Goal: Task Accomplishment & Management: Manage account settings

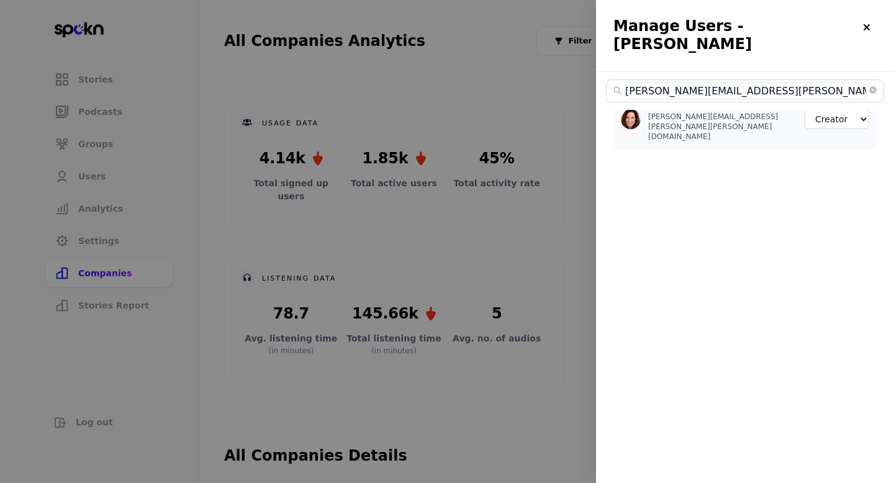
select select "2"
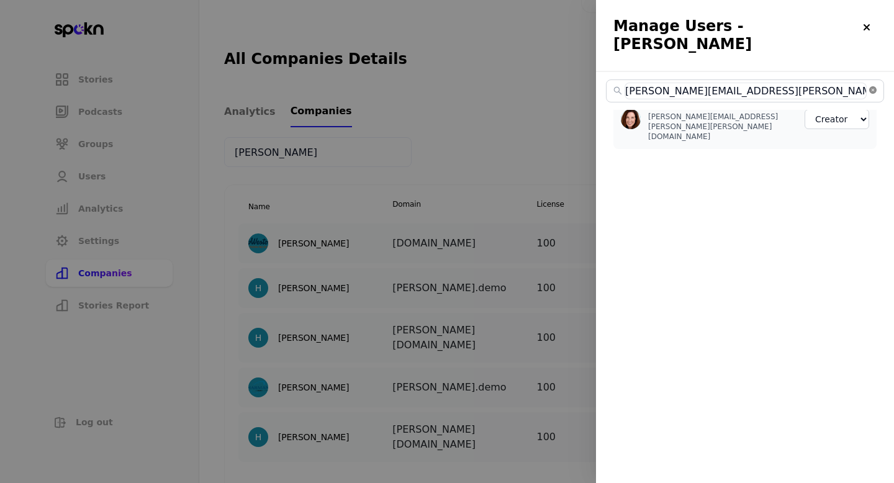
click at [870, 86] on icon "close-circle" at bounding box center [872, 89] width 7 height 7
select select "2"
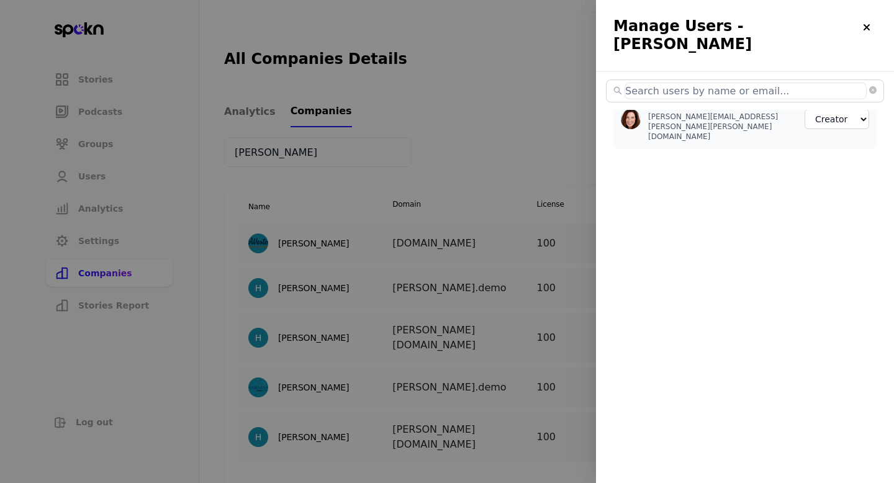
select select "2"
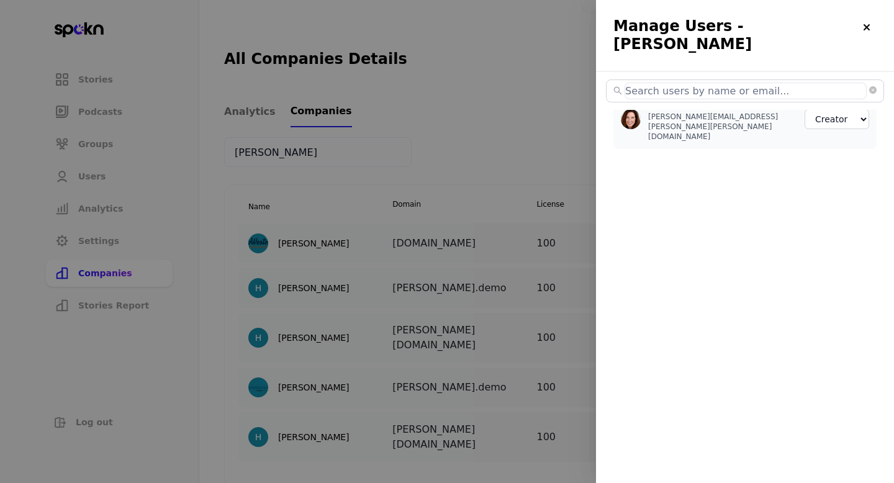
select select "2"
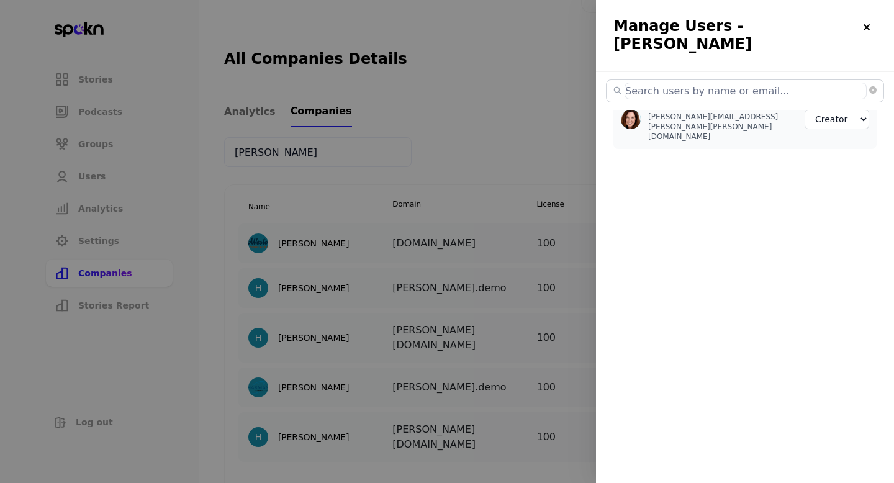
select select "2"
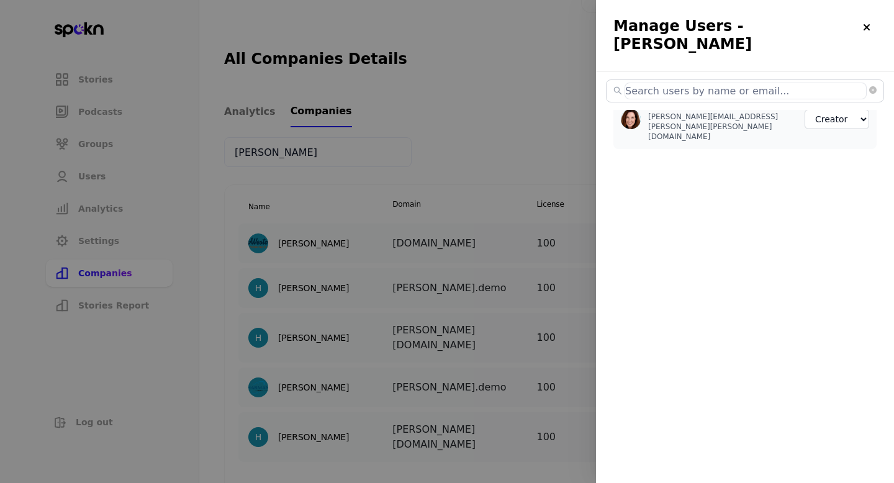
select select "2"
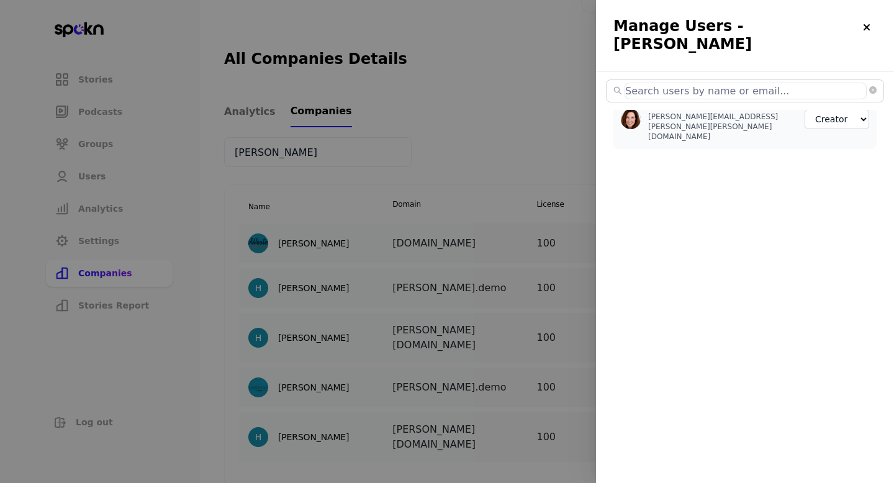
select select "2"
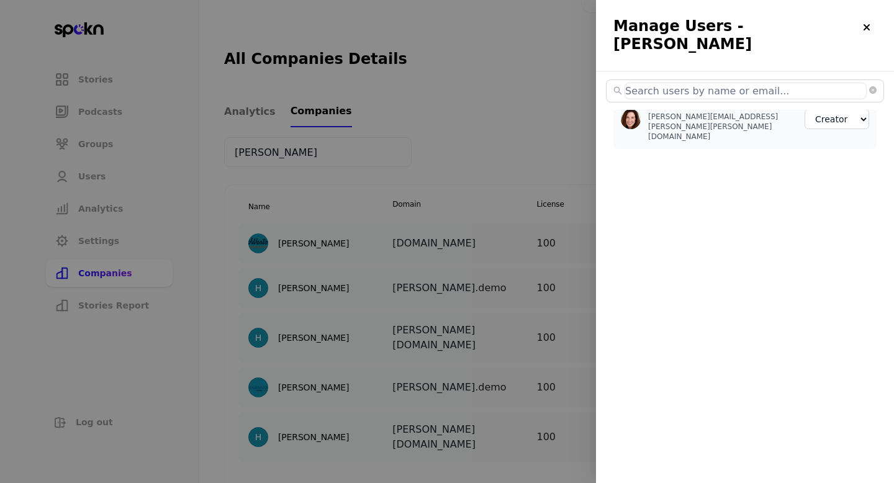
select select "2"
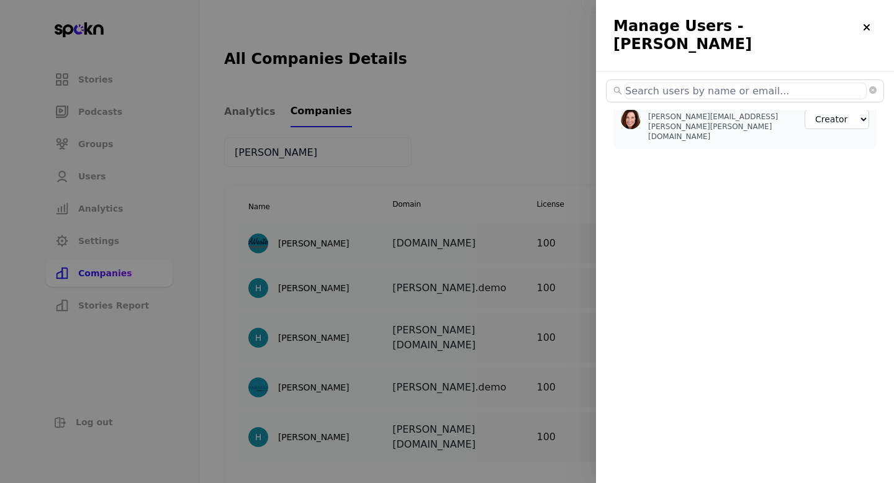
select select "2"
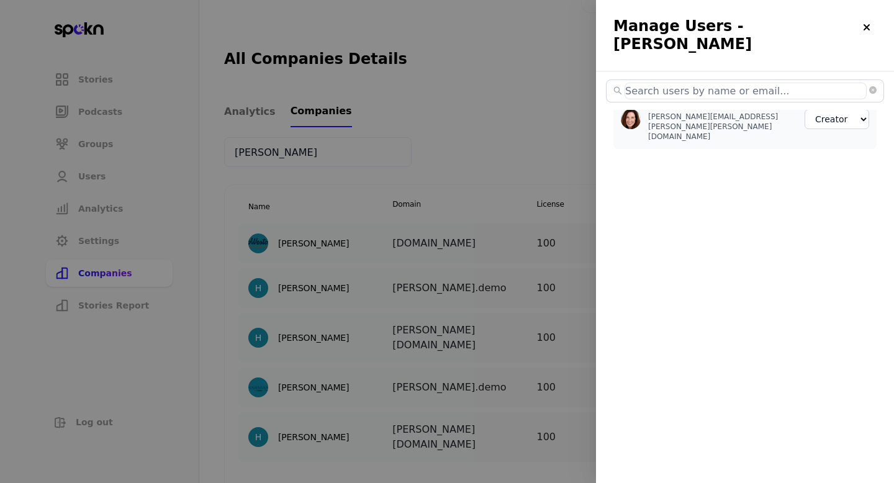
select select "2"
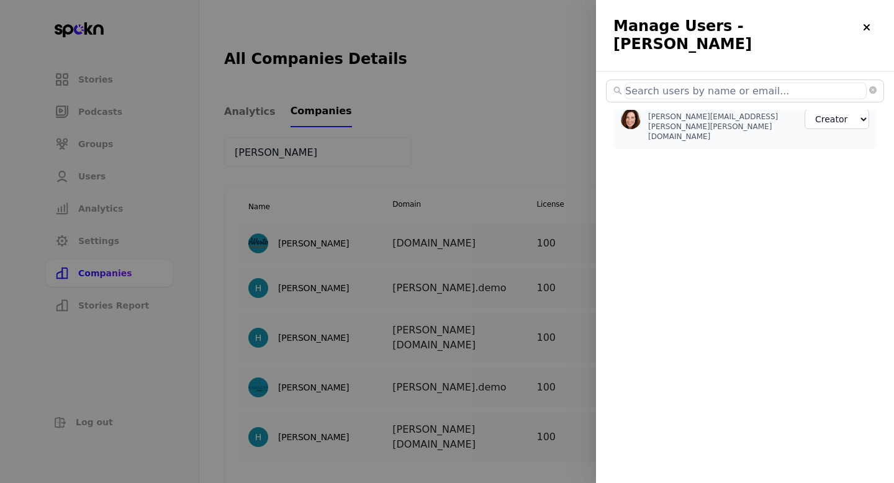
select select "2"
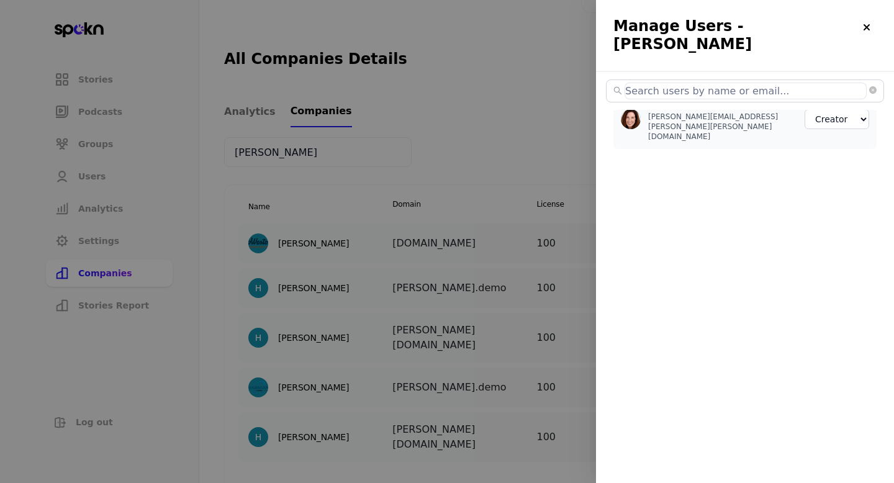
select select "2"
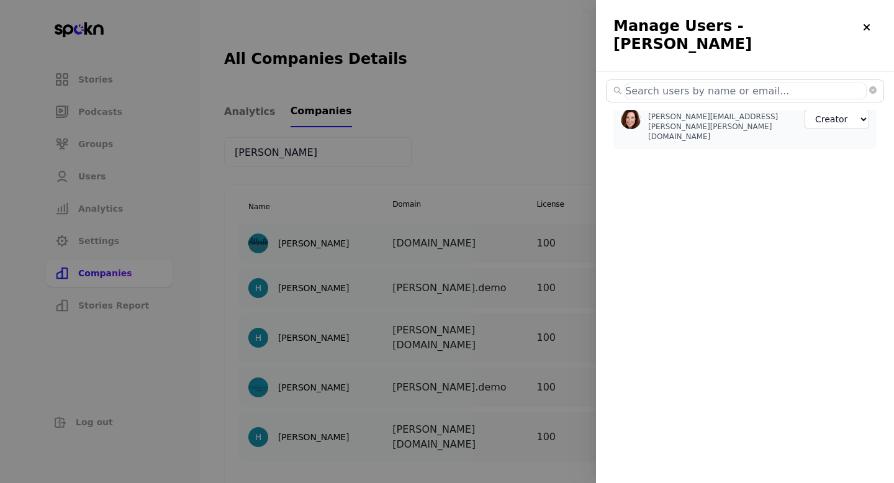
select select "2"
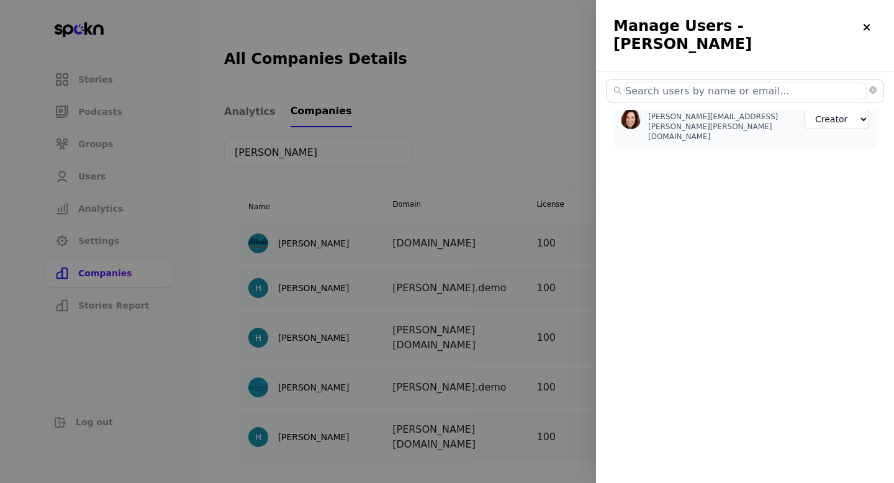
select select "2"
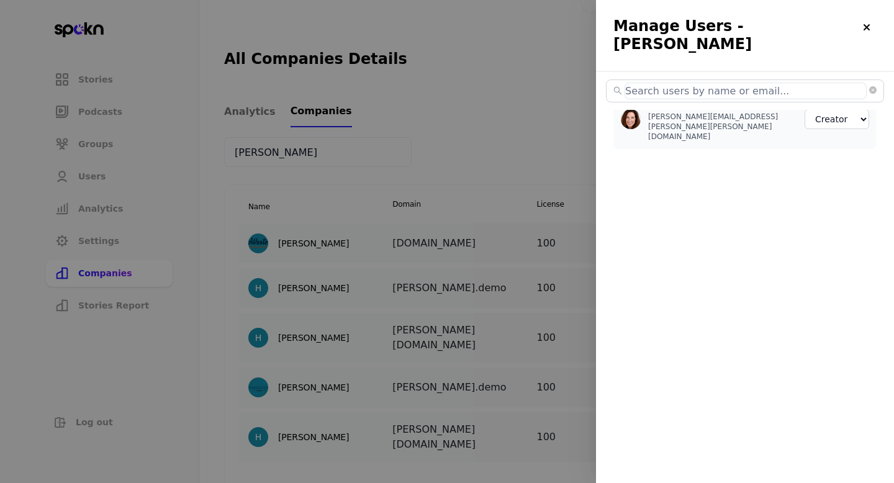
select select "3"
select select "2"
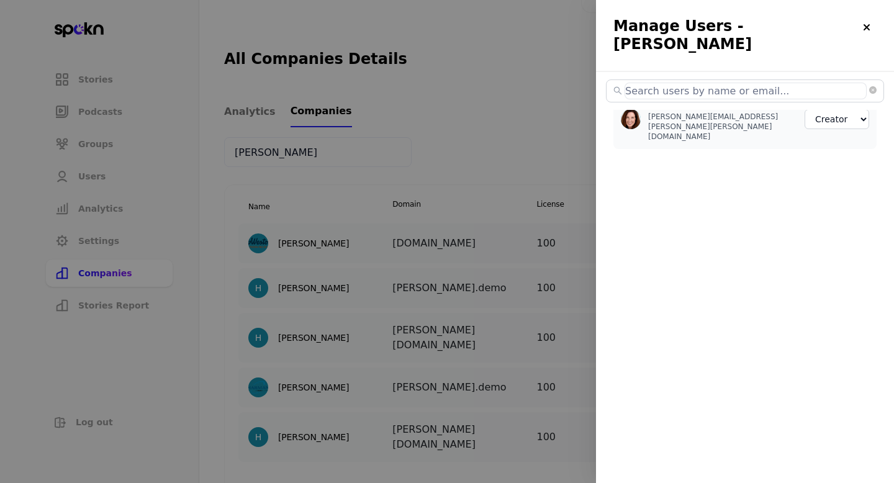
select select "2"
select select "3"
select select "2"
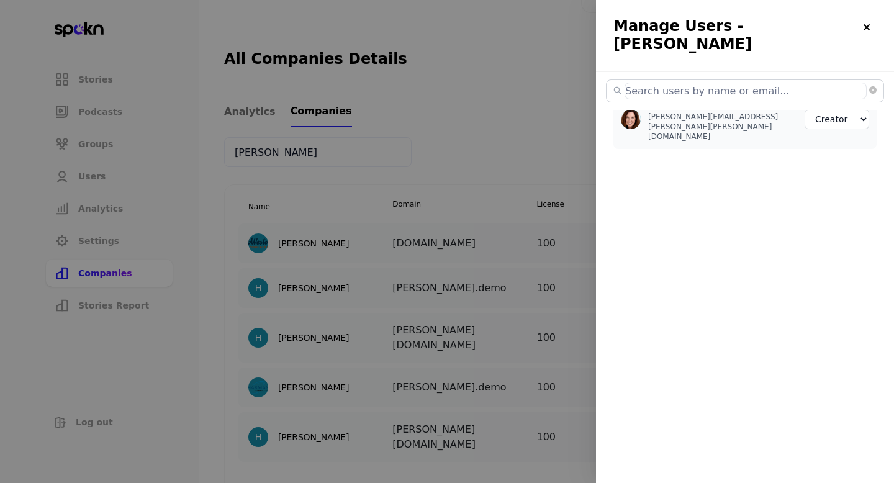
select select "2"
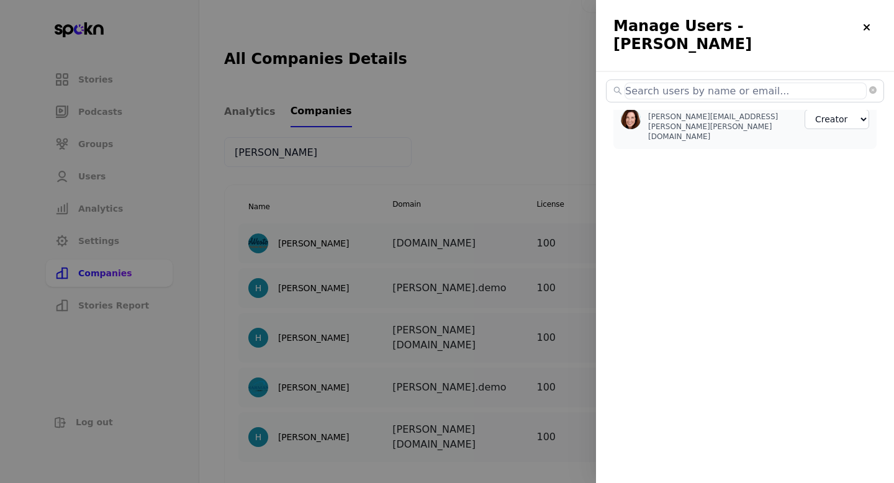
select select "2"
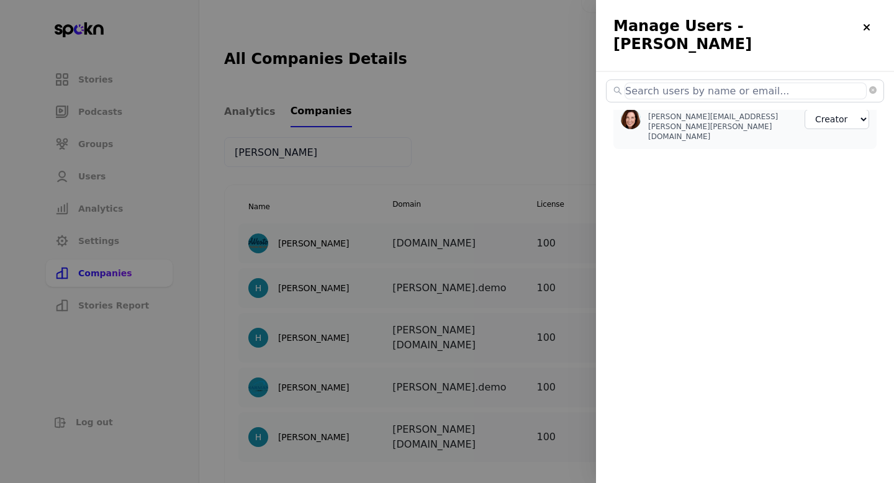
select select "2"
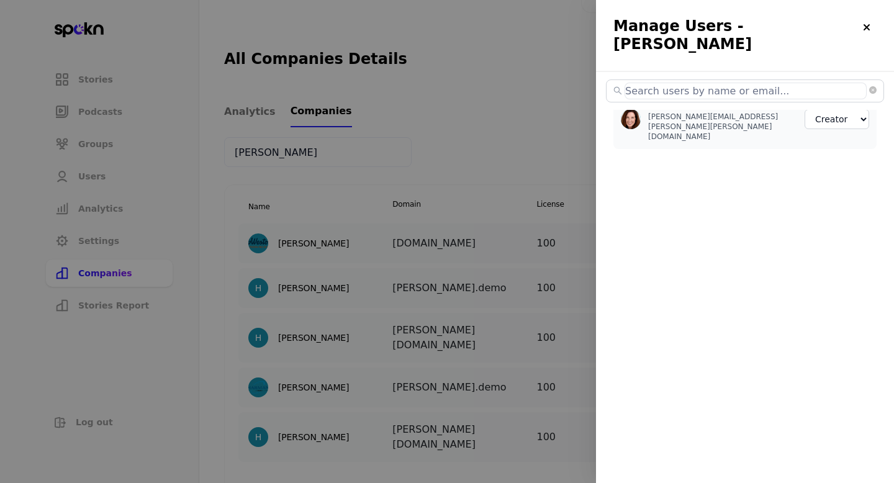
select select "2"
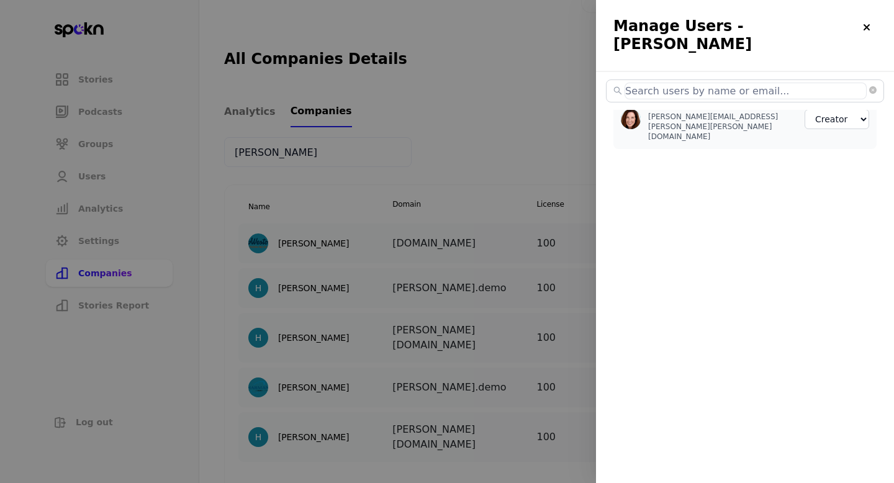
select select "2"
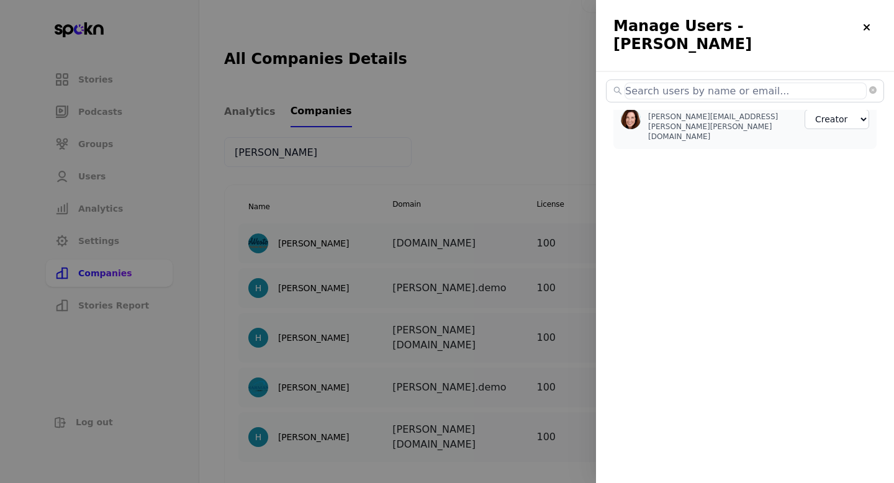
select select "2"
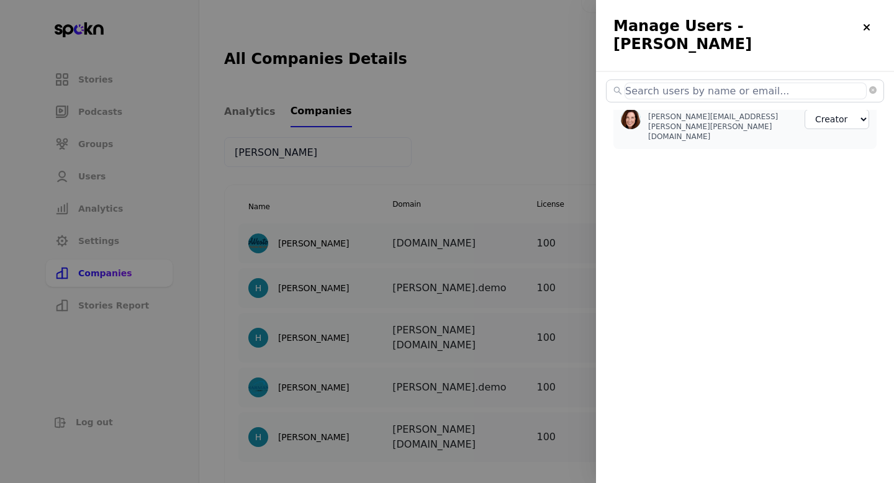
select select "2"
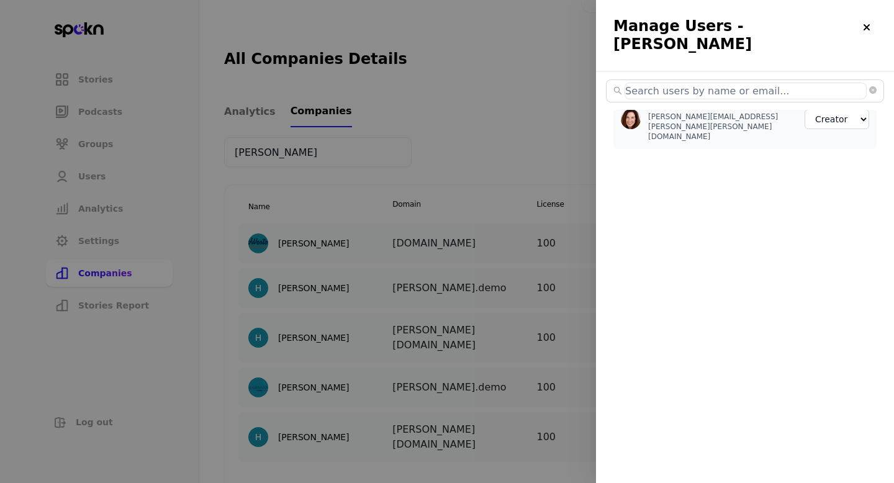
select select "2"
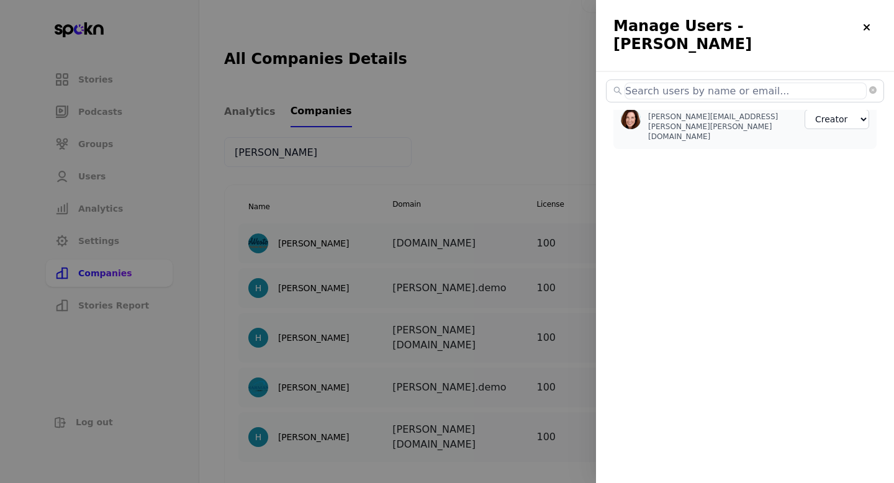
select select "2"
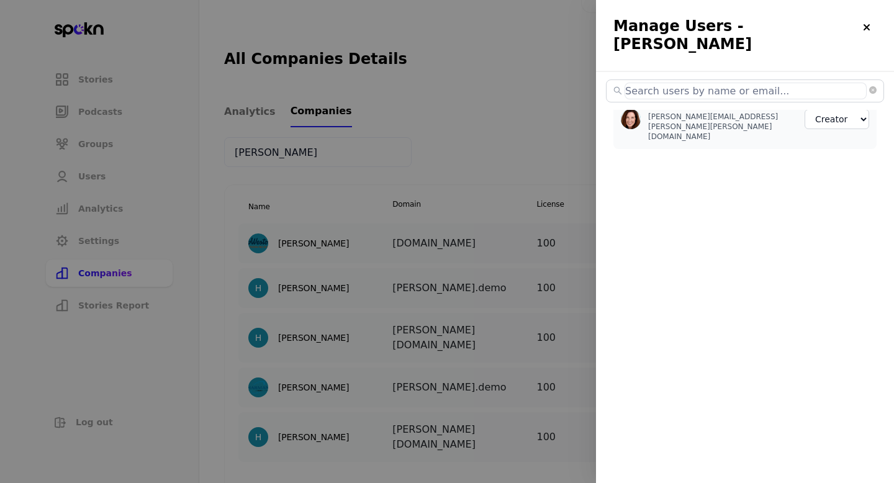
select select "2"
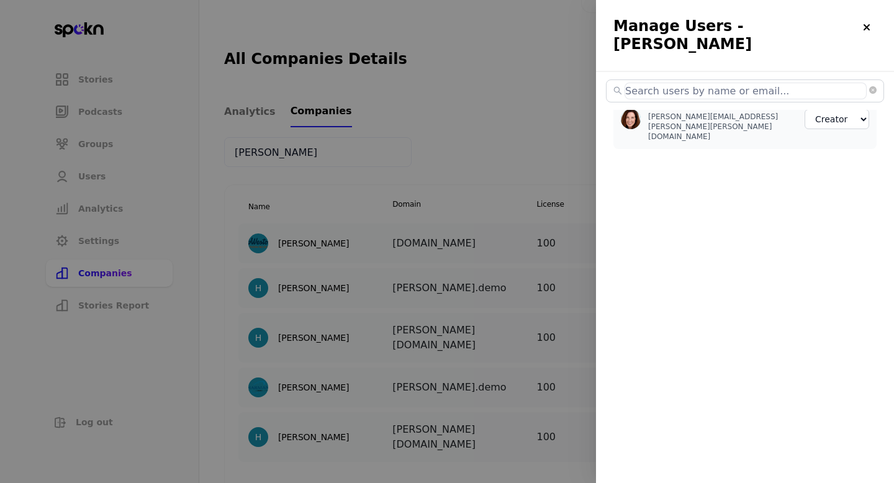
select select "2"
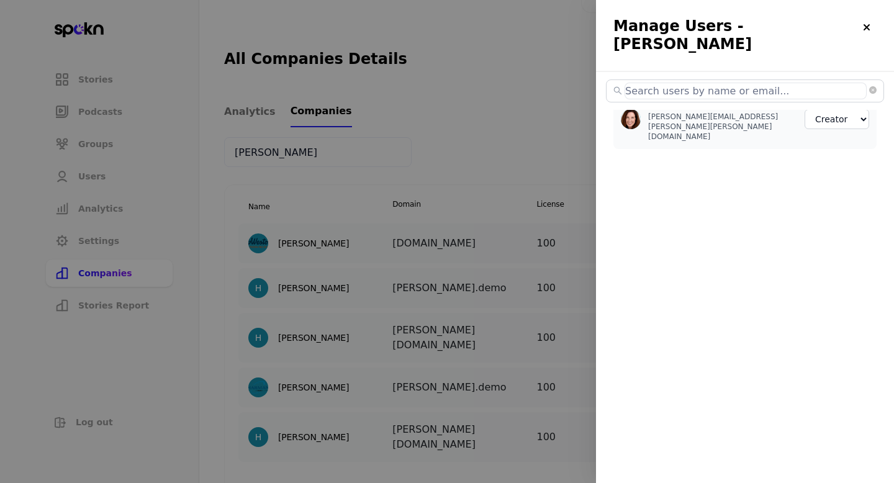
select select "2"
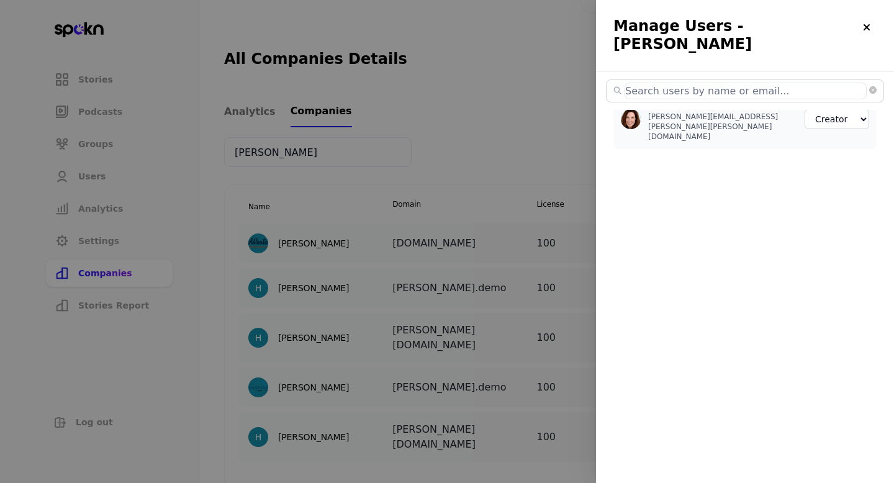
select select "2"
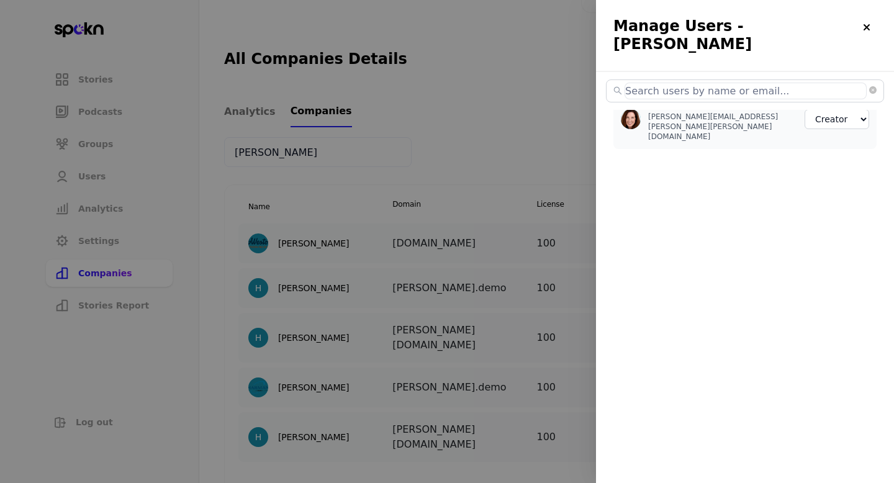
select select "2"
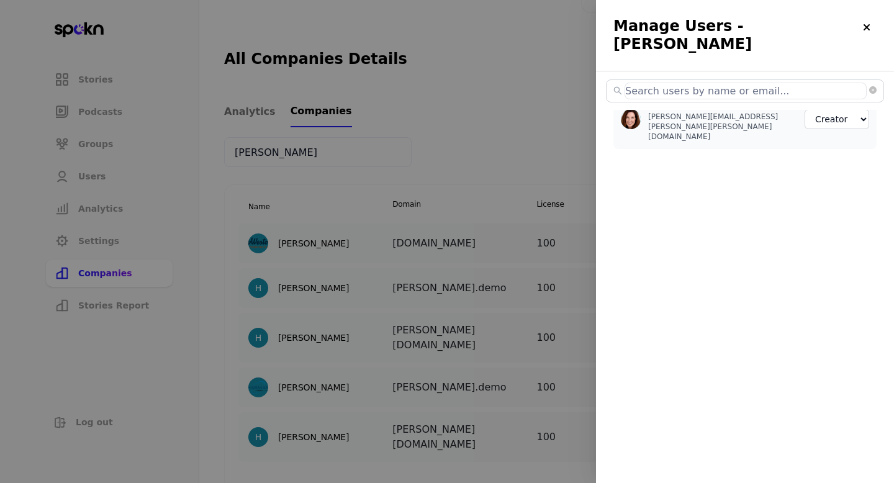
select select "2"
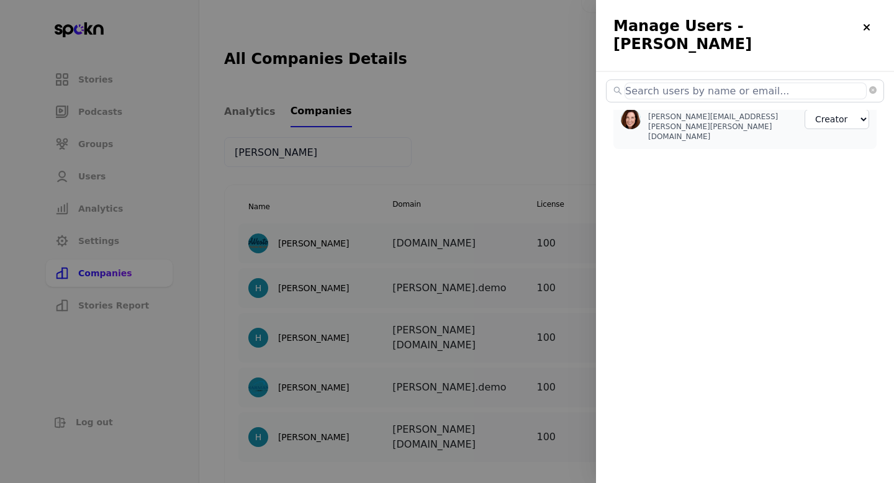
select select "2"
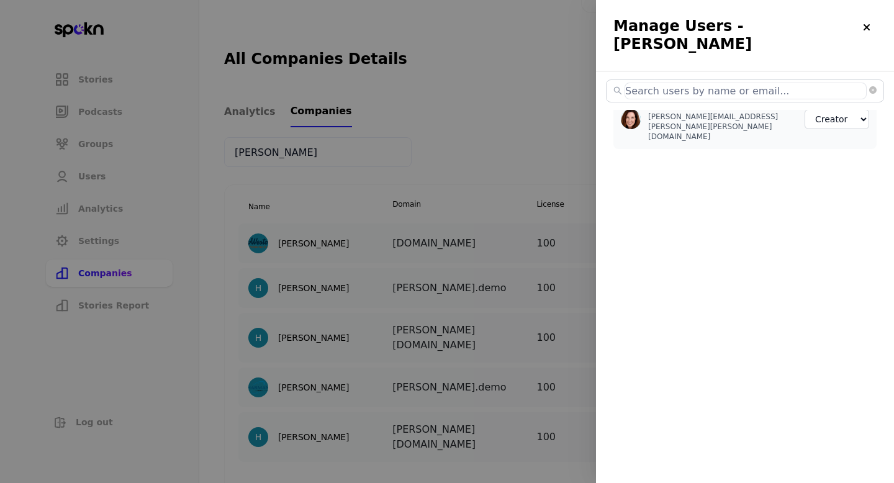
select select "2"
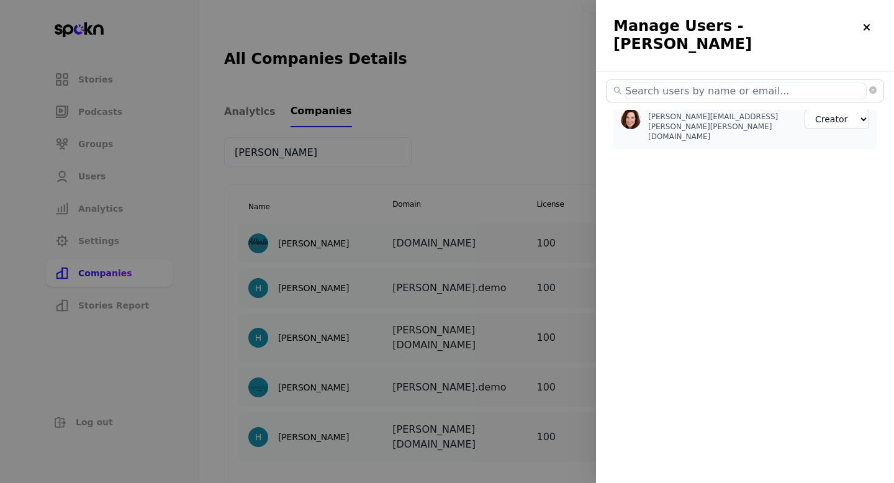
select select "2"
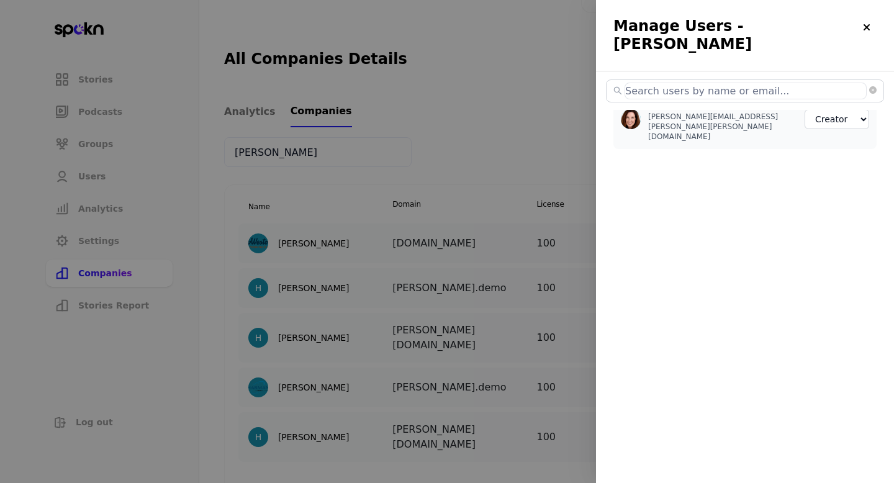
select select "2"
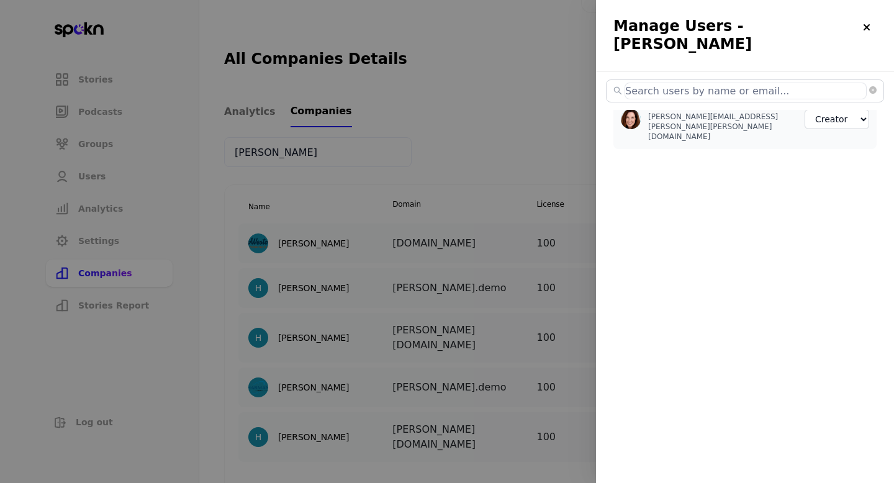
select select "3"
select select "2"
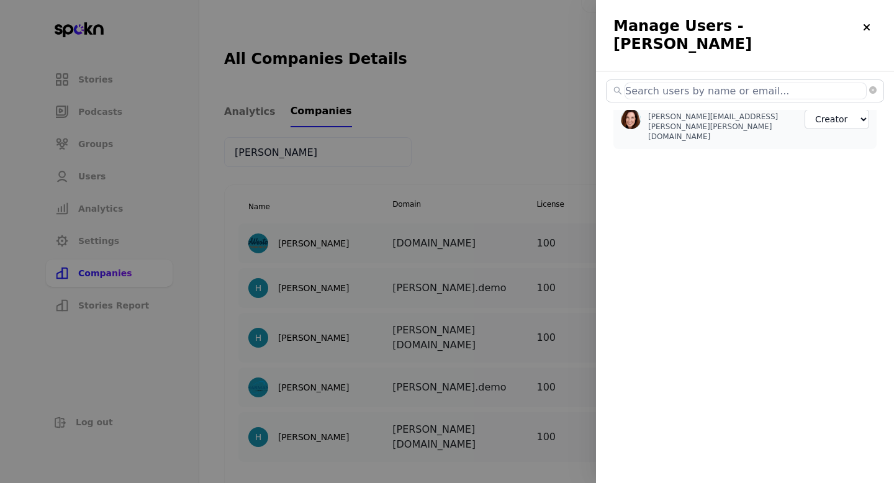
select select "2"
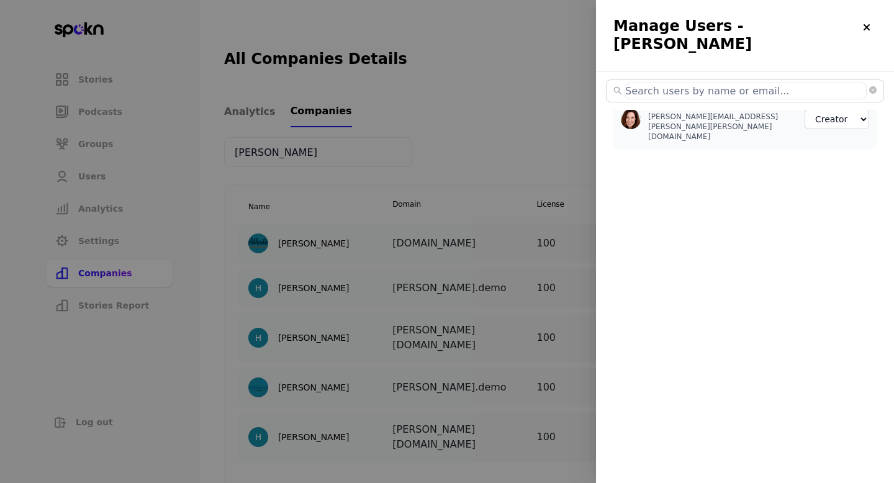
select select "2"
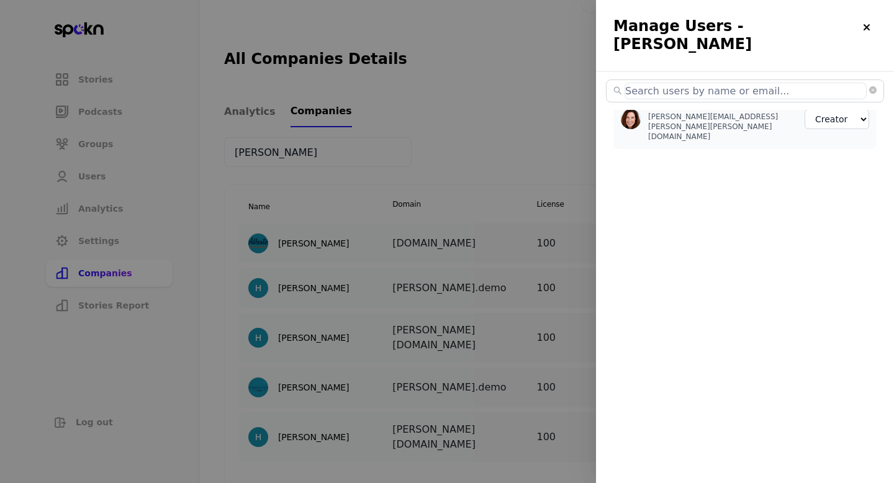
select select "2"
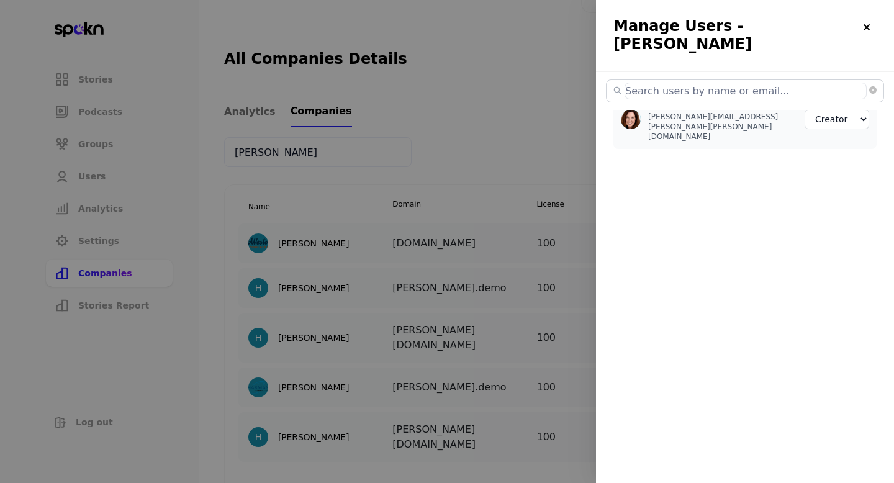
select select "2"
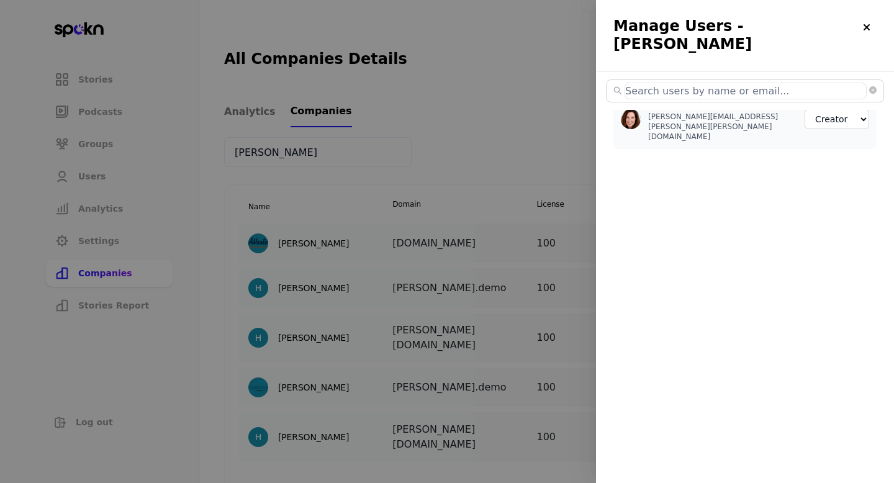
select select "2"
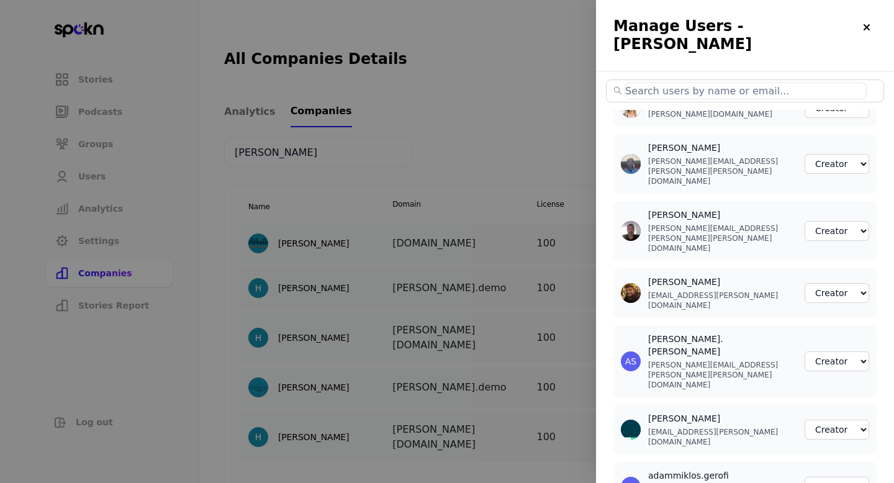
click at [524, 128] on div at bounding box center [447, 241] width 894 height 483
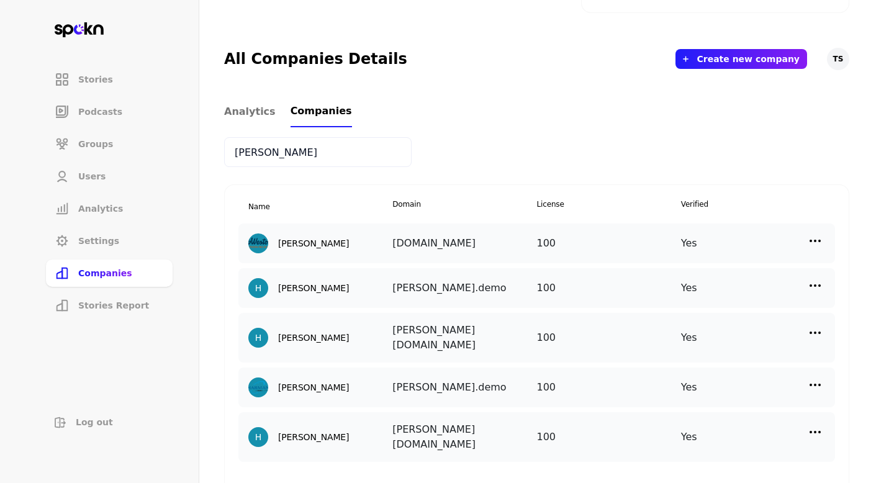
click at [261, 153] on input "[PERSON_NAME]" at bounding box center [317, 152] width 187 height 30
click at [260, 153] on input "[PERSON_NAME]" at bounding box center [317, 152] width 187 height 30
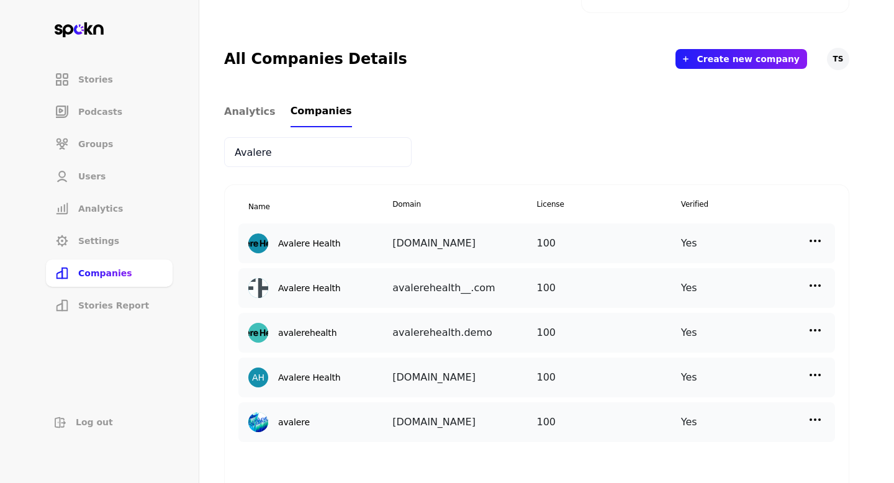
click at [813, 238] on img at bounding box center [814, 240] width 15 height 15
click at [730, 293] on p "Manage Users" at bounding box center [703, 296] width 61 height 14
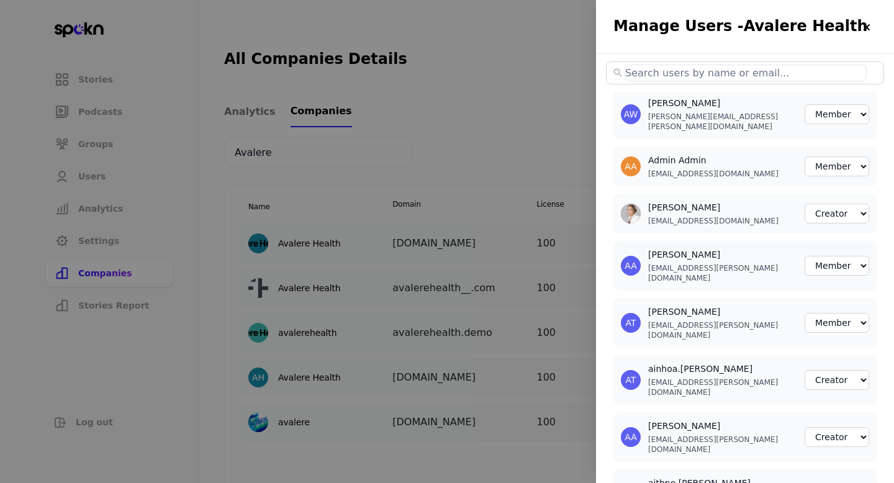
click at [721, 70] on input "text" at bounding box center [745, 73] width 242 height 17
paste input "[PERSON_NAME][EMAIL_ADDRESS][PERSON_NAME][DOMAIN_NAME]"
paste input "[EMAIL_ADDRESS][DOMAIN_NAME]"
click at [678, 66] on input "text" at bounding box center [745, 73] width 242 height 17
paste input "[EMAIL_ADDRESS][PERSON_NAME][DOMAIN_NAME]"
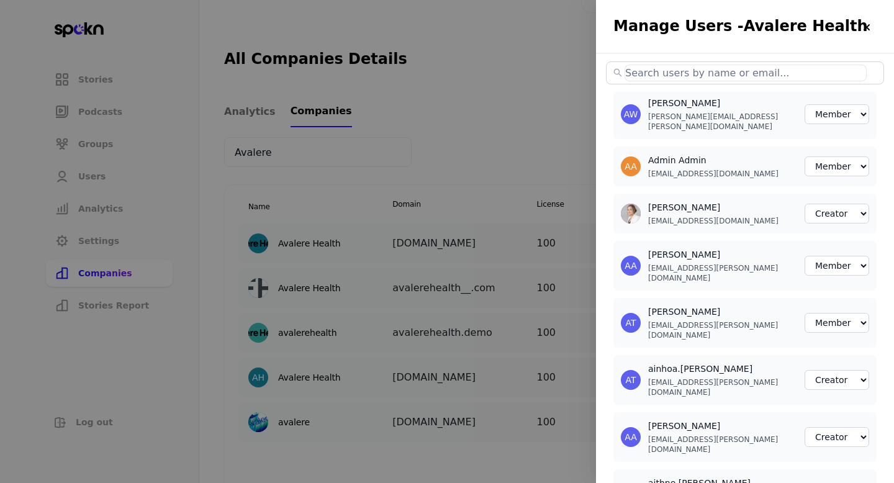
paste input "[PERSON_NAME][EMAIL_ADDRESS][PERSON_NAME][DOMAIN_NAME]"
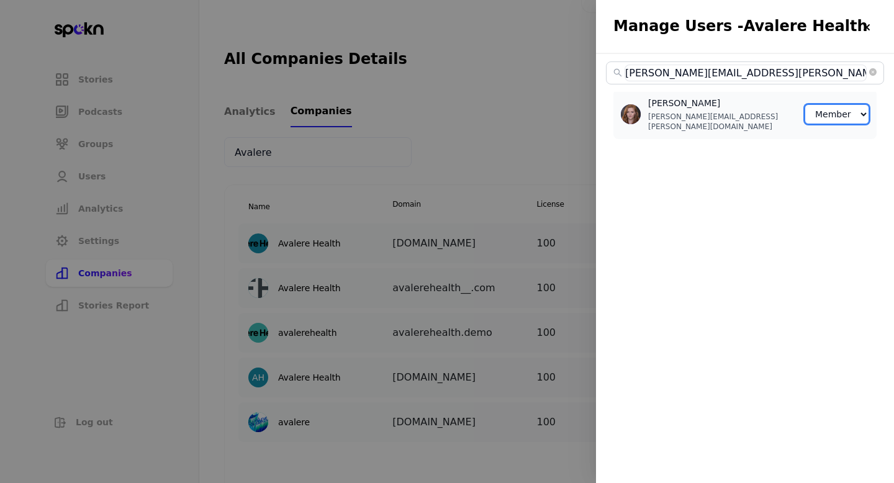
click at [850, 110] on select "Member Creator Admin" at bounding box center [836, 114] width 65 height 20
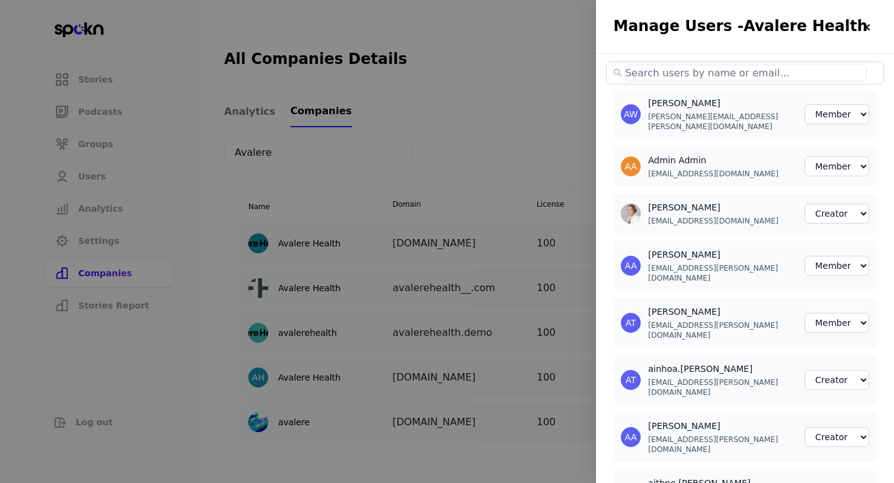
click at [689, 77] on input "text" at bounding box center [745, 73] width 242 height 17
paste input "[EMAIL_ADDRESS][PERSON_NAME][DOMAIN_NAME]"
paste input "[PERSON_NAME][EMAIL_ADDRESS][PERSON_NAME][DOMAIN_NAME]"
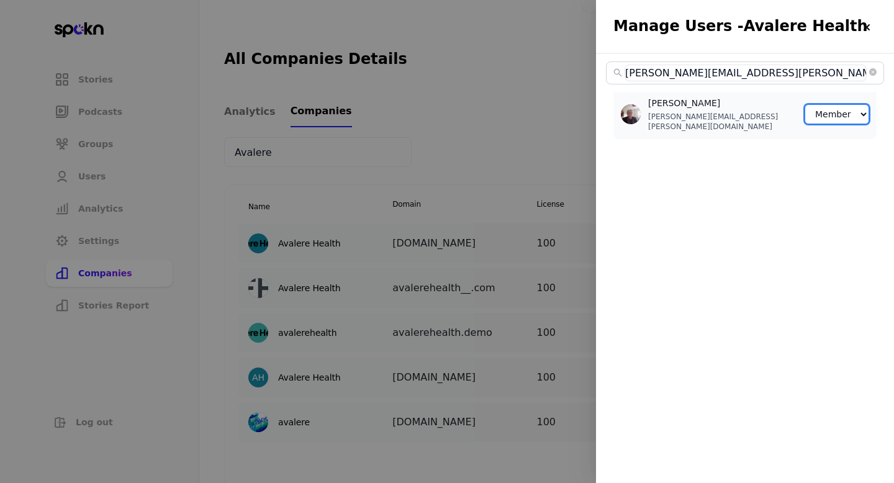
click at [829, 110] on select "Member Creator Admin" at bounding box center [836, 114] width 65 height 20
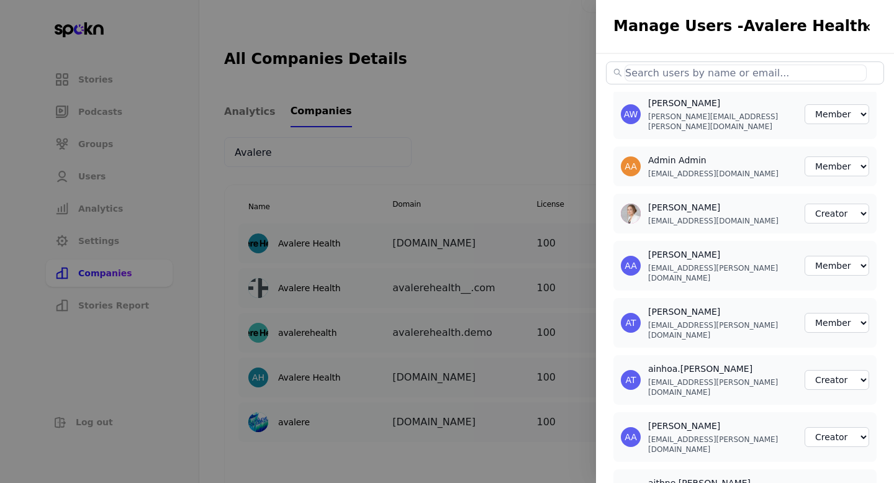
click at [690, 79] on input "text" at bounding box center [745, 73] width 242 height 17
paste input "[PERSON_NAME][EMAIL_ADDRESS][PERSON_NAME][DOMAIN_NAME]"
click at [662, 71] on input "text" at bounding box center [745, 73] width 242 height 17
paste input "[PERSON_NAME][EMAIL_ADDRESS][PERSON_NAME][DOMAIN_NAME]"
click at [763, 62] on span at bounding box center [745, 72] width 278 height 23
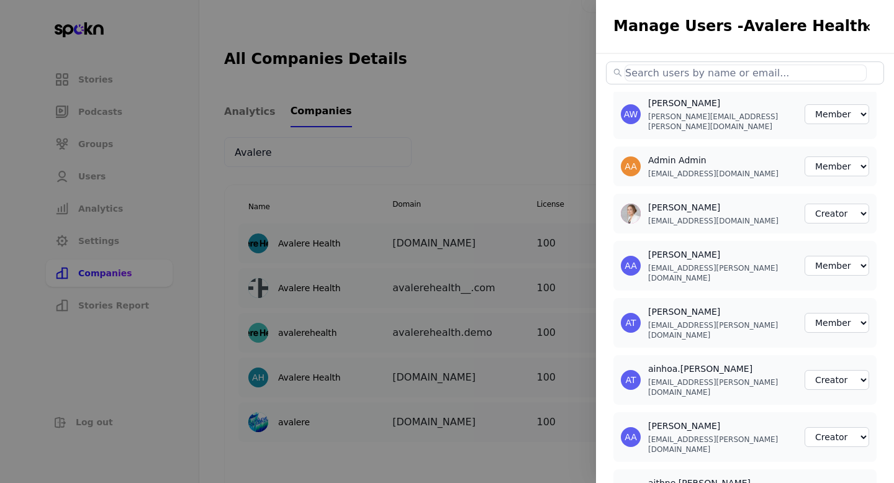
paste input "[PERSON_NAME][EMAIL_ADDRESS][PERSON_NAME][DOMAIN_NAME]"
paste input "[PERSON_NAME][EMAIL_ADDRESS][DOMAIN_NAME]"
paste input "[PERSON_NAME][EMAIL_ADDRESS][PERSON_NAME][DOMAIN_NAME]"
click at [865, 25] on img at bounding box center [866, 27] width 10 height 10
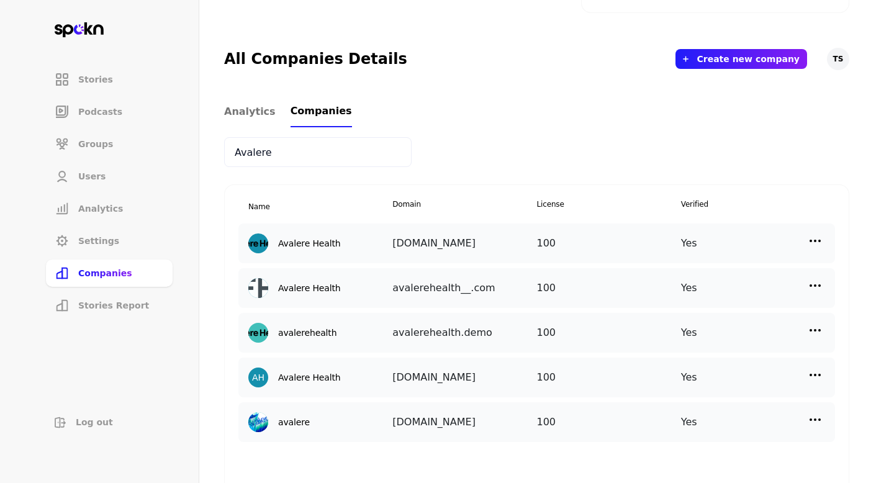
click at [261, 151] on input "Avalere" at bounding box center [317, 152] width 187 height 30
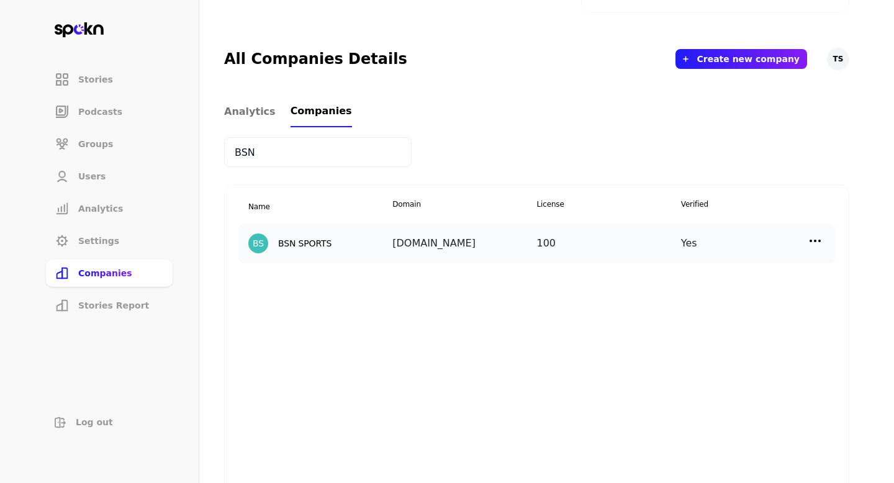
click at [817, 235] on img at bounding box center [814, 240] width 15 height 15
click at [692, 291] on p "Manage Users" at bounding box center [703, 296] width 61 height 14
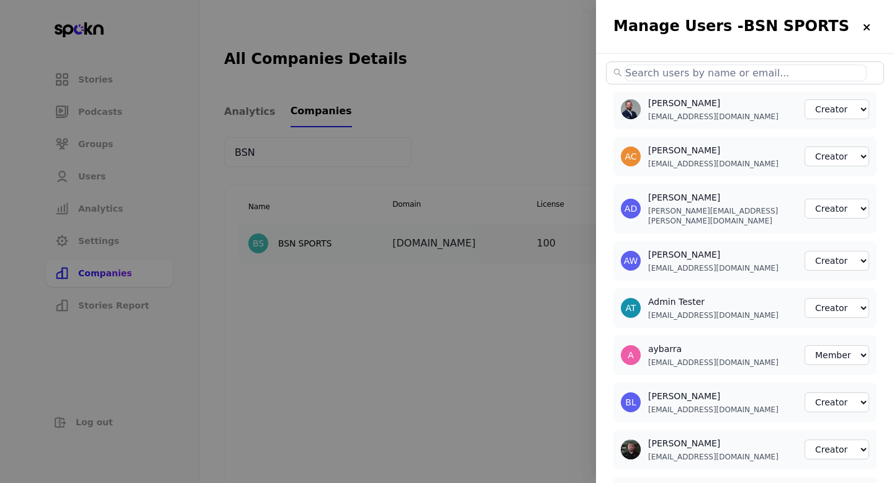
click at [699, 76] on input "text" at bounding box center [745, 73] width 242 height 17
paste input "[EMAIL_ADDRESS][DOMAIN_NAME]"
click at [657, 70] on input "text" at bounding box center [745, 73] width 242 height 17
click at [445, 105] on div at bounding box center [447, 241] width 894 height 483
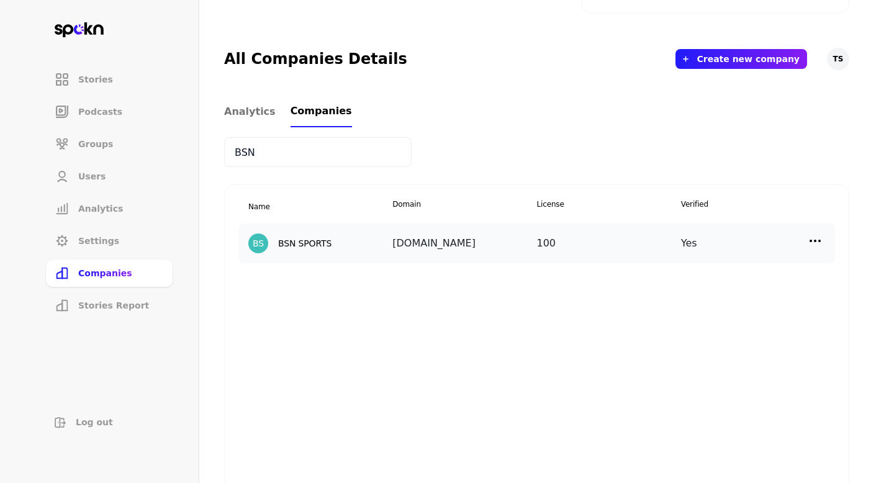
click at [238, 155] on input "BSN" at bounding box center [317, 152] width 187 height 30
click at [239, 155] on input "BSN" at bounding box center [317, 152] width 187 height 30
click at [815, 240] on img at bounding box center [814, 240] width 15 height 15
click at [711, 290] on p "Manage Users" at bounding box center [703, 296] width 61 height 14
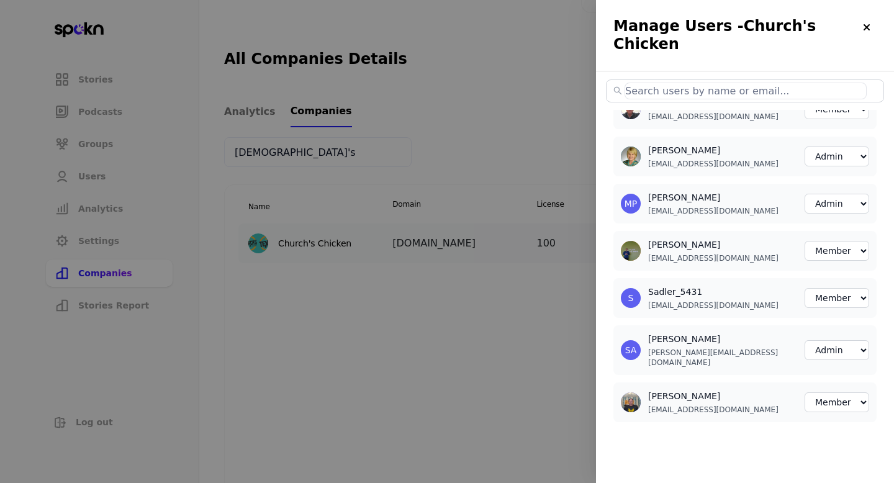
scroll to position [6, 0]
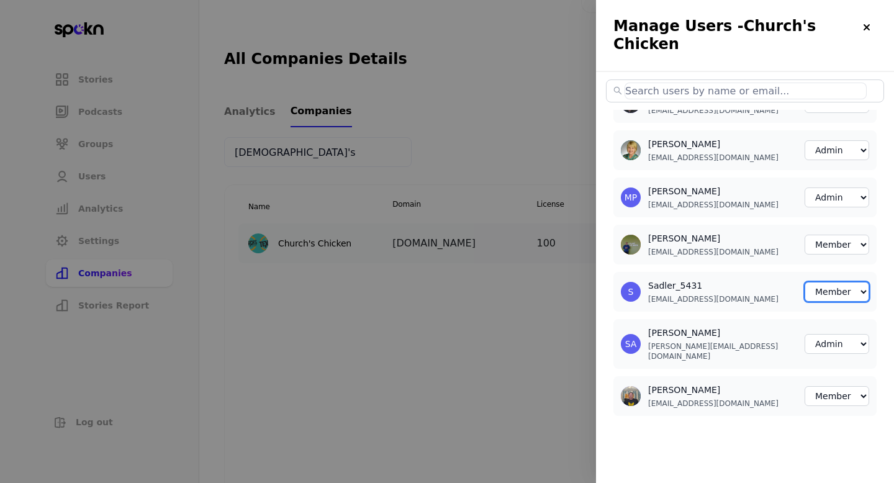
click at [841, 295] on select "Member Creator Admin" at bounding box center [836, 292] width 65 height 20
click at [835, 299] on select "Member Creator Admin" at bounding box center [836, 292] width 65 height 20
click at [516, 136] on div at bounding box center [447, 241] width 894 height 483
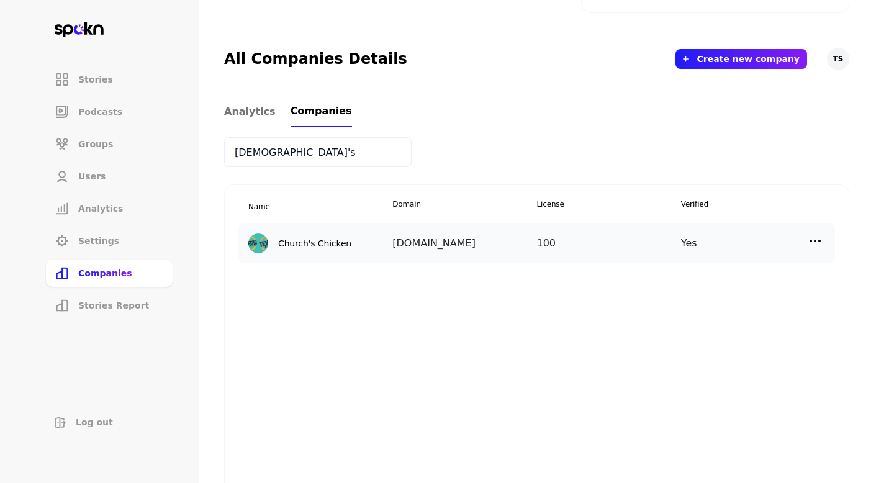
click at [240, 152] on input "[DEMOGRAPHIC_DATA]'s" at bounding box center [317, 152] width 187 height 30
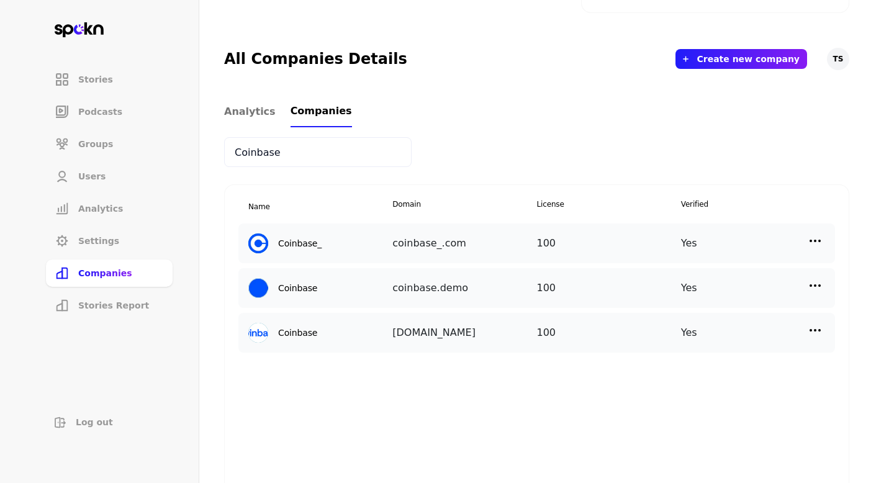
click at [815, 246] on img at bounding box center [814, 240] width 15 height 15
click at [724, 292] on p "Manage Users" at bounding box center [703, 296] width 61 height 14
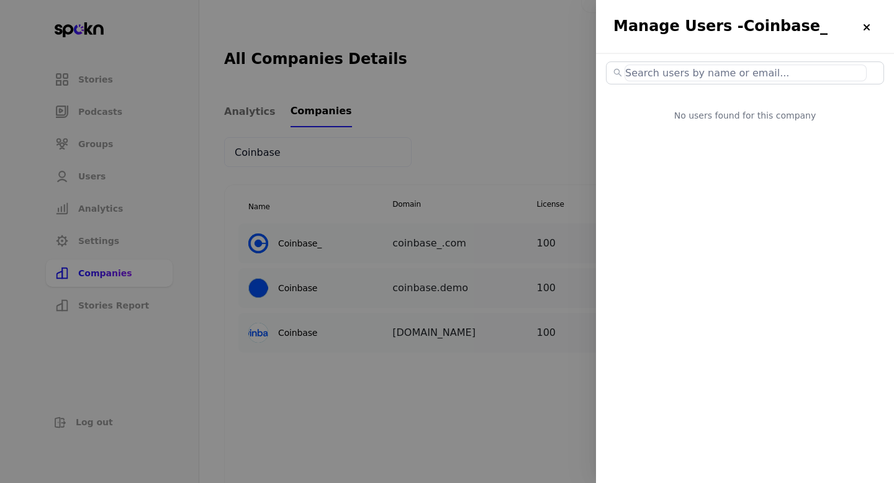
click at [730, 79] on input "text" at bounding box center [745, 73] width 242 height 17
paste input "[PERSON_NAME][EMAIL_ADDRESS][PERSON_NAME][DOMAIN_NAME]"
click at [730, 79] on input "text" at bounding box center [745, 73] width 242 height 17
paste input "[PERSON_NAME][EMAIL_ADDRESS][PERSON_NAME][DOMAIN_NAME]"
click at [874, 73] on icon "close-circle" at bounding box center [872, 71] width 7 height 7
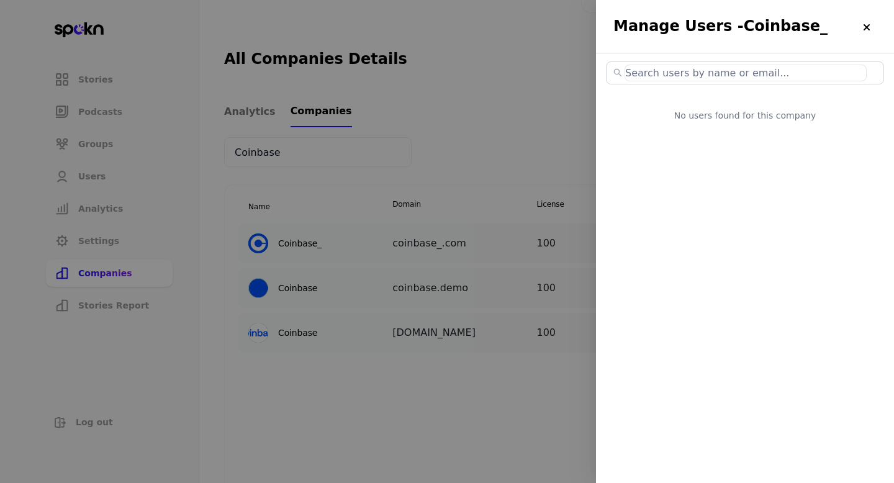
click at [796, 79] on input "text" at bounding box center [745, 73] width 242 height 17
click at [868, 28] on img at bounding box center [866, 27] width 10 height 10
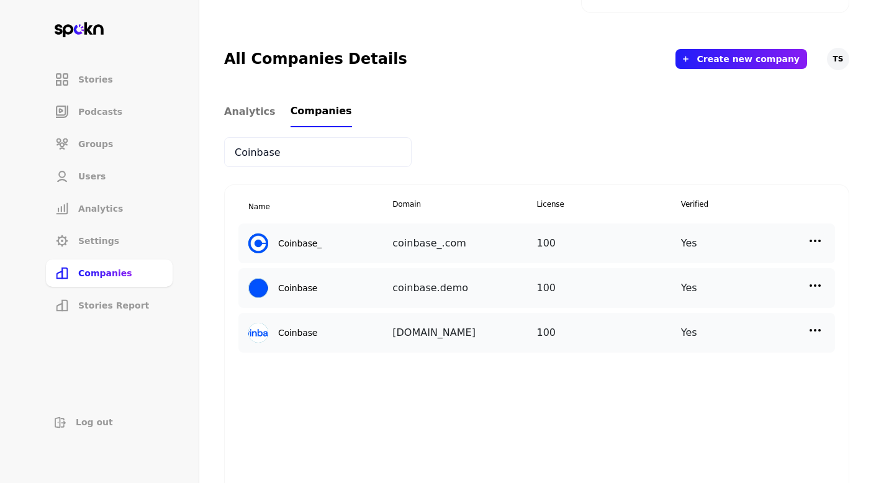
click at [817, 330] on img at bounding box center [814, 330] width 15 height 15
click at [711, 384] on p "Manage Users" at bounding box center [703, 386] width 61 height 14
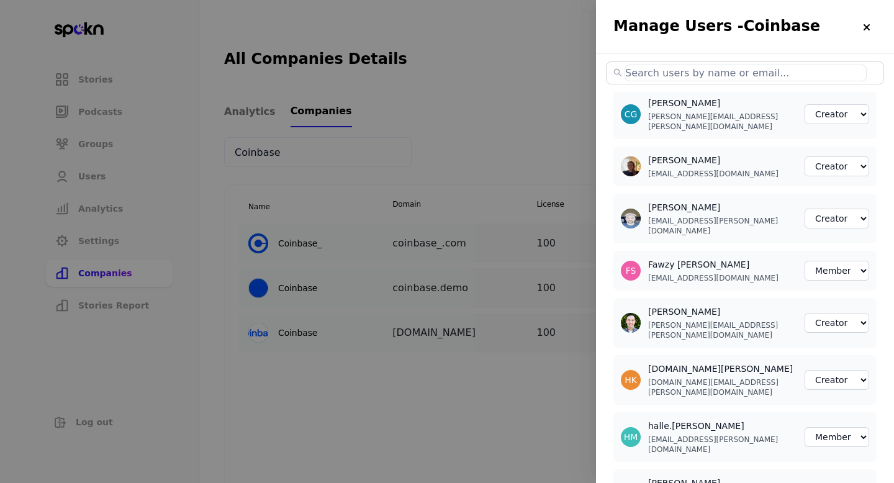
click at [736, 79] on input "text" at bounding box center [745, 73] width 242 height 17
paste input "[PERSON_NAME][EMAIL_ADDRESS][PERSON_NAME][DOMAIN_NAME]"
click at [475, 137] on div at bounding box center [447, 241] width 894 height 483
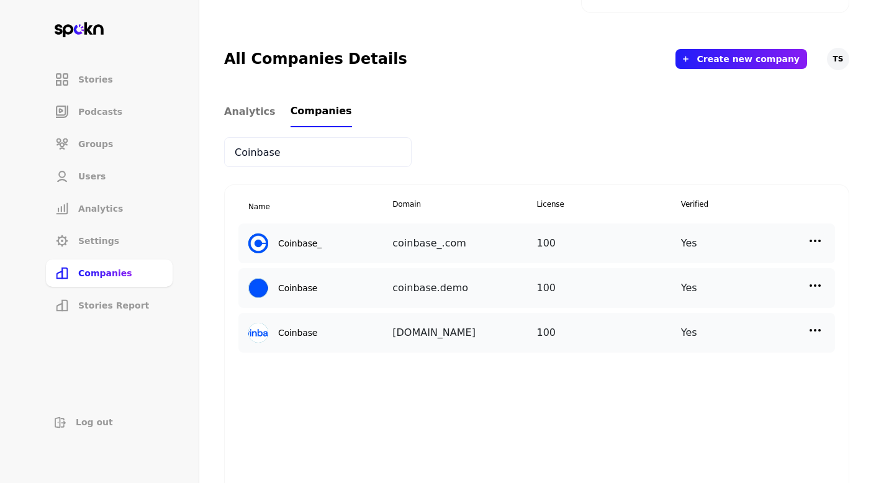
click at [255, 158] on input "Coinbase" at bounding box center [317, 152] width 187 height 30
click at [255, 157] on input "Coinbase" at bounding box center [317, 152] width 187 height 30
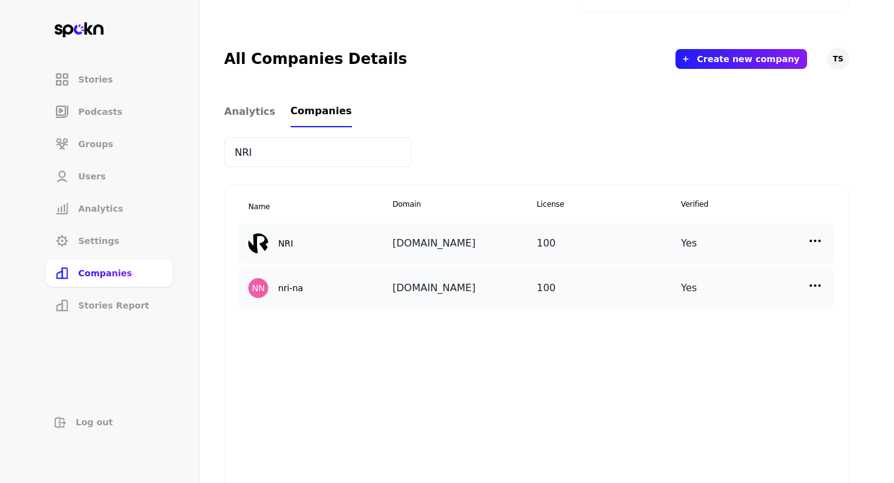
click at [812, 238] on img at bounding box center [814, 240] width 15 height 15
click at [745, 292] on div "Manage Users" at bounding box center [711, 296] width 124 height 29
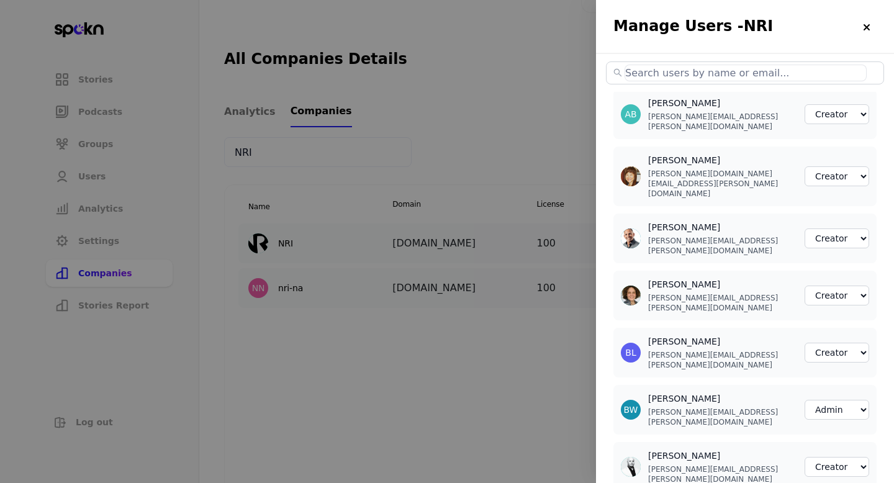
click at [674, 76] on input "text" at bounding box center [745, 73] width 242 height 17
paste input "[PERSON_NAME][EMAIL_ADDRESS][DOMAIN_NAME]"
click at [689, 66] on input "text" at bounding box center [745, 73] width 242 height 17
paste input "[PERSON_NAME][EMAIL_ADDRESS][PERSON_NAME][DOMAIN_NAME]"
click at [567, 124] on div at bounding box center [447, 241] width 894 height 483
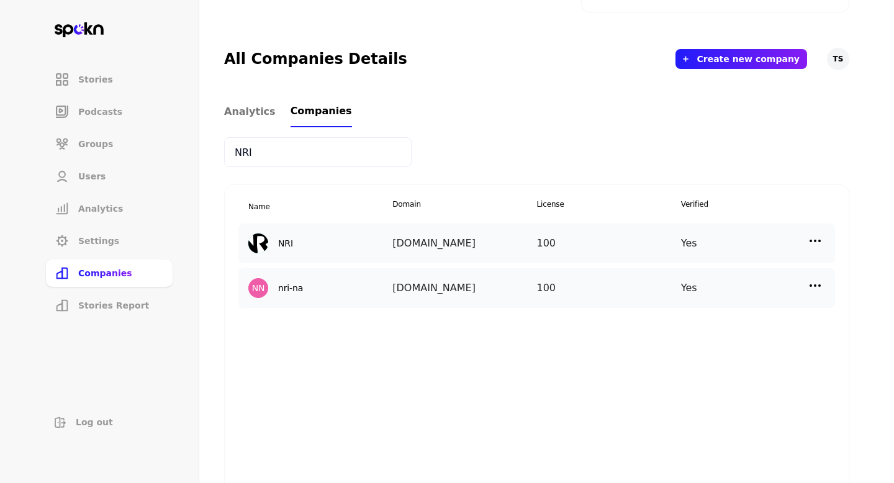
click at [820, 287] on img at bounding box center [814, 285] width 15 height 15
click at [725, 339] on p "Manage Users" at bounding box center [703, 341] width 61 height 14
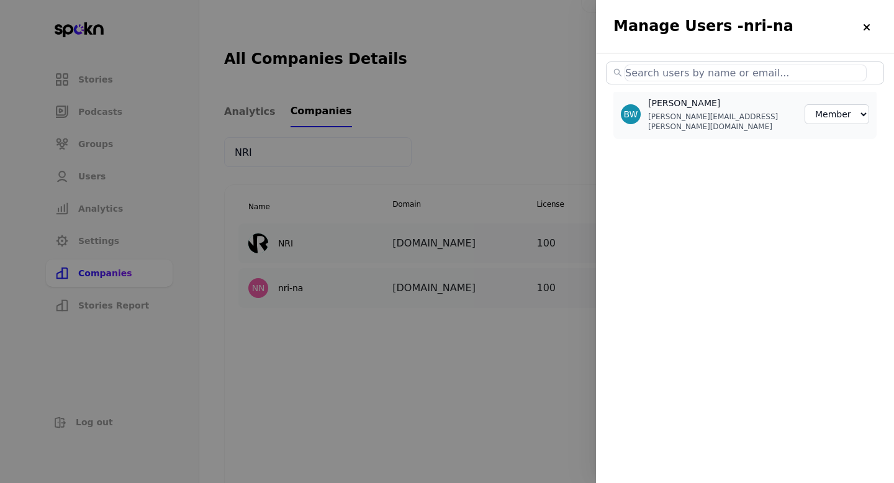
click at [663, 71] on input "text" at bounding box center [745, 73] width 242 height 17
paste input "[PERSON_NAME][EMAIL_ADDRESS][PERSON_NAME][DOMAIN_NAME]"
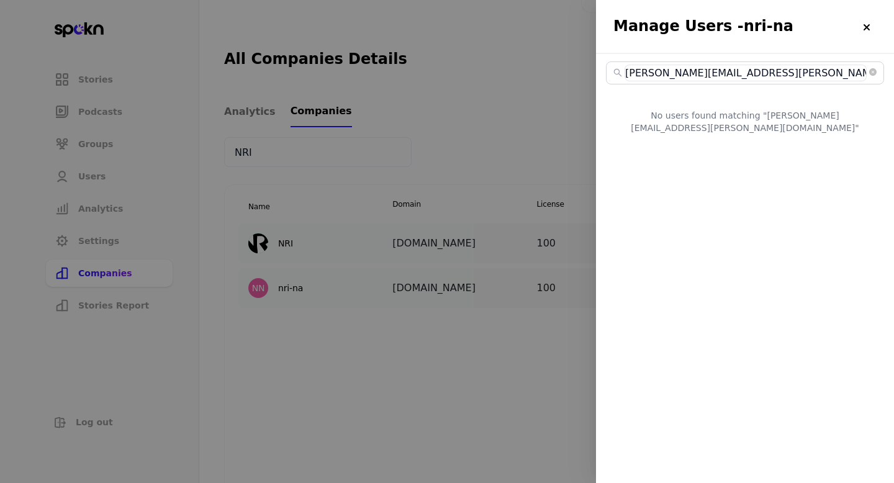
paste input "[PERSON_NAME][EMAIL_ADDRESS][PERSON_NAME][DOMAIN_NAME]"
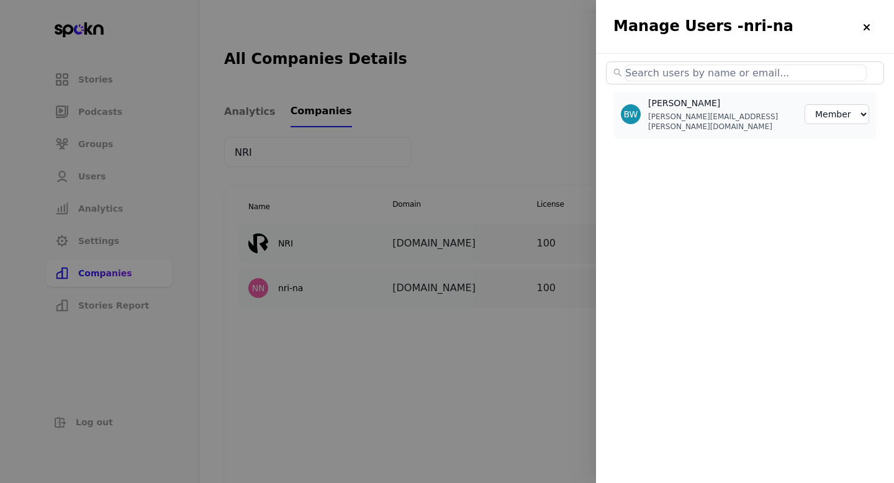
click at [554, 131] on div at bounding box center [447, 241] width 894 height 483
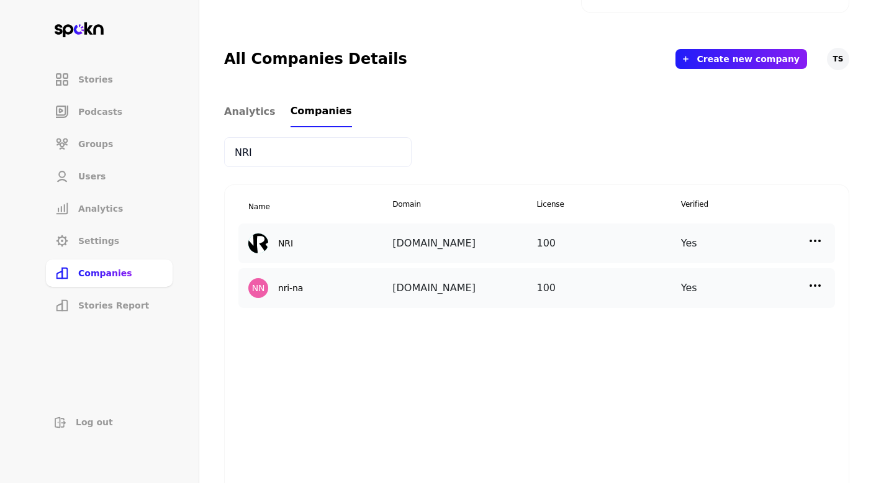
click at [826, 243] on div "NRI [DOMAIN_NAME] 100 Yes Edit Manage Users" at bounding box center [536, 243] width 596 height 40
click at [822, 243] on img at bounding box center [814, 240] width 15 height 15
click at [707, 295] on p "Manage Users" at bounding box center [703, 296] width 61 height 14
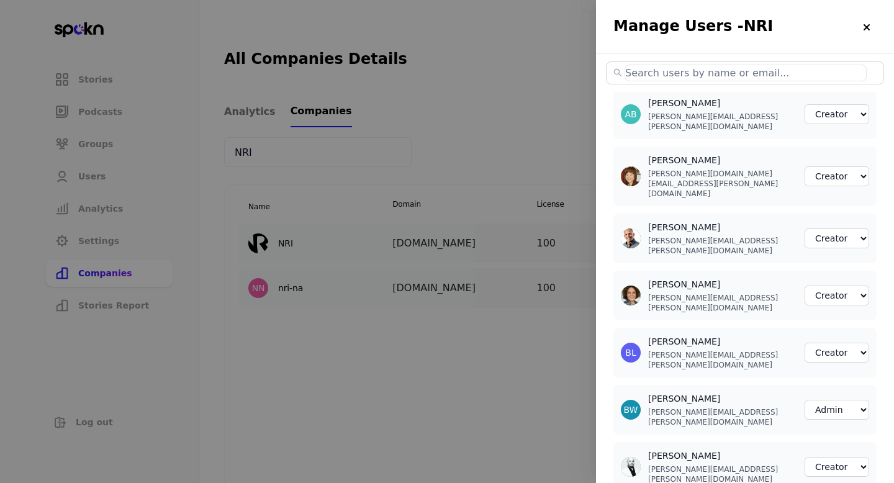
click at [667, 68] on input "text" at bounding box center [745, 73] width 242 height 17
paste input "[PERSON_NAME][EMAIL_ADDRESS][PERSON_NAME][DOMAIN_NAME]"
click at [730, 70] on input "text" at bounding box center [745, 73] width 242 height 17
paste input "[PERSON_NAME][EMAIL_ADDRESS][PERSON_NAME][DOMAIN_NAME]"
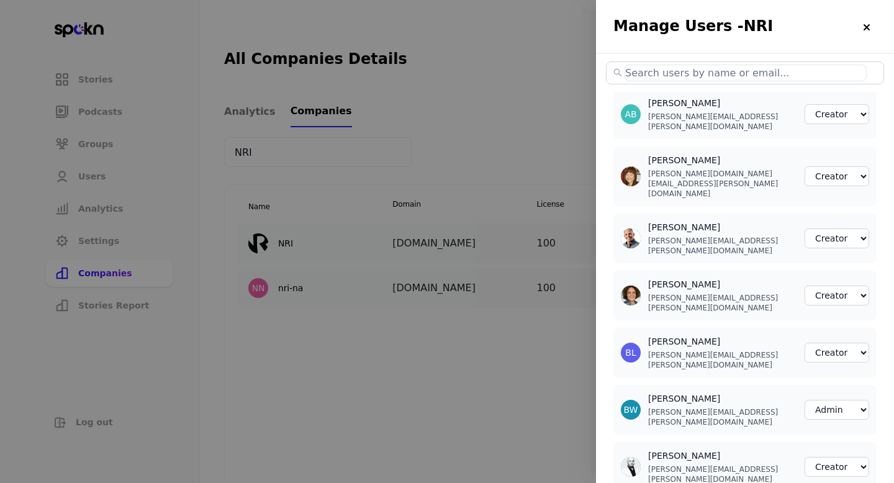
click at [640, 77] on input "text" at bounding box center [745, 73] width 242 height 17
paste input "[PERSON_NAME][EMAIL_ADDRESS][PERSON_NAME][DOMAIN_NAME]"
click at [679, 74] on input "text" at bounding box center [745, 73] width 242 height 17
paste input "[PERSON_NAME][EMAIL_ADDRESS][PERSON_NAME][DOMAIN_NAME]"
click at [425, 154] on div at bounding box center [447, 241] width 894 height 483
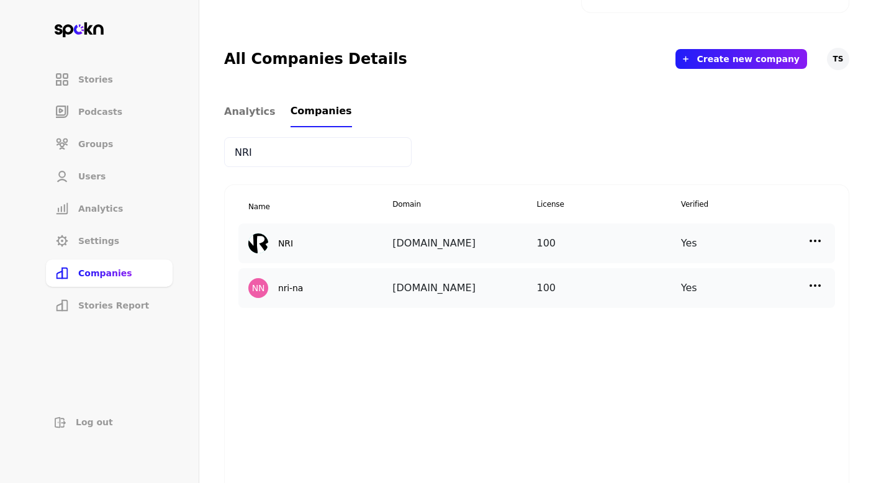
click at [244, 150] on input "NRI" at bounding box center [317, 152] width 187 height 30
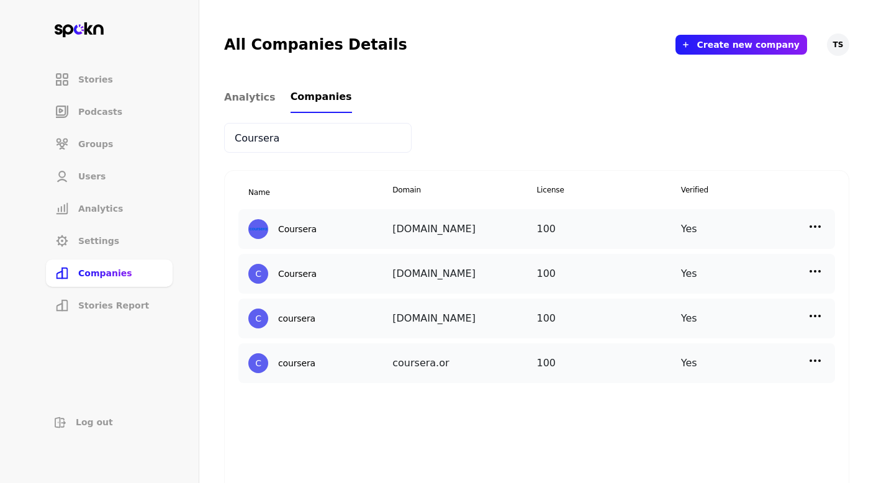
scroll to position [423, 0]
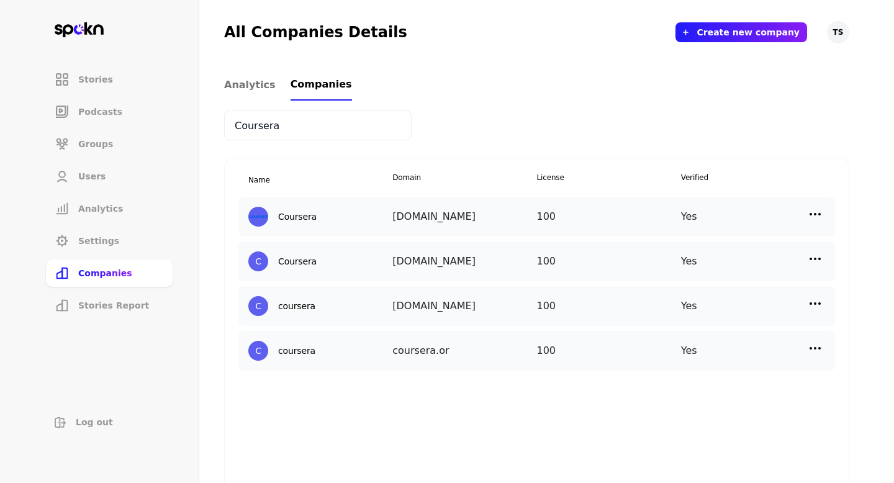
click at [825, 299] on div "C coursera [DOMAIN_NAME] 100 Yes" at bounding box center [536, 306] width 596 height 40
click at [815, 300] on img at bounding box center [814, 303] width 15 height 15
click at [709, 352] on p "Manage Users" at bounding box center [703, 359] width 61 height 14
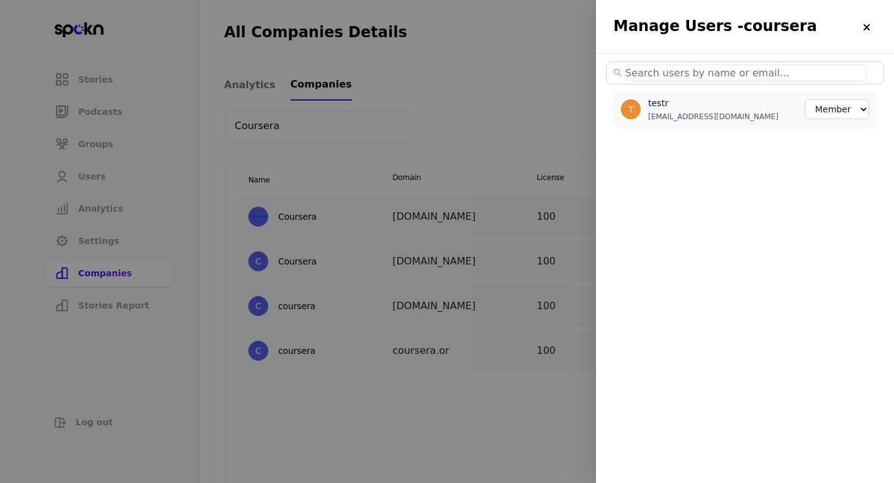
click at [606, 339] on div "T testr [EMAIL_ADDRESS][DOMAIN_NAME] Member Creator Admin" at bounding box center [745, 245] width 298 height 386
click at [574, 336] on div at bounding box center [447, 241] width 894 height 483
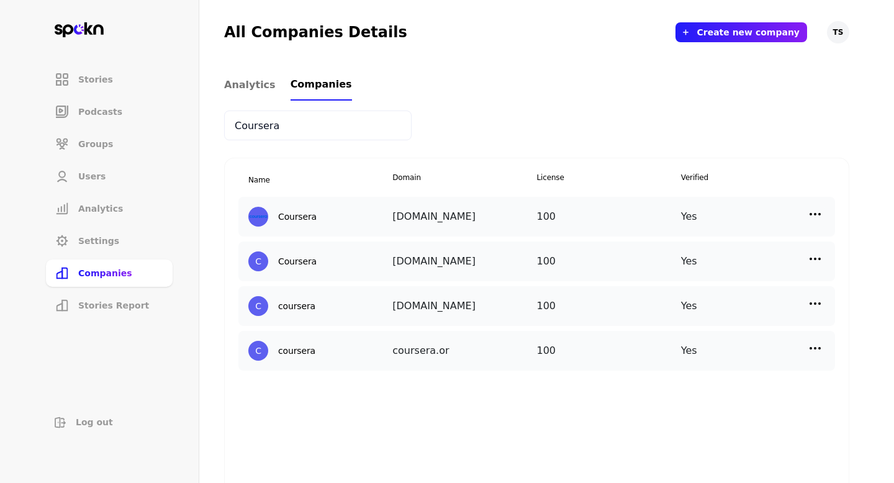
click at [814, 217] on img at bounding box center [814, 214] width 15 height 15
click at [721, 272] on p "Manage Users" at bounding box center [703, 270] width 61 height 14
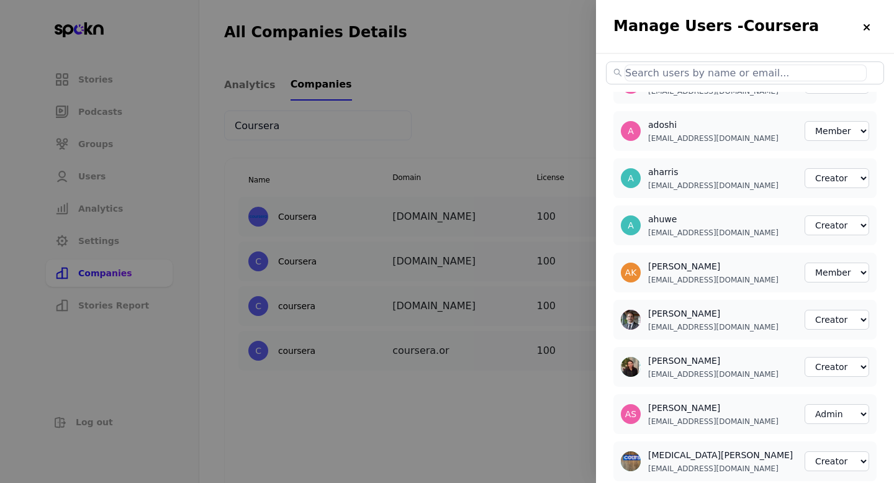
scroll to position [0, 0]
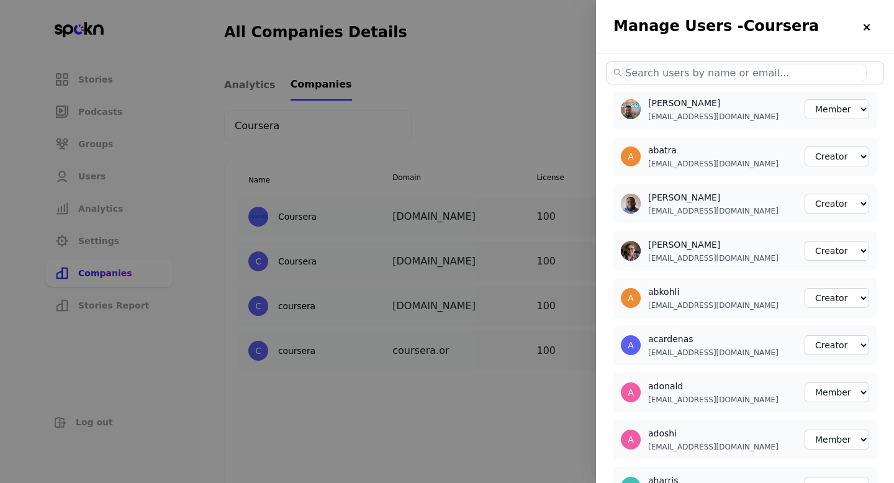
click at [675, 73] on input "text" at bounding box center [745, 73] width 242 height 17
paste input "[EMAIL_ADDRESS][DOMAIN_NAME]"
click at [734, 72] on input "text" at bounding box center [745, 73] width 242 height 17
paste input "[EMAIL_ADDRESS][DOMAIN_NAME]"
click at [707, 74] on input "text" at bounding box center [745, 73] width 242 height 17
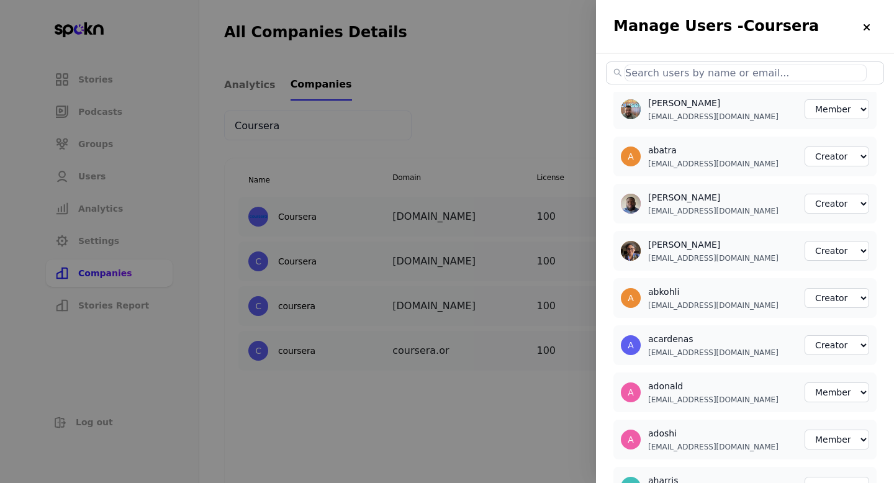
paste input "[EMAIL_ADDRESS][DOMAIN_NAME]"
click at [682, 73] on input "text" at bounding box center [745, 73] width 242 height 17
paste input "[PERSON_NAME][EMAIL_ADDRESS][DOMAIN_NAME]"
paste input "[EMAIL_ADDRESS][DOMAIN_NAME]"
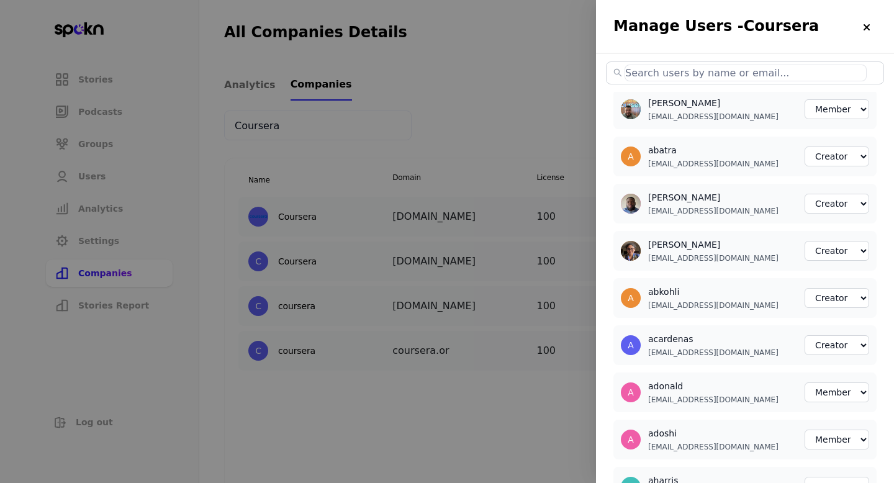
click at [644, 71] on input "text" at bounding box center [745, 73] width 242 height 17
paste input "[EMAIL_ADDRESS][DOMAIN_NAME]"
click at [643, 74] on input "text" at bounding box center [745, 73] width 242 height 17
paste input "[EMAIL_ADDRESS][DOMAIN_NAME]"
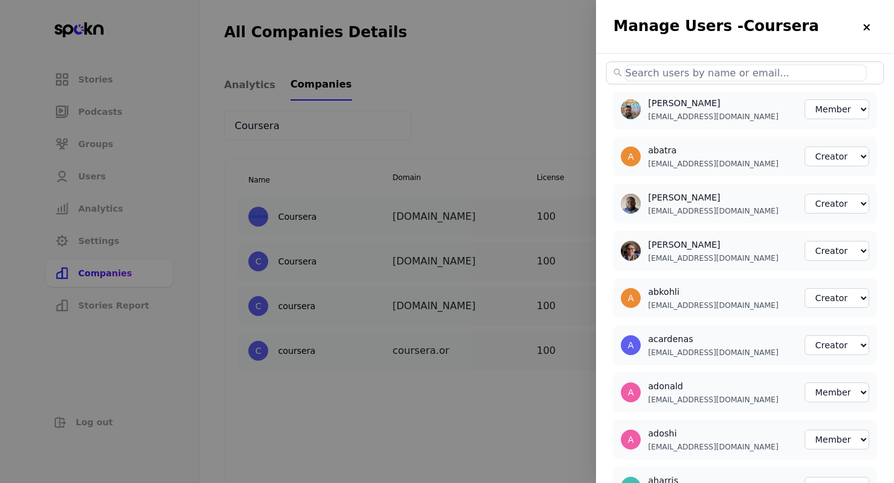
paste input "[EMAIL_ADDRESS][DOMAIN_NAME]"
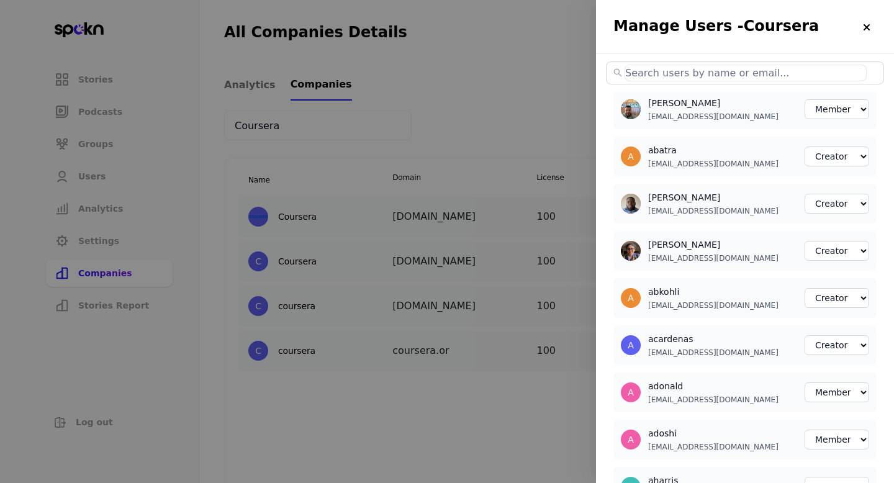
paste input "[EMAIL_ADDRESS][DOMAIN_NAME]"
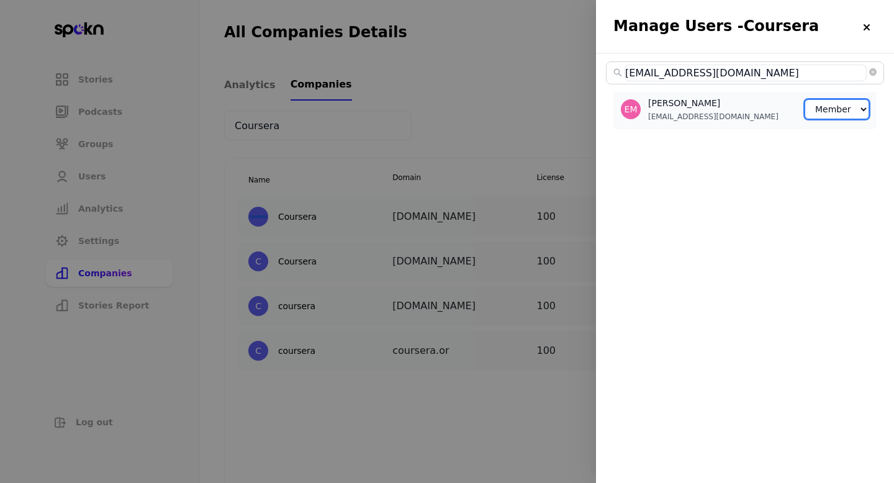
click at [842, 106] on select "Member Creator Admin" at bounding box center [836, 109] width 65 height 20
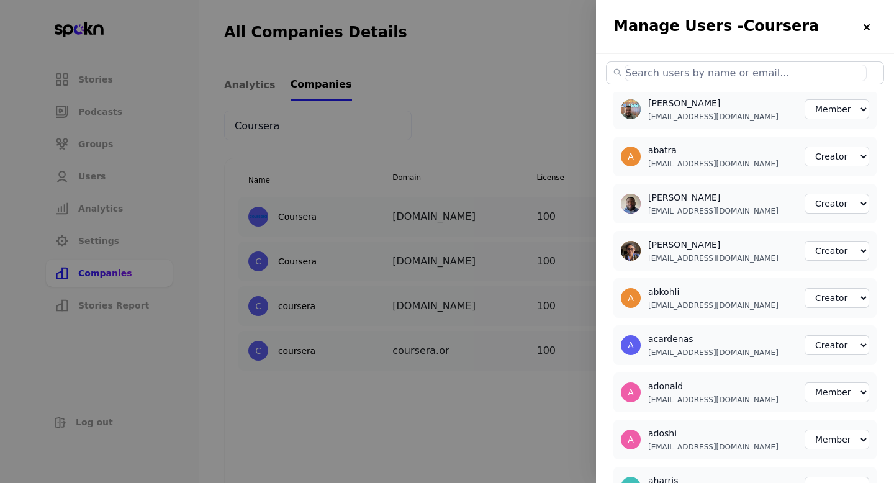
click at [735, 70] on input "text" at bounding box center [745, 73] width 242 height 17
paste input "[EMAIL_ADDRESS][DOMAIN_NAME]"
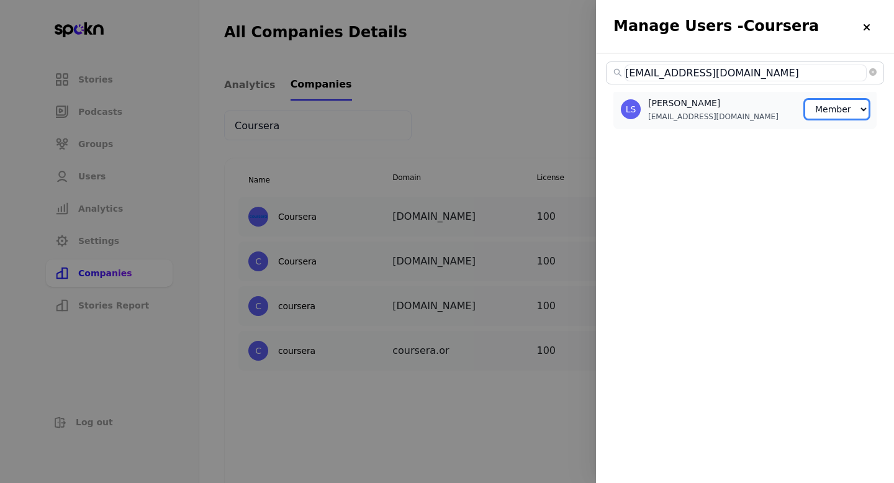
click at [835, 110] on select "Member Creator Admin" at bounding box center [836, 109] width 65 height 20
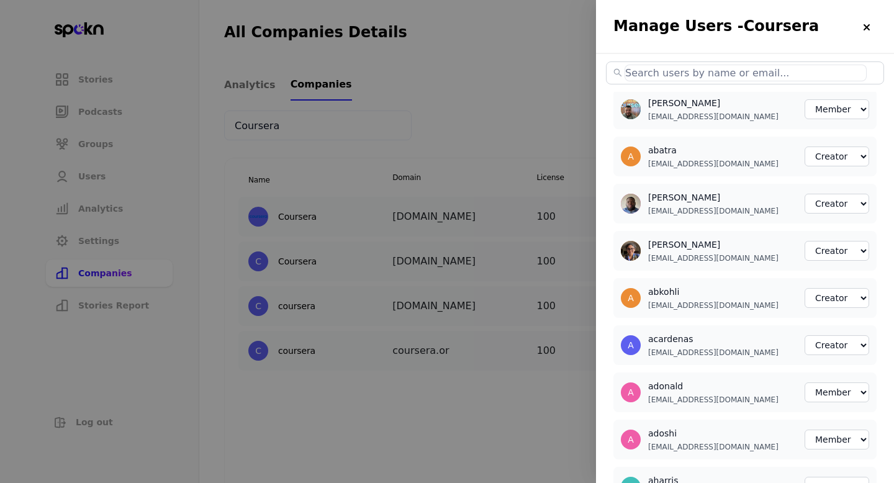
click at [663, 70] on input "text" at bounding box center [745, 73] width 242 height 17
paste input "[EMAIL_ADDRESS][DOMAIN_NAME]"
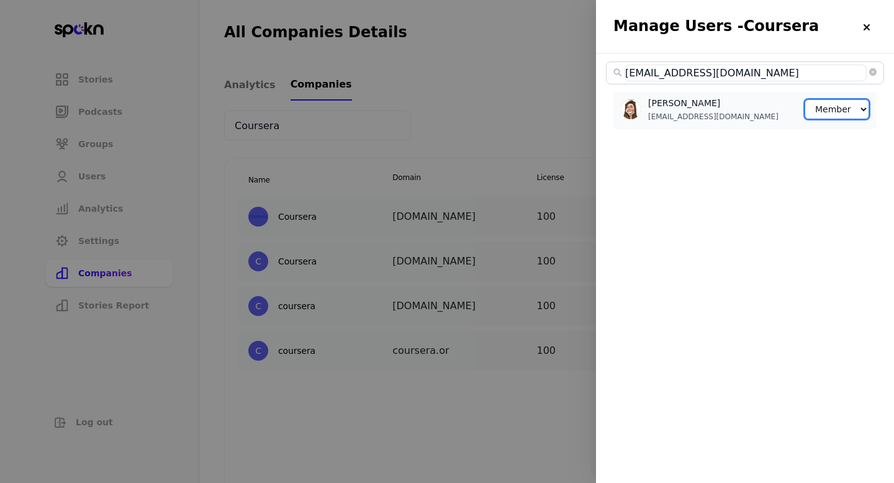
click at [828, 104] on select "Member Creator Admin" at bounding box center [836, 109] width 65 height 20
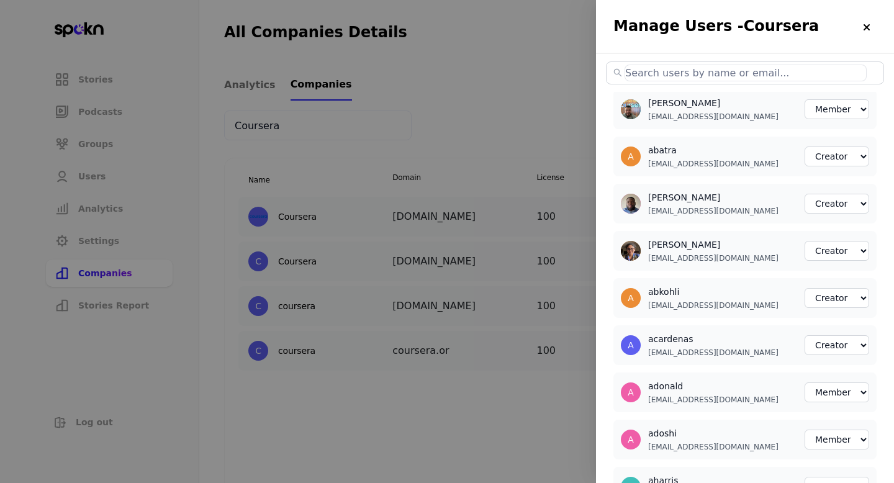
click at [650, 76] on input "text" at bounding box center [745, 73] width 242 height 17
paste input "[EMAIL_ADDRESS][DOMAIN_NAME]"
click at [353, 228] on div at bounding box center [447, 241] width 894 height 483
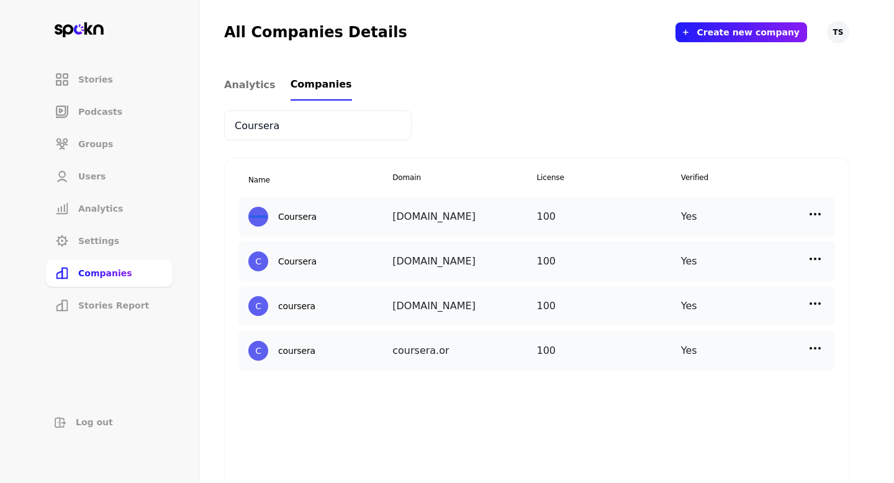
click at [259, 112] on input "Coursera" at bounding box center [317, 125] width 187 height 30
click at [259, 118] on input "Coursera" at bounding box center [317, 125] width 187 height 30
click at [259, 119] on input "Coursera" at bounding box center [317, 125] width 187 height 30
click at [260, 122] on input "Coursera" at bounding box center [317, 125] width 187 height 30
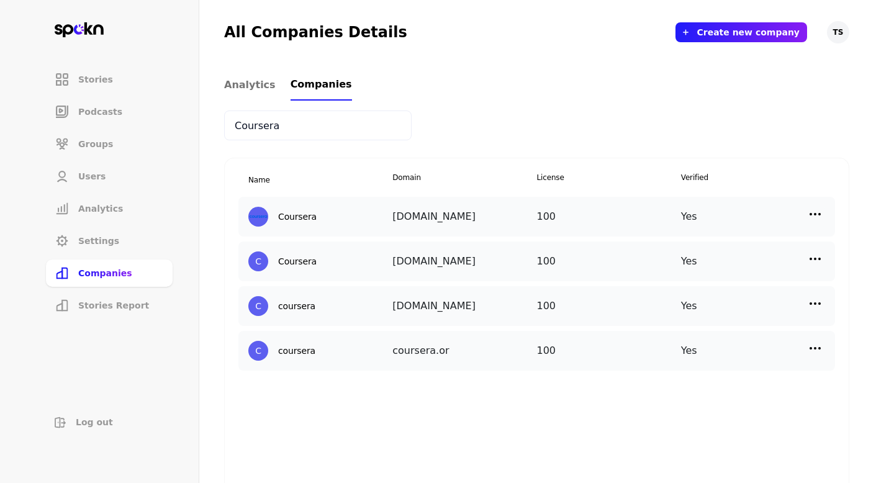
click at [260, 122] on input "Coursera" at bounding box center [317, 125] width 187 height 30
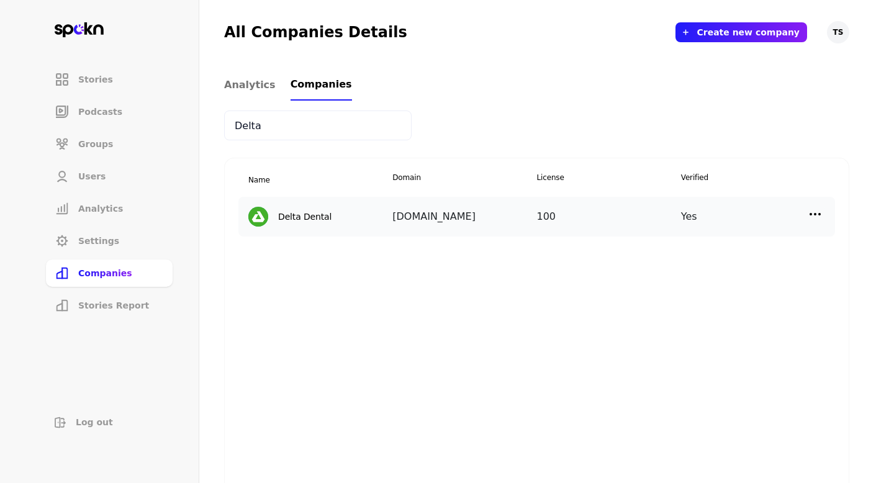
click at [822, 215] on img at bounding box center [814, 214] width 15 height 15
click at [722, 266] on p "Manage Users" at bounding box center [703, 270] width 61 height 14
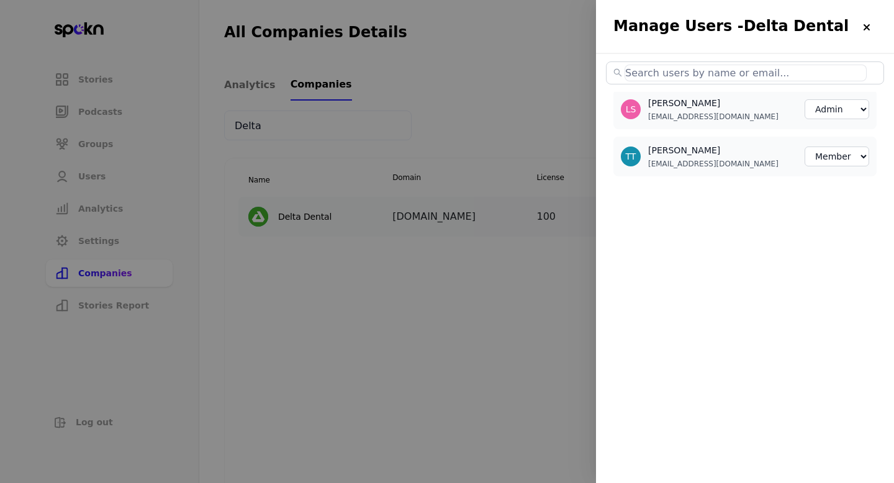
click at [676, 76] on input "text" at bounding box center [745, 73] width 242 height 17
paste input "[EMAIL_ADDRESS][DOMAIN_NAME]"
click at [375, 83] on div at bounding box center [447, 241] width 894 height 483
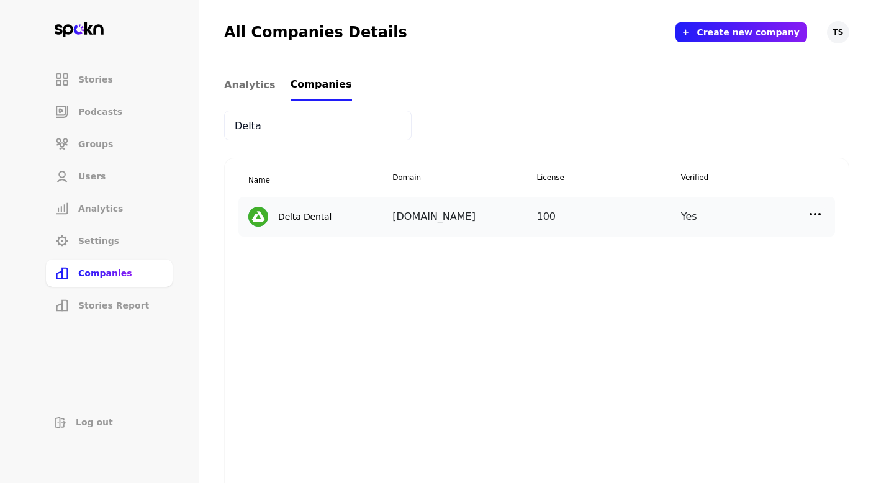
click at [255, 124] on input "Delta" at bounding box center [317, 125] width 187 height 30
click at [254, 124] on input "Delta" at bounding box center [317, 125] width 187 height 30
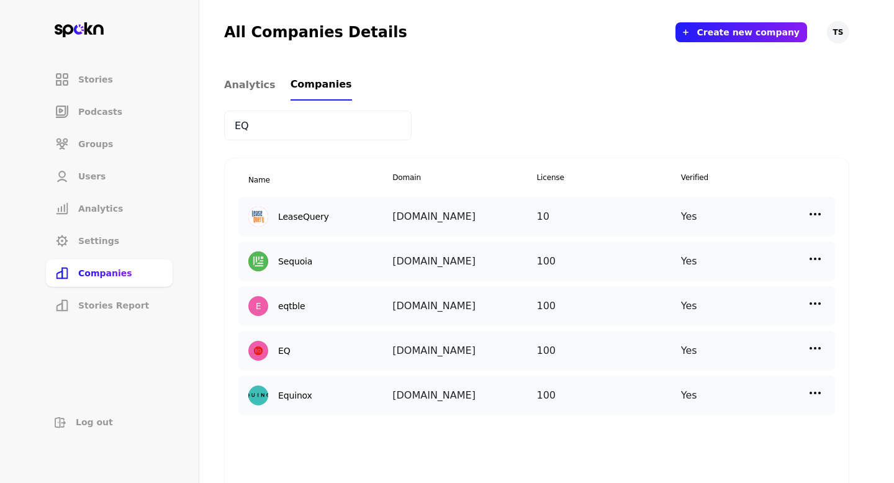
click at [820, 351] on img at bounding box center [814, 348] width 15 height 15
click at [706, 402] on p "Manage Users" at bounding box center [703, 404] width 61 height 14
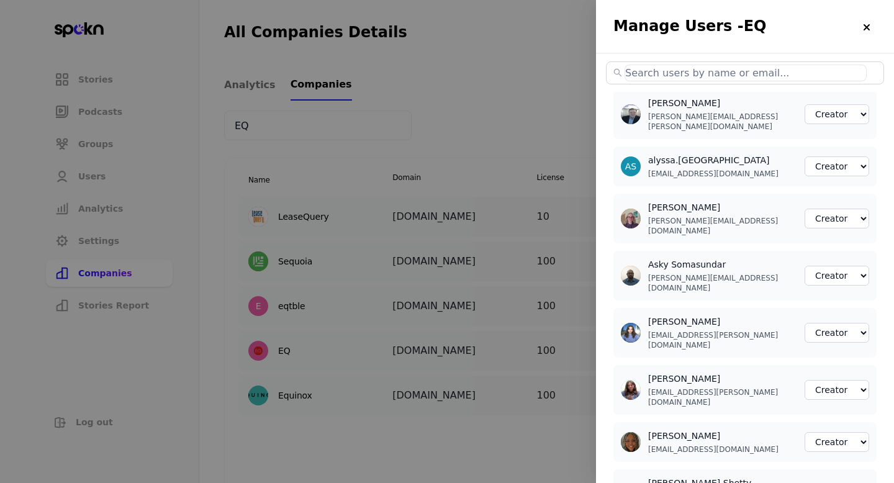
click at [666, 75] on input "text" at bounding box center [745, 73] width 242 height 17
paste input "[PERSON_NAME][EMAIL_ADDRESS][PERSON_NAME][DOMAIN_NAME]"
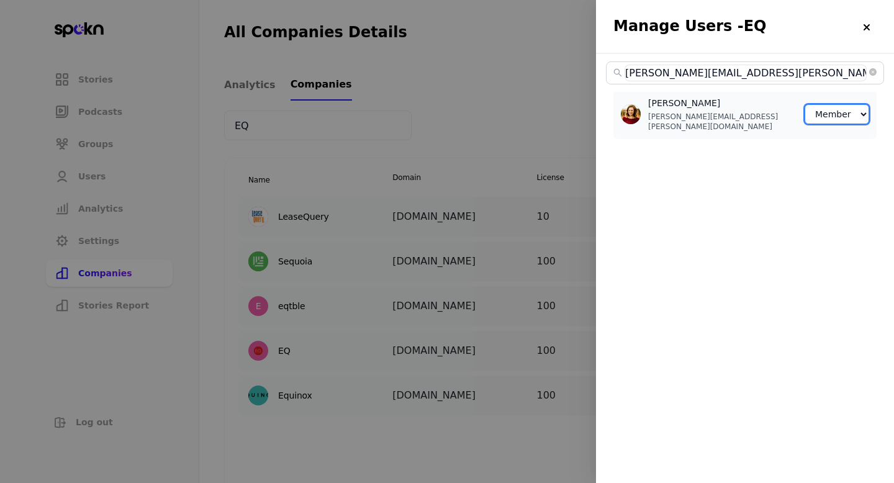
click at [835, 104] on select "Member Creator Admin" at bounding box center [836, 114] width 65 height 20
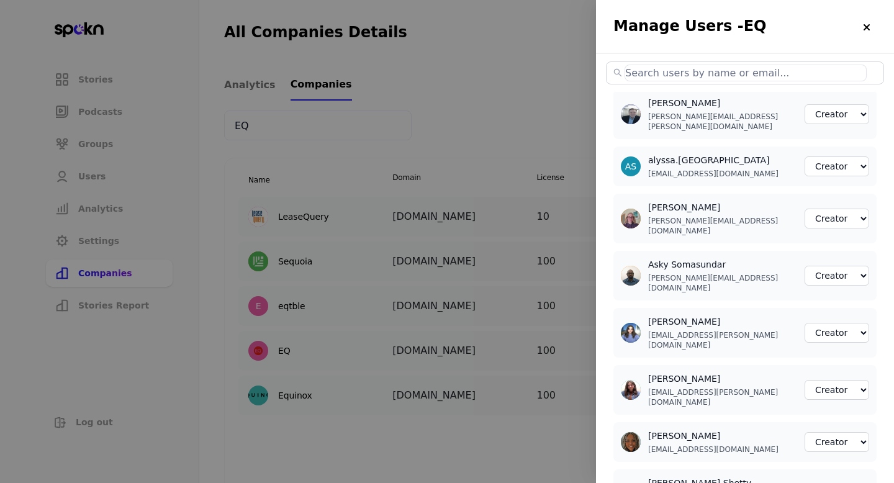
click at [447, 113] on div at bounding box center [447, 241] width 894 height 483
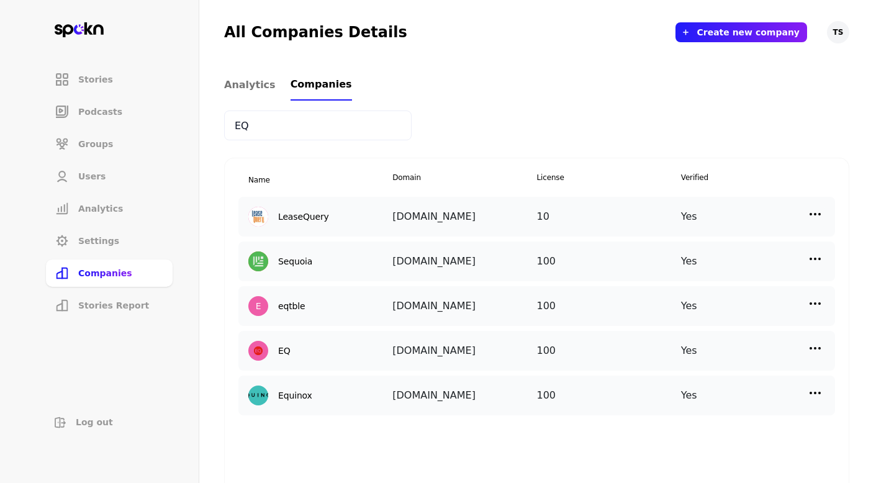
click at [232, 127] on input "EQ" at bounding box center [317, 125] width 187 height 30
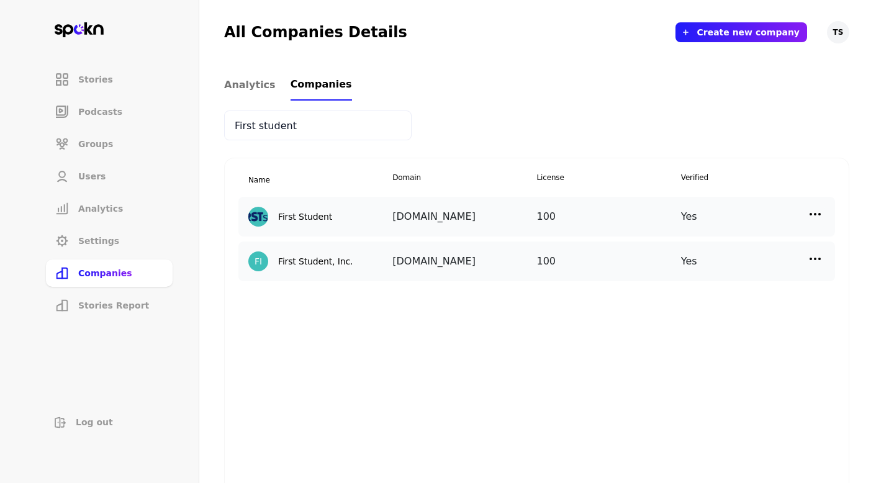
click at [811, 214] on img at bounding box center [814, 214] width 15 height 15
click at [749, 264] on div "Manage Users" at bounding box center [711, 269] width 124 height 29
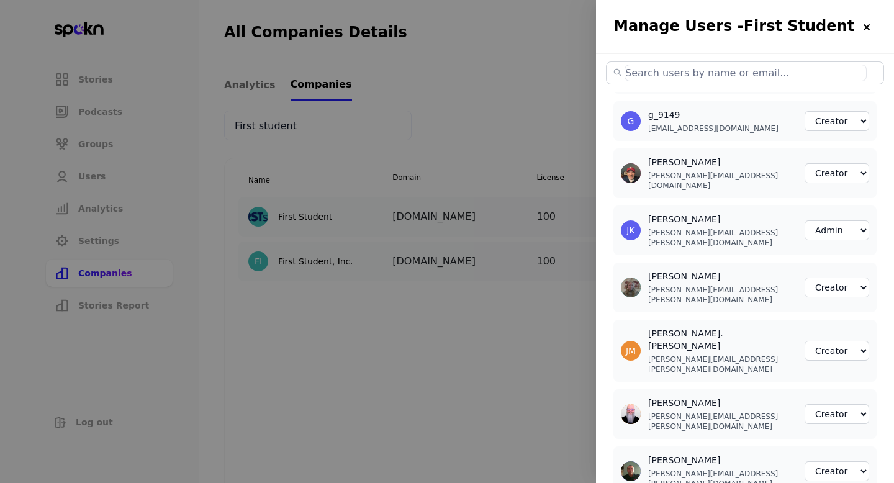
click at [451, 283] on div at bounding box center [447, 241] width 894 height 483
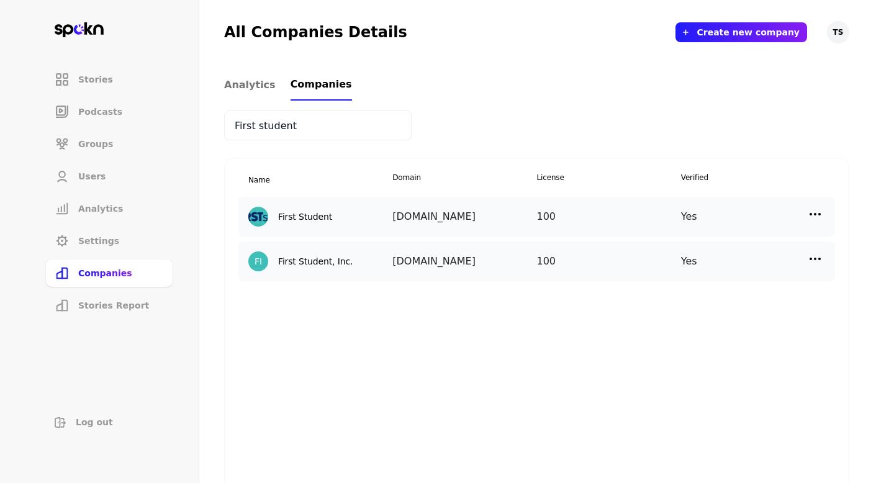
click at [816, 261] on img at bounding box center [814, 258] width 15 height 15
click at [716, 307] on p "Manage Users" at bounding box center [703, 314] width 61 height 14
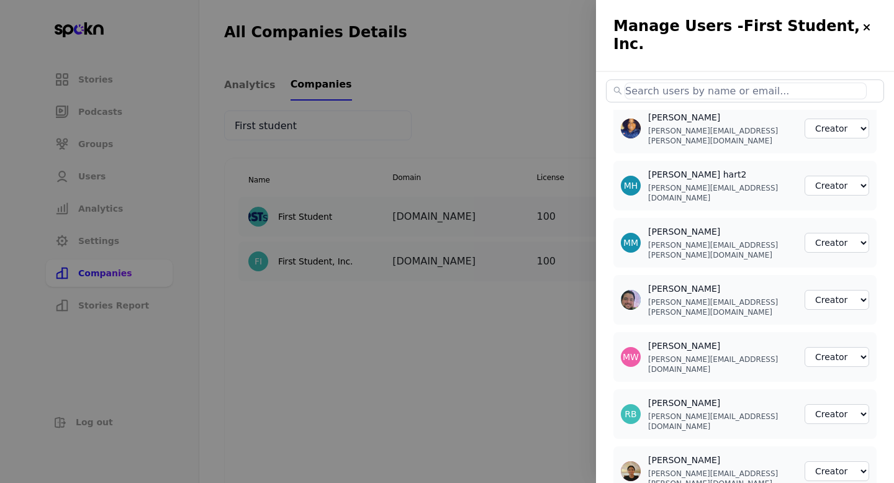
scroll to position [0, 0]
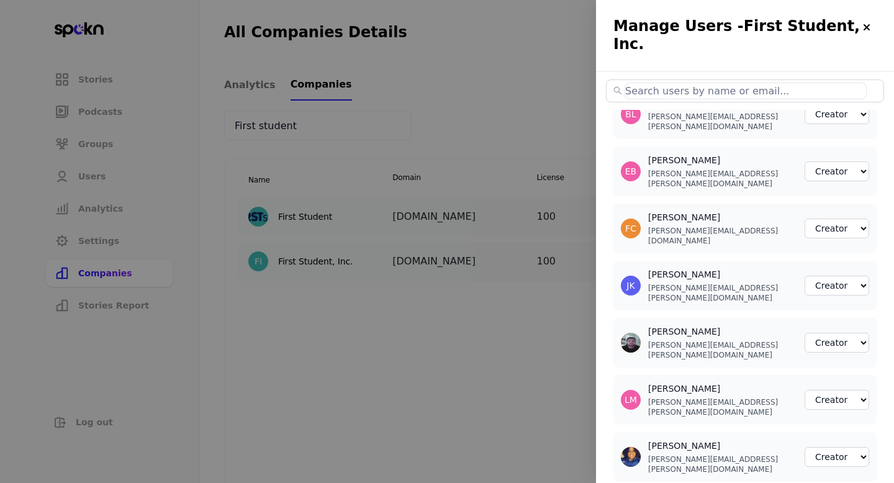
click at [515, 382] on div at bounding box center [447, 241] width 894 height 483
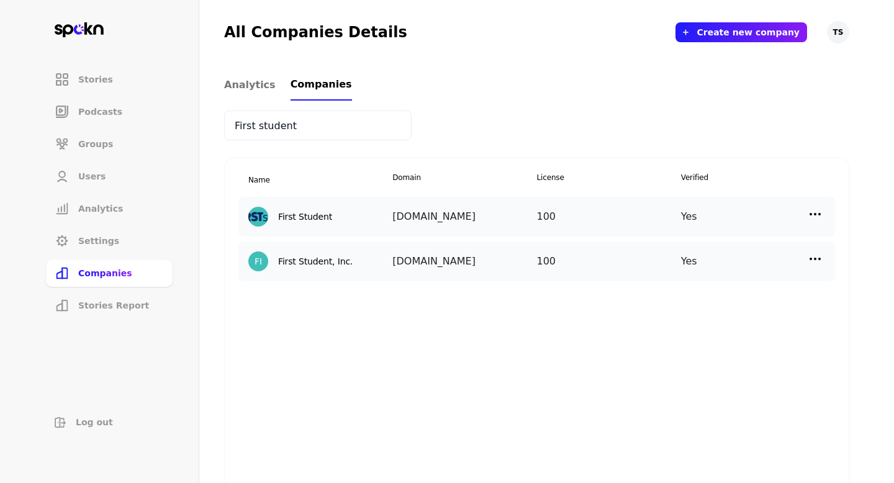
click at [811, 209] on img at bounding box center [814, 214] width 15 height 15
click at [709, 268] on p "Manage Users" at bounding box center [703, 270] width 61 height 14
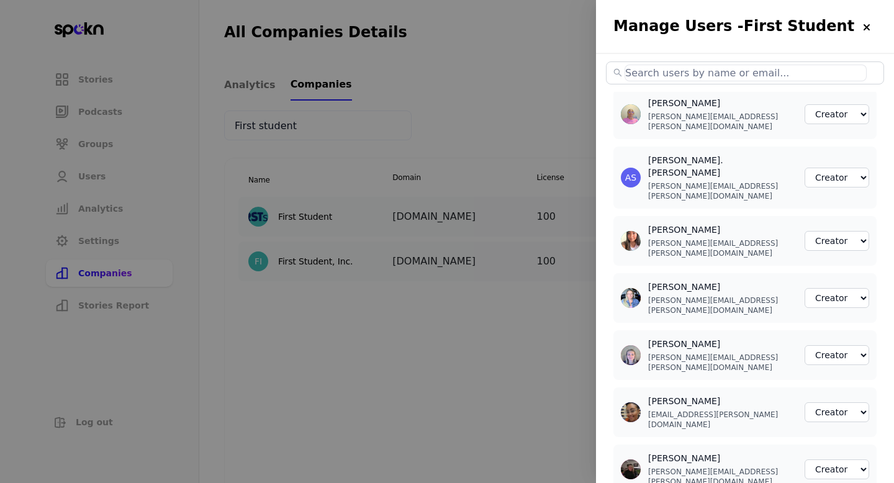
click at [719, 71] on input "text" at bounding box center [745, 73] width 242 height 17
paste input "[PERSON_NAME][EMAIL_ADDRESS][PERSON_NAME][DOMAIN_NAME]"
click at [452, 236] on div at bounding box center [447, 241] width 894 height 483
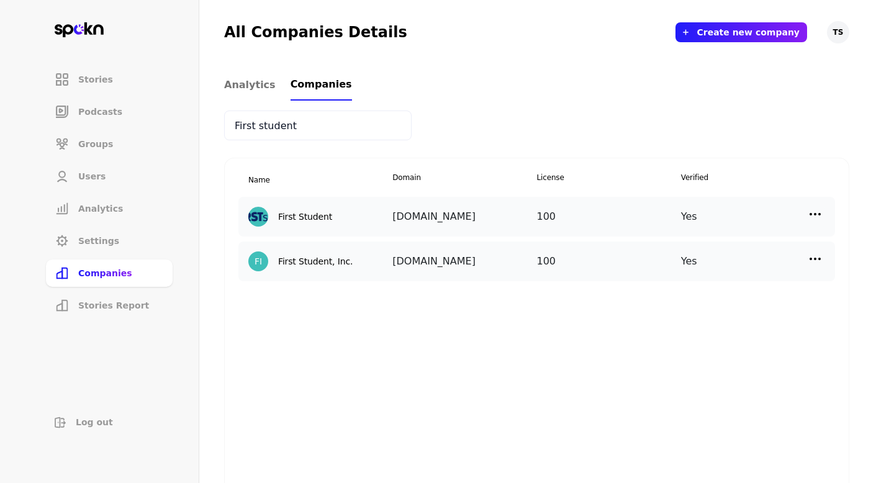
click at [807, 252] on img at bounding box center [814, 258] width 15 height 15
click at [702, 308] on p "Manage Users" at bounding box center [703, 314] width 61 height 14
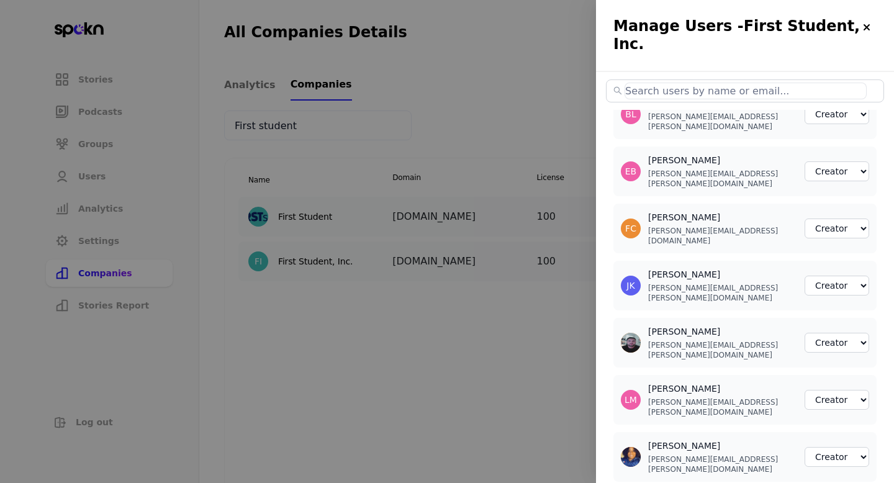
click at [772, 86] on div at bounding box center [745, 91] width 298 height 38
click at [772, 81] on span at bounding box center [745, 90] width 278 height 23
paste input "[PERSON_NAME][EMAIL_ADDRESS][PERSON_NAME][DOMAIN_NAME]"
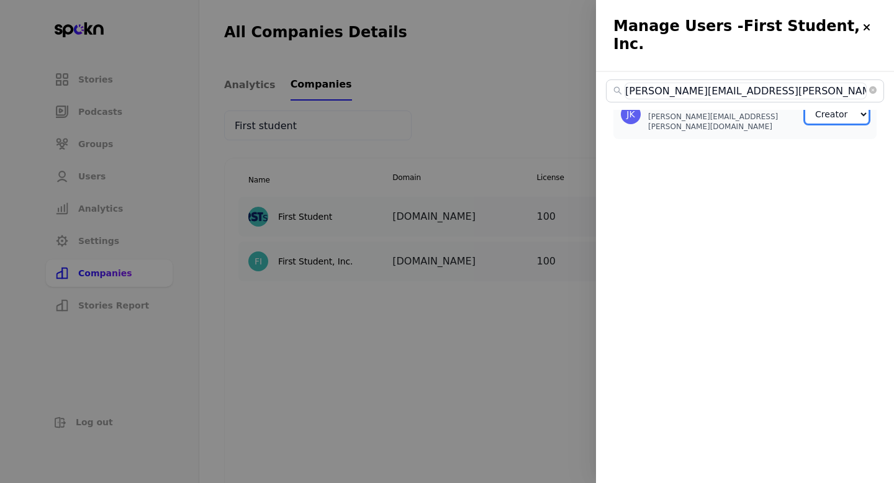
click at [822, 107] on select "Member Creator Admin" at bounding box center [836, 114] width 65 height 20
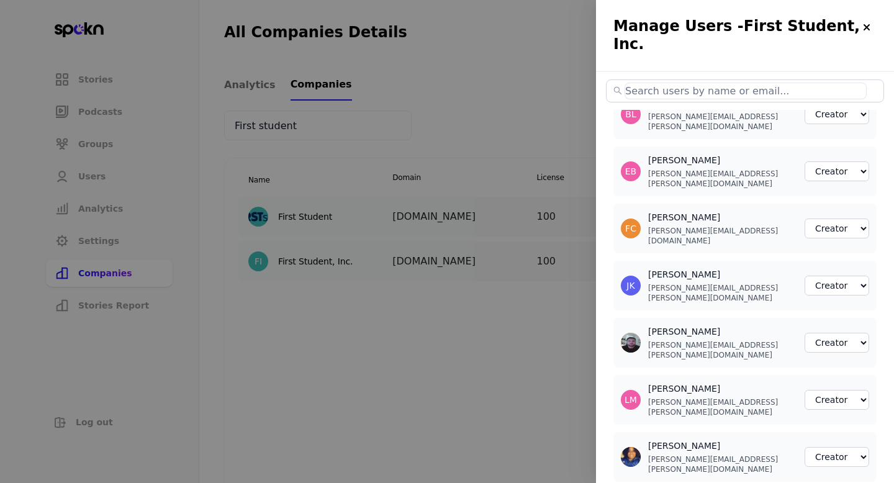
click at [675, 83] on input "text" at bounding box center [745, 91] width 242 height 17
paste input "[PERSON_NAME][EMAIL_ADDRESS][PERSON_NAME][DOMAIN_NAME]"
click at [451, 253] on div at bounding box center [447, 241] width 894 height 483
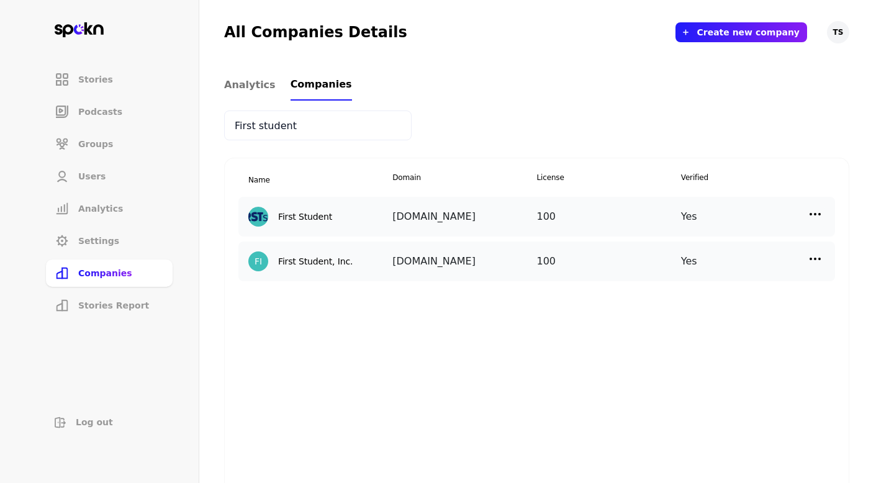
click at [829, 256] on div "FI First Student, Inc. [DOMAIN_NAME] 100 Yes Edit Manage Users" at bounding box center [536, 261] width 596 height 40
click at [825, 256] on div "FI First Student, Inc. [DOMAIN_NAME] 100 Yes Edit Manage Users" at bounding box center [536, 261] width 596 height 40
click at [811, 258] on img at bounding box center [814, 258] width 15 height 15
click at [718, 313] on p "Manage Users" at bounding box center [703, 314] width 61 height 14
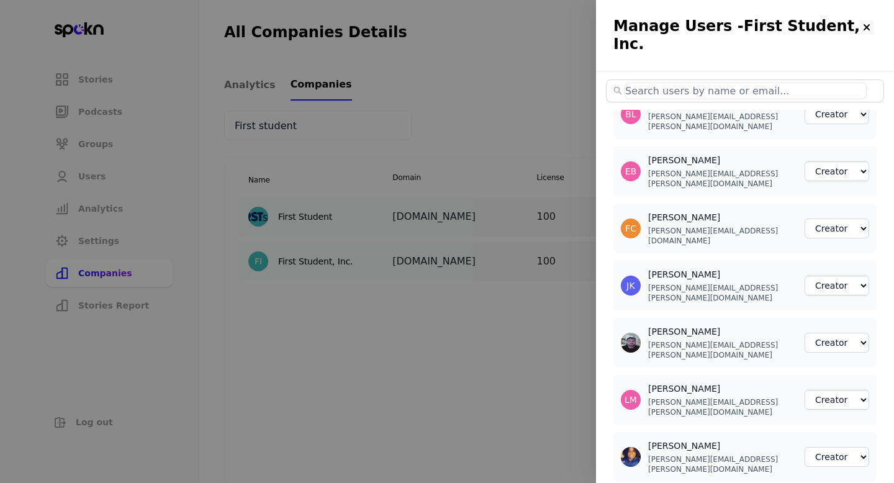
click at [751, 83] on input "text" at bounding box center [745, 91] width 242 height 17
paste input "[PERSON_NAME][EMAIL_ADDRESS][PERSON_NAME][DOMAIN_NAME]"
click at [506, 219] on div at bounding box center [447, 241] width 894 height 483
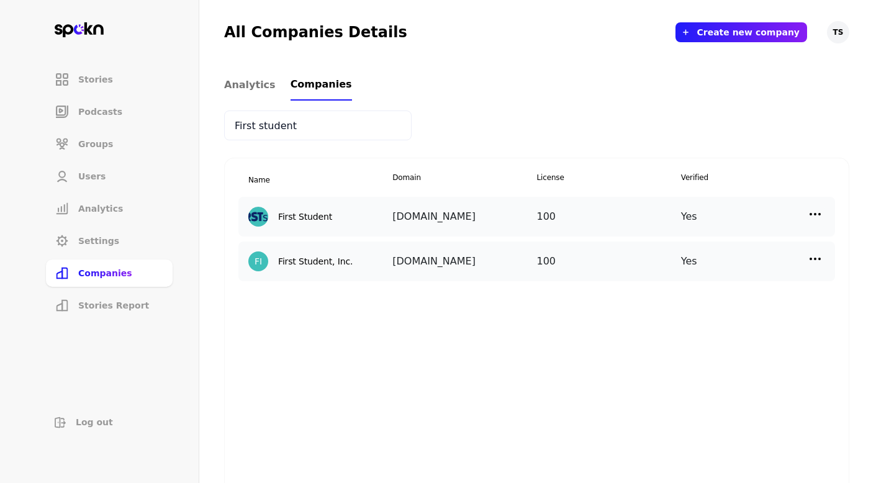
click at [812, 210] on img at bounding box center [814, 214] width 15 height 15
click at [688, 274] on p "Manage Users" at bounding box center [703, 270] width 61 height 14
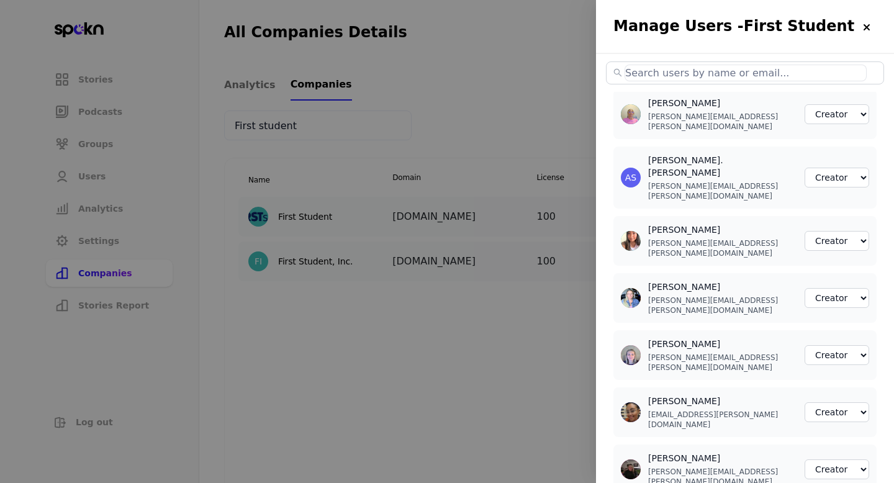
click at [759, 78] on input "text" at bounding box center [745, 73] width 242 height 17
paste input "[PERSON_NAME][EMAIL_ADDRESS][PERSON_NAME][DOMAIN_NAME]"
click at [470, 212] on div at bounding box center [447, 241] width 894 height 483
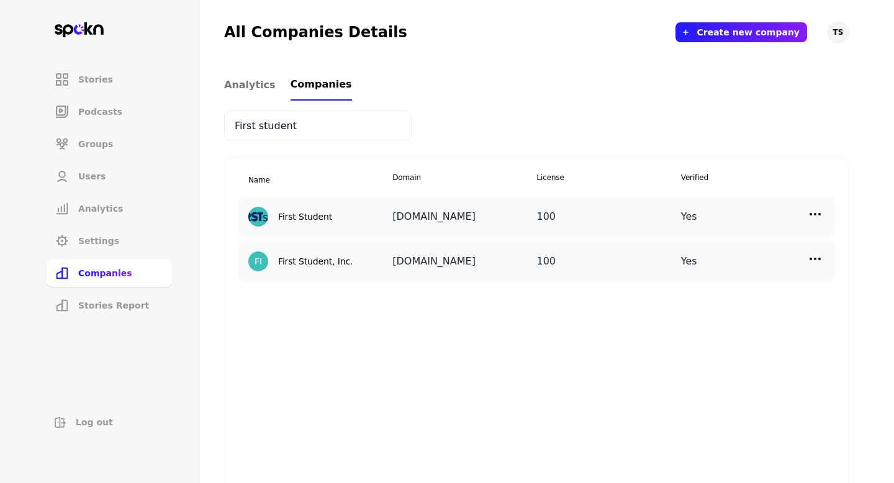
click at [806, 213] on div "Yes" at bounding box center [753, 217] width 144 height 20
click at [815, 214] on img at bounding box center [814, 214] width 15 height 15
click at [719, 272] on p "Manage Users" at bounding box center [703, 270] width 61 height 14
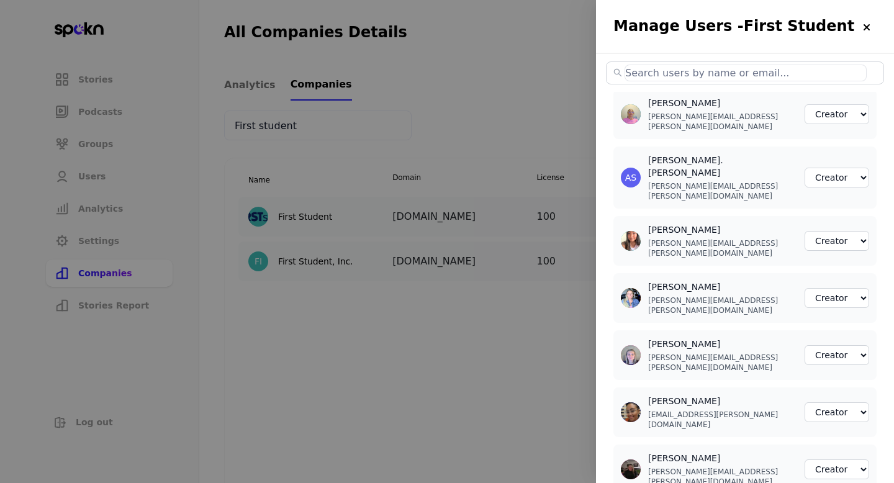
click at [757, 79] on input "text" at bounding box center [745, 73] width 242 height 17
paste input "[PERSON_NAME][EMAIL_ADDRESS][PERSON_NAME][DOMAIN_NAME]"
click at [483, 223] on div at bounding box center [447, 241] width 894 height 483
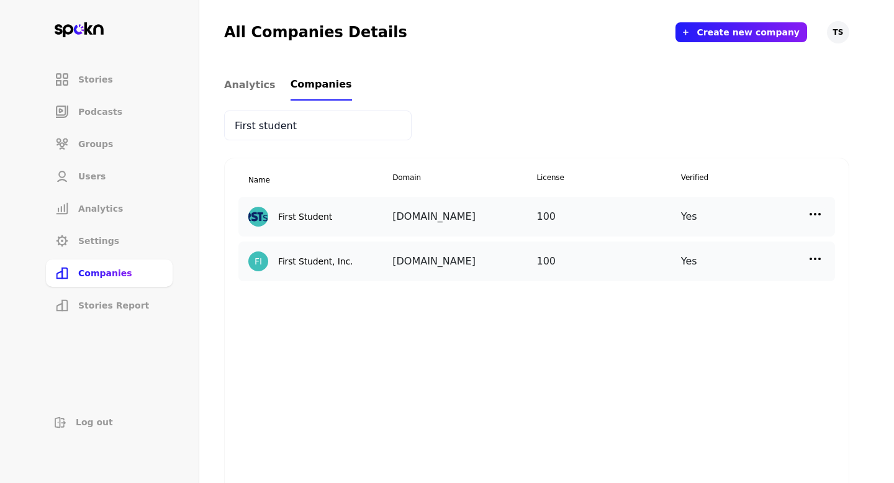
click at [814, 209] on img at bounding box center [814, 214] width 15 height 15
click at [721, 261] on div "Manage Users" at bounding box center [711, 269] width 124 height 29
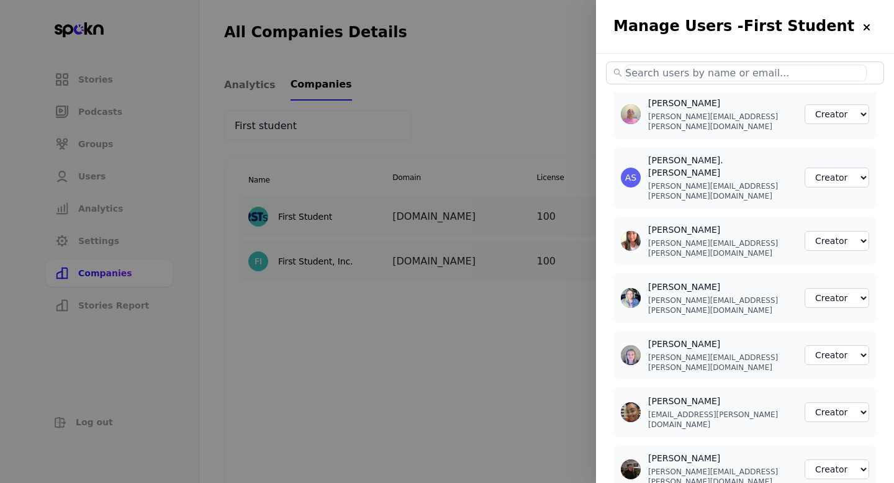
click at [735, 76] on input "text" at bounding box center [745, 73] width 242 height 17
paste input "[PERSON_NAME][EMAIL_ADDRESS][PERSON_NAME][DOMAIN_NAME]"
click at [723, 73] on input "text" at bounding box center [745, 73] width 242 height 17
paste input "[PERSON_NAME][EMAIL_ADDRESS][PERSON_NAME][DOMAIN_NAME]"
click at [458, 200] on div at bounding box center [447, 241] width 894 height 483
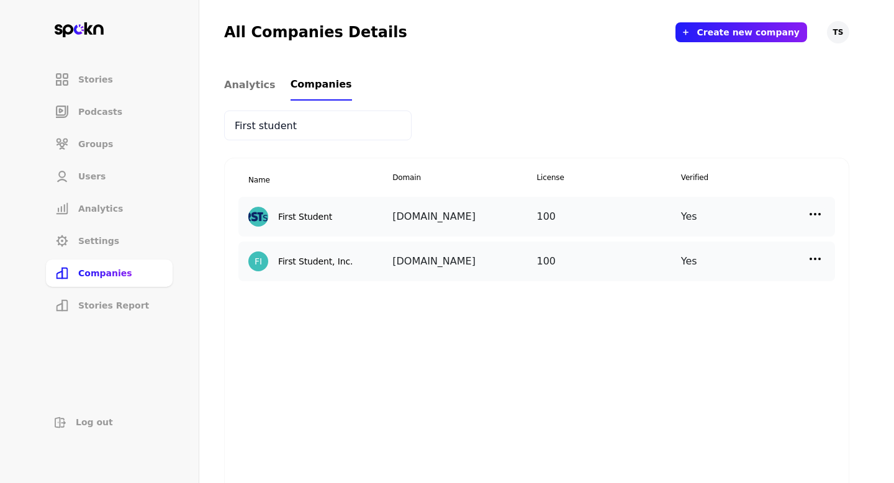
click at [814, 219] on img at bounding box center [814, 214] width 15 height 15
click at [721, 265] on p "Manage Users" at bounding box center [703, 270] width 61 height 14
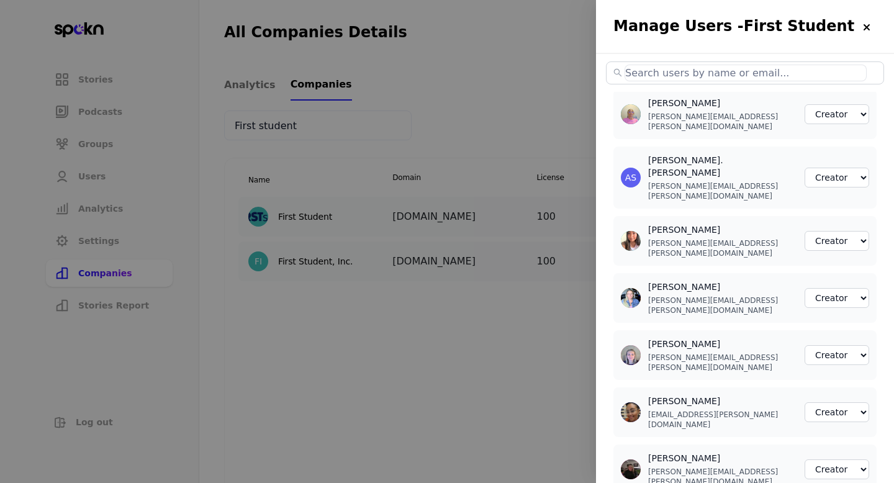
click at [765, 76] on input "text" at bounding box center [745, 73] width 242 height 17
paste input "[PERSON_NAME][EMAIL_ADDRESS][PERSON_NAME][DOMAIN_NAME]"
click at [664, 70] on input "text" at bounding box center [745, 73] width 242 height 17
paste input "[PERSON_NAME][EMAIL_ADDRESS][DOMAIN_NAME]"
click at [489, 213] on div at bounding box center [447, 241] width 894 height 483
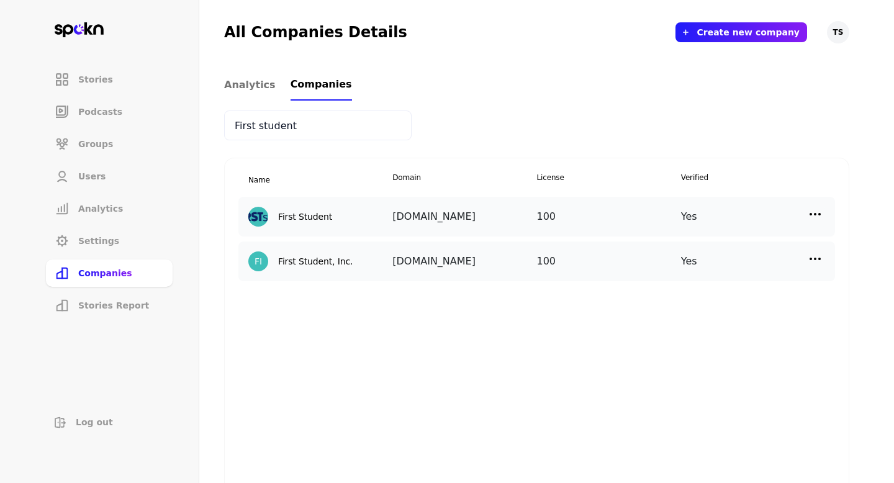
click at [815, 220] on img at bounding box center [814, 214] width 15 height 15
click at [714, 271] on p "Manage Users" at bounding box center [703, 270] width 61 height 14
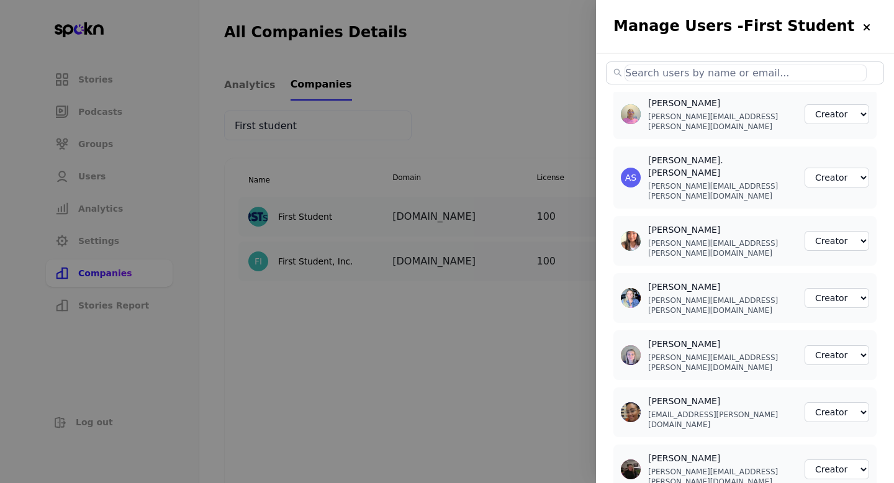
click at [723, 67] on input "text" at bounding box center [745, 73] width 242 height 17
paste input "[PERSON_NAME][EMAIL_ADDRESS][DOMAIN_NAME]"
click at [678, 74] on input "text" at bounding box center [745, 73] width 242 height 17
paste input "[PERSON_NAME][EMAIL_ADDRESS][PERSON_NAME][DOMAIN_NAME]"
click at [666, 68] on input "text" at bounding box center [745, 73] width 242 height 17
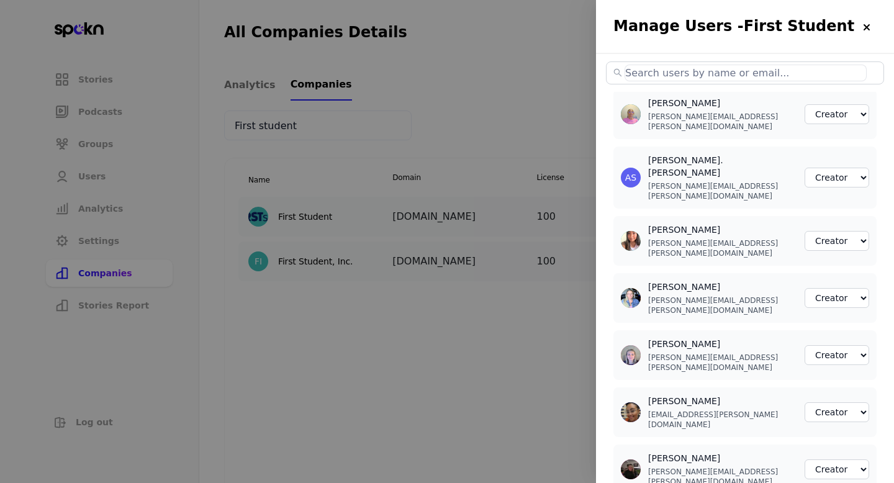
paste input "[PERSON_NAME][EMAIL_ADDRESS][PERSON_NAME][DOMAIN_NAME]"
click at [478, 201] on div at bounding box center [447, 241] width 894 height 483
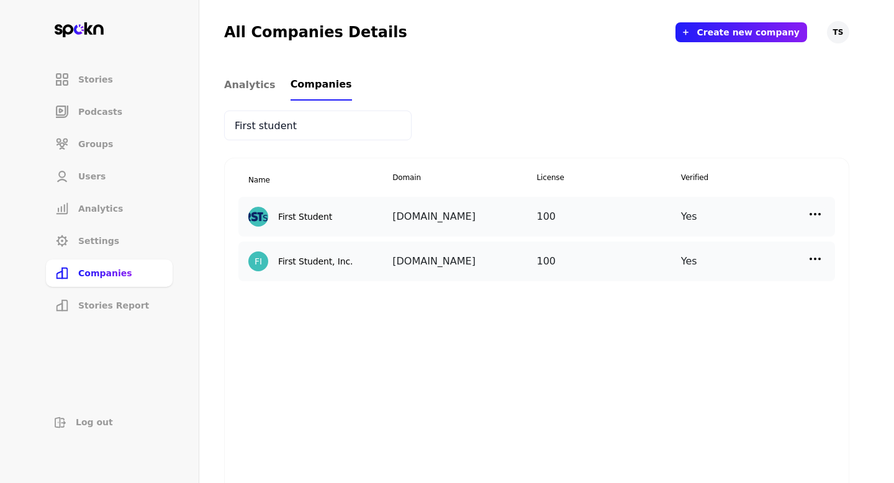
click at [813, 218] on img at bounding box center [814, 214] width 15 height 15
click at [727, 259] on div "Manage Users" at bounding box center [711, 269] width 124 height 29
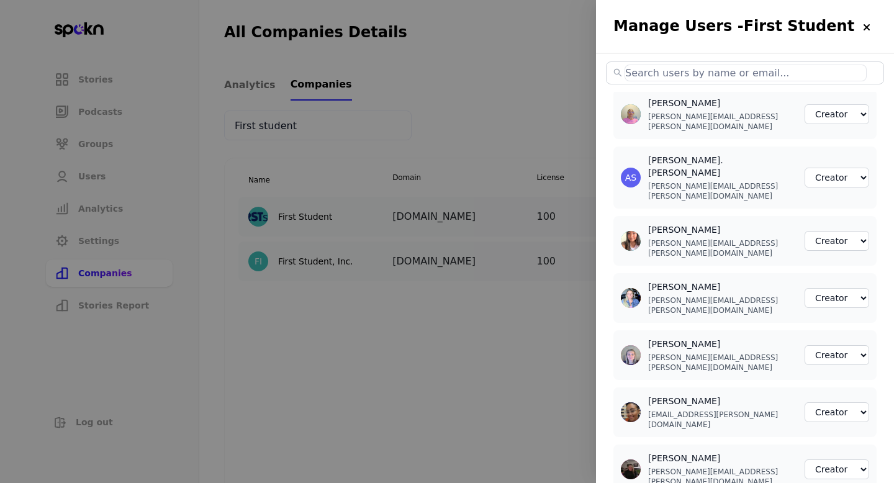
click at [705, 76] on input "text" at bounding box center [745, 73] width 242 height 17
paste input "[PERSON_NAME][EMAIL_ADDRESS][PERSON_NAME][DOMAIN_NAME]"
click at [543, 225] on div at bounding box center [447, 241] width 894 height 483
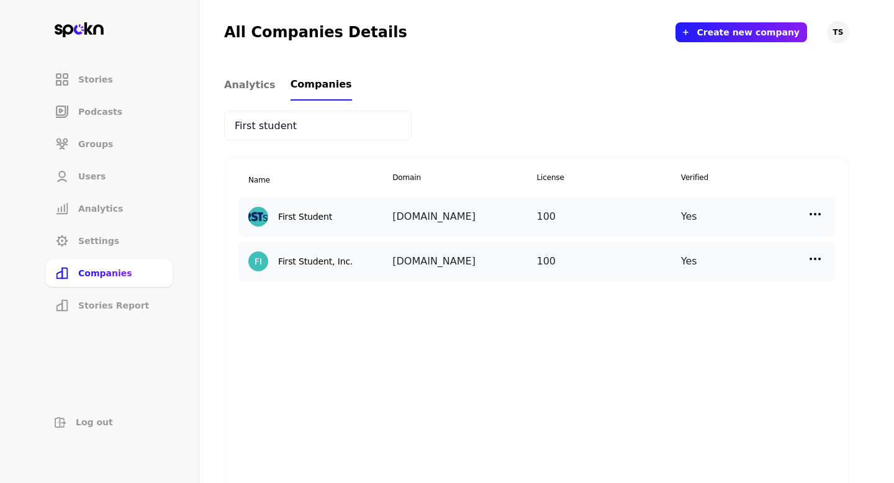
click at [805, 260] on div "Yes" at bounding box center [753, 261] width 144 height 20
click at [816, 260] on img at bounding box center [814, 258] width 15 height 15
click at [661, 310] on img at bounding box center [662, 314] width 12 height 12
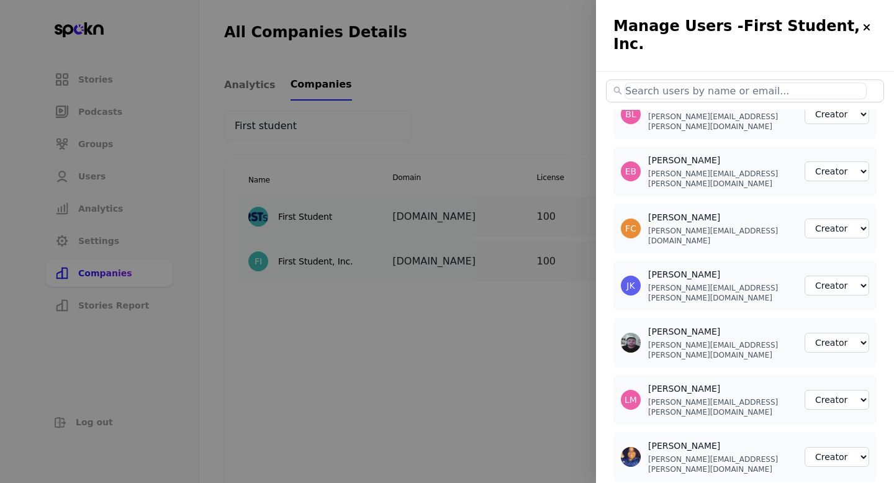
click at [670, 83] on input "text" at bounding box center [745, 91] width 242 height 17
paste input "[PERSON_NAME][EMAIL_ADDRESS][PERSON_NAME][DOMAIN_NAME]"
click at [547, 230] on div at bounding box center [447, 241] width 894 height 483
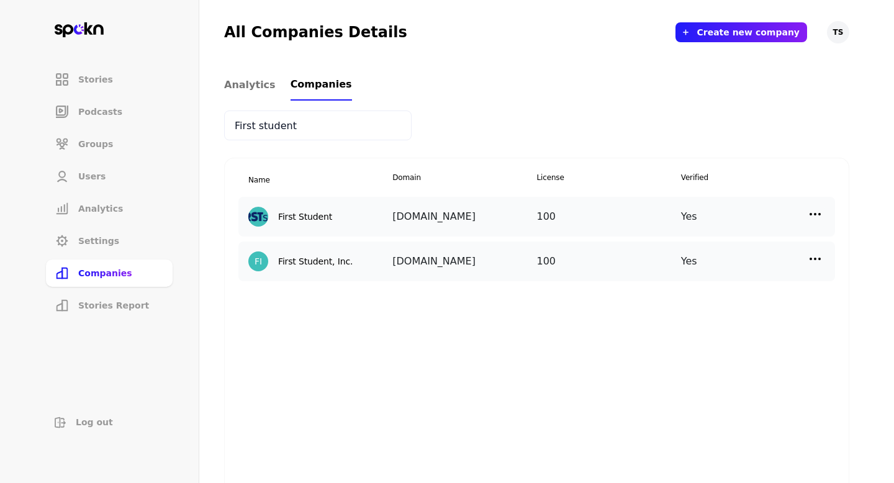
click at [809, 214] on img at bounding box center [814, 214] width 15 height 15
click at [710, 274] on p "Manage Users" at bounding box center [703, 270] width 61 height 14
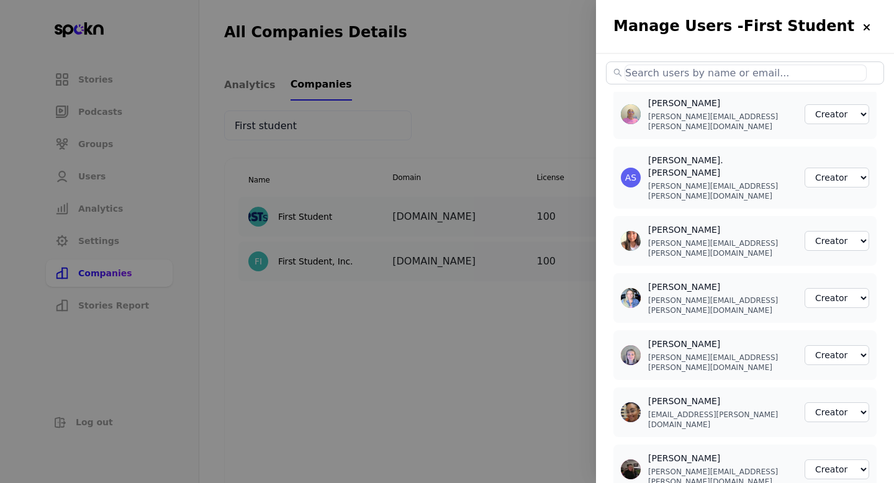
click at [748, 69] on input "text" at bounding box center [745, 73] width 242 height 17
paste input "[PERSON_NAME][EMAIL_ADDRESS][PERSON_NAME][DOMAIN_NAME]"
click at [559, 172] on div at bounding box center [447, 241] width 894 height 483
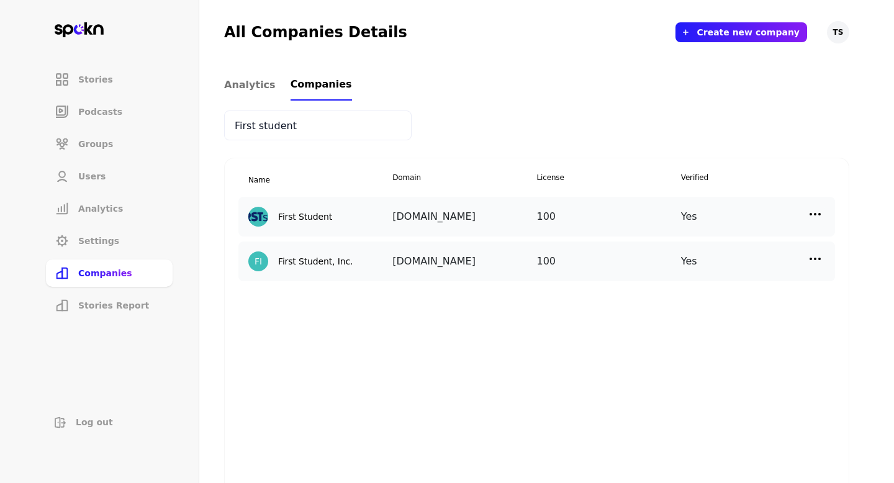
click at [808, 214] on img at bounding box center [814, 214] width 15 height 15
click at [718, 269] on p "Manage Users" at bounding box center [703, 270] width 61 height 14
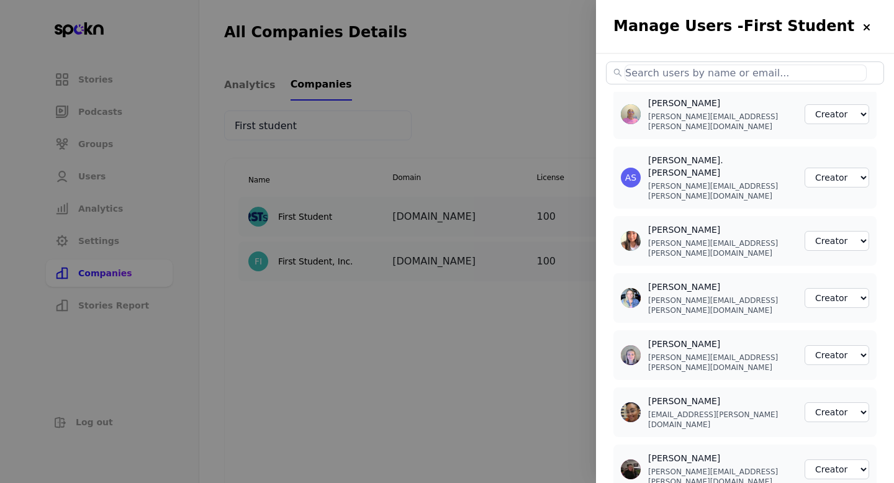
click at [725, 70] on input "text" at bounding box center [745, 73] width 242 height 17
paste input "[PERSON_NAME][EMAIL_ADDRESS][DOMAIN_NAME]"
click at [529, 236] on div at bounding box center [447, 241] width 894 height 483
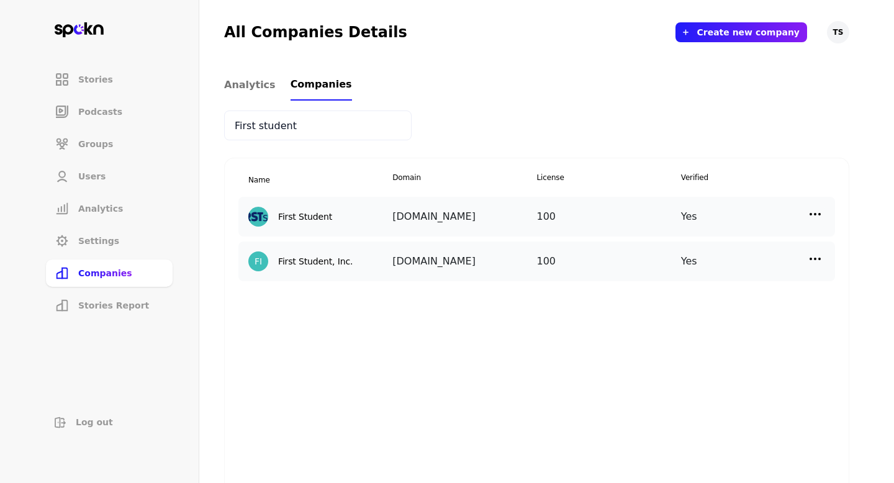
click at [809, 259] on img at bounding box center [814, 258] width 15 height 15
click at [706, 311] on p "Manage Users" at bounding box center [703, 314] width 61 height 14
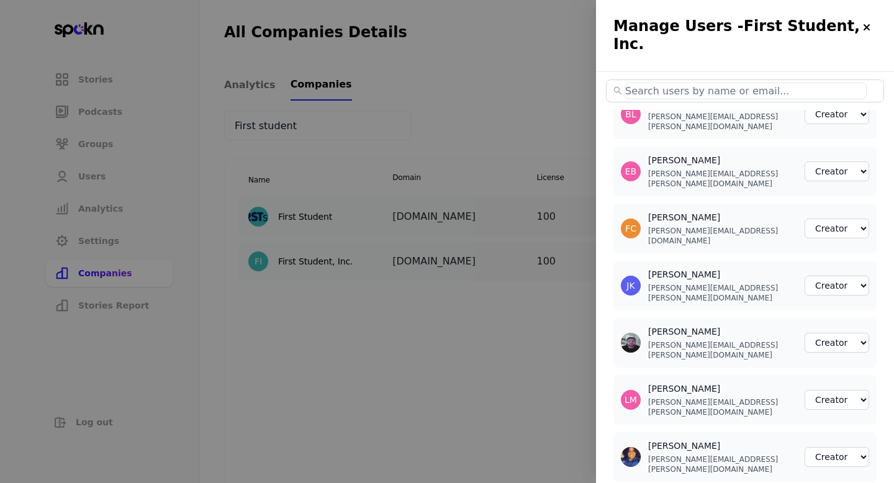
click at [764, 83] on input "text" at bounding box center [745, 91] width 242 height 17
paste input "[PERSON_NAME][EMAIL_ADDRESS][DOMAIN_NAME]"
click at [535, 215] on div at bounding box center [447, 241] width 894 height 483
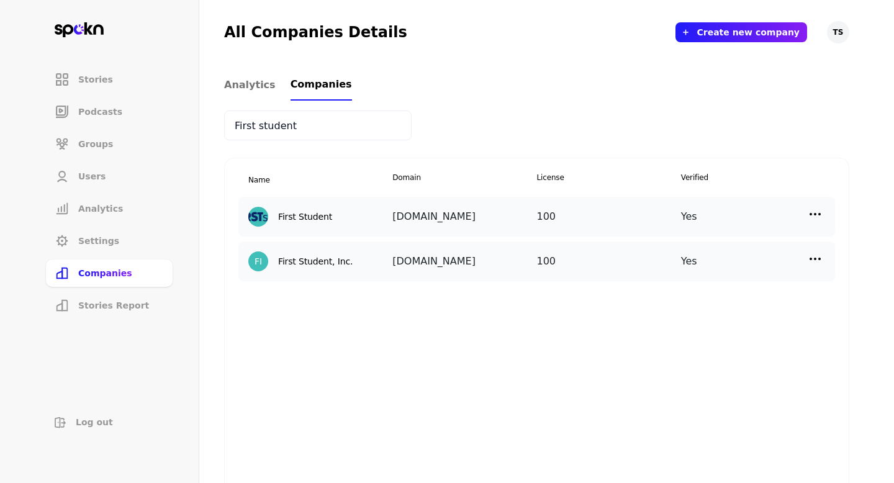
click at [812, 214] on img at bounding box center [814, 214] width 15 height 15
click at [752, 266] on div "Manage Users" at bounding box center [711, 269] width 124 height 29
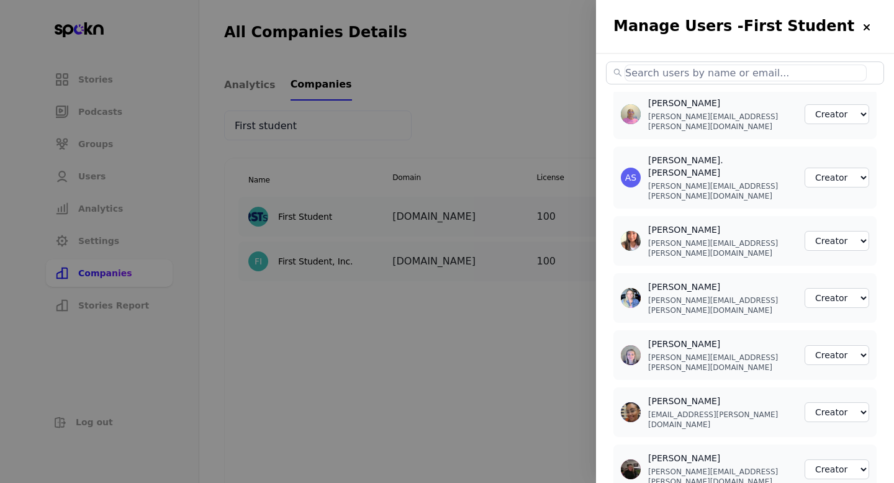
click at [711, 71] on input "text" at bounding box center [745, 73] width 242 height 17
paste input "[PERSON_NAME][EMAIL_ADDRESS][PERSON_NAME][DOMAIN_NAME]"
click at [530, 215] on div at bounding box center [447, 241] width 894 height 483
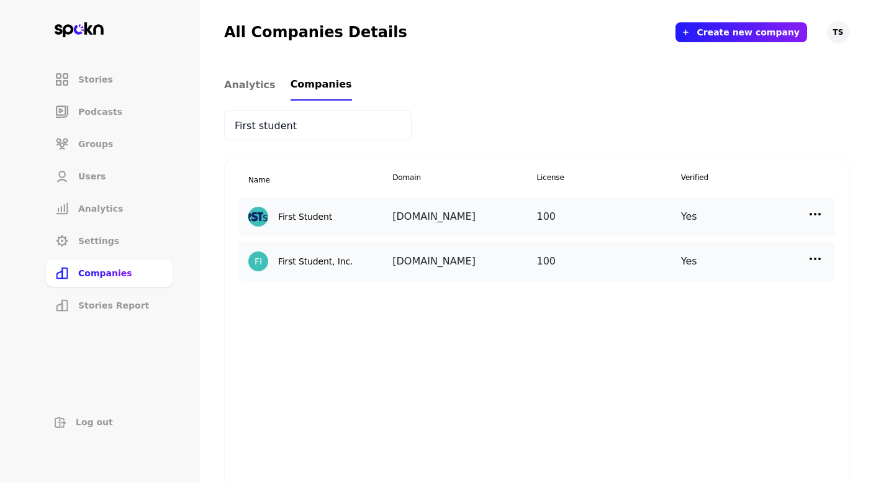
click at [815, 257] on img at bounding box center [814, 258] width 15 height 15
click at [691, 309] on p "Manage Users" at bounding box center [703, 314] width 61 height 14
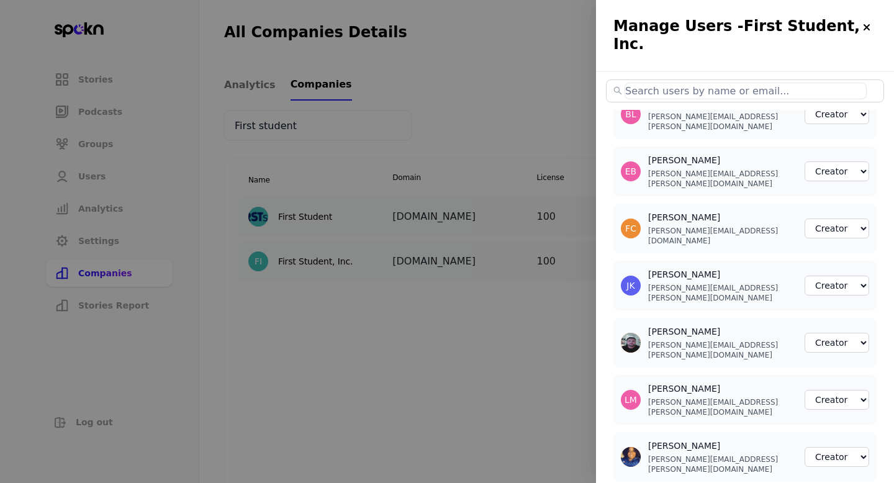
click at [696, 83] on input "text" at bounding box center [745, 91] width 242 height 17
paste input "[PERSON_NAME][EMAIL_ADDRESS][PERSON_NAME][DOMAIN_NAME]"
paste input "[PERSON_NAME][EMAIL_ADDRESS][DOMAIN_NAME]"
click at [256, 163] on div at bounding box center [447, 241] width 894 height 483
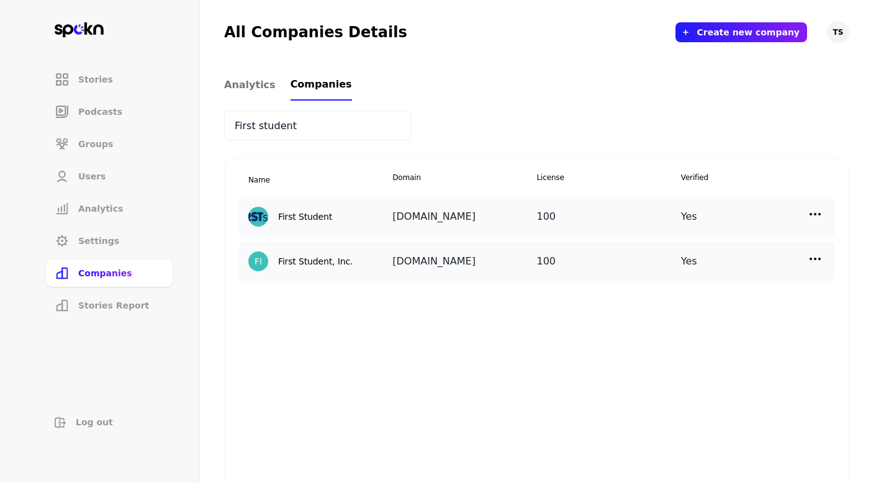
click at [276, 135] on input "First student" at bounding box center [317, 125] width 187 height 30
click at [814, 216] on img at bounding box center [814, 214] width 15 height 15
click at [752, 266] on div "Manage Users" at bounding box center [711, 269] width 124 height 29
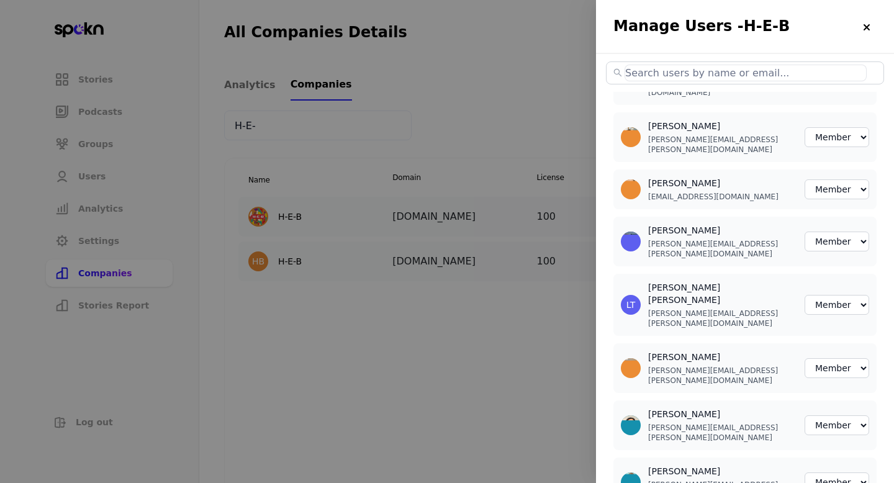
scroll to position [11039, 0]
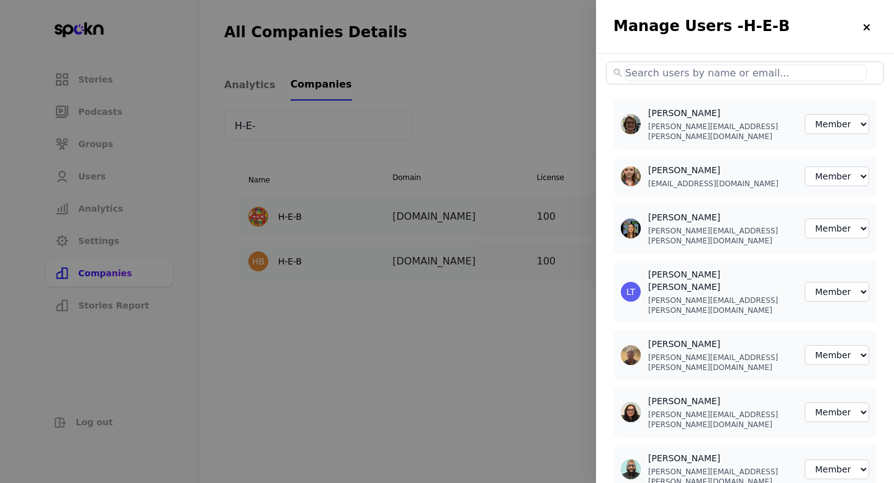
click at [670, 71] on input "text" at bounding box center [745, 73] width 242 height 17
paste input "[PERSON_NAME][EMAIL_ADDRESS][PERSON_NAME][DOMAIN_NAME]"
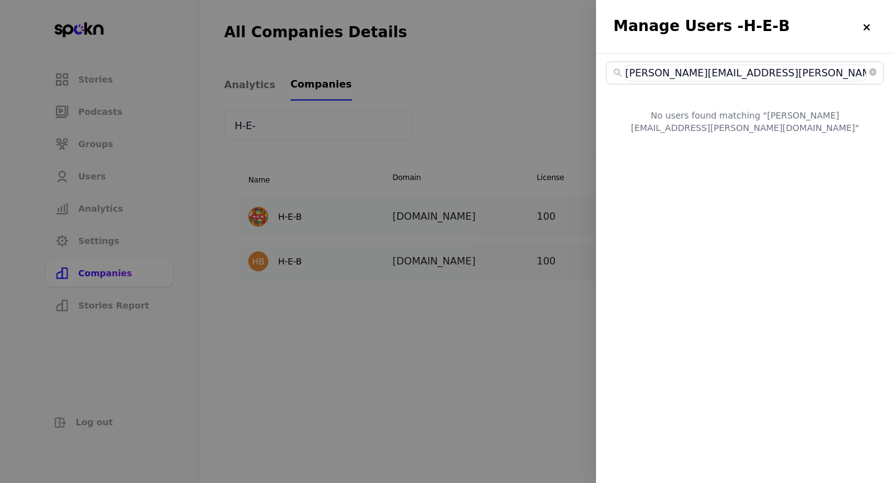
scroll to position [0, 0]
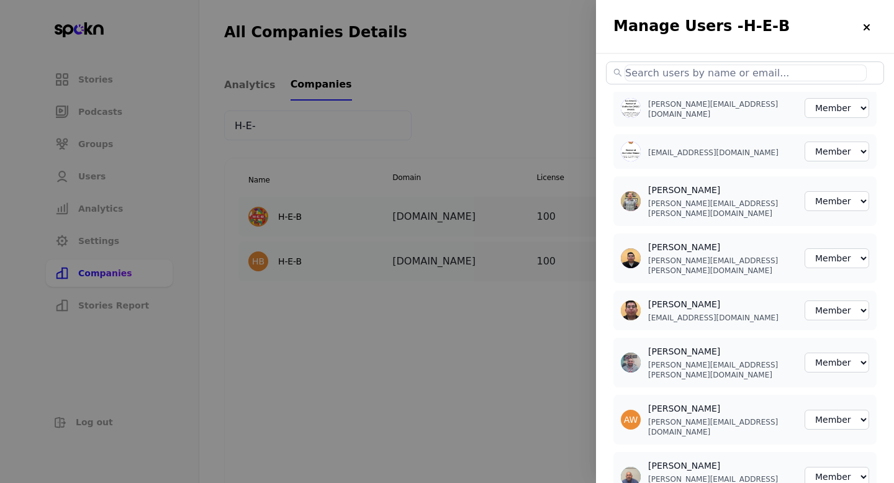
click at [537, 180] on div at bounding box center [447, 241] width 894 height 483
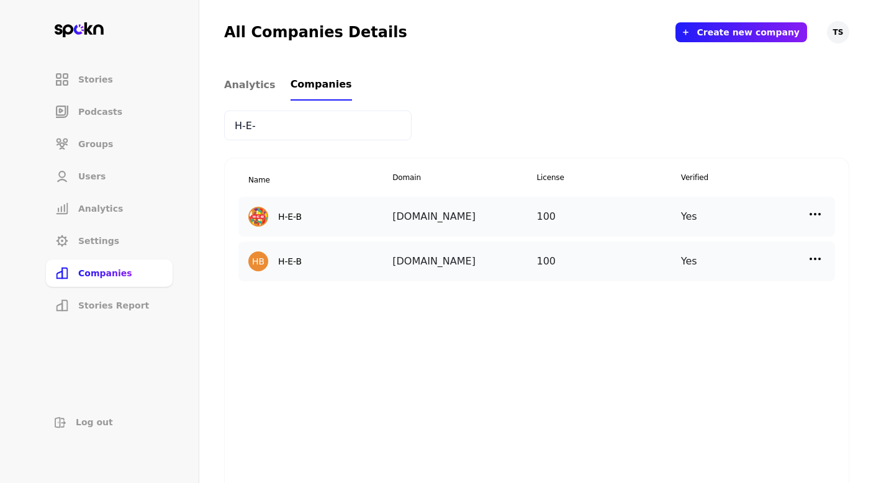
drag, startPoint x: 811, startPoint y: 258, endPoint x: 781, endPoint y: 261, distance: 29.3
click at [811, 259] on img at bounding box center [814, 258] width 15 height 15
click at [701, 313] on p "Manage Users" at bounding box center [703, 314] width 61 height 14
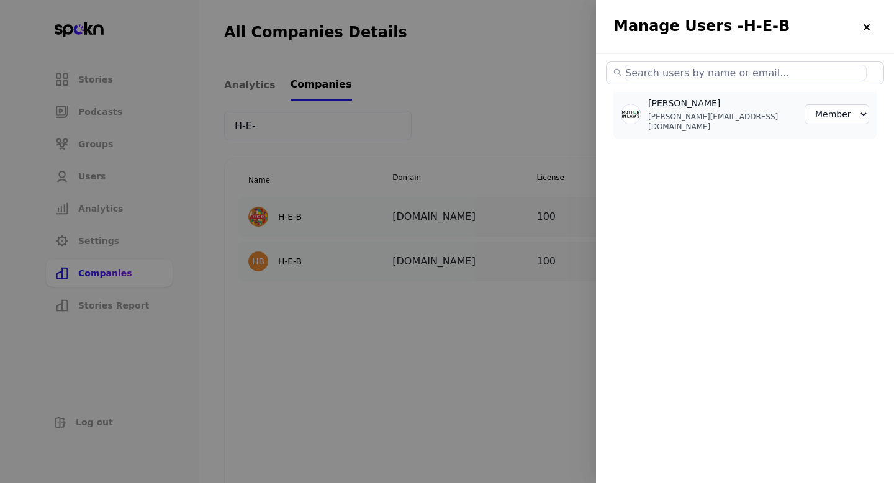
click at [667, 75] on input "text" at bounding box center [745, 73] width 242 height 17
paste input "[PERSON_NAME][EMAIL_ADDRESS][PERSON_NAME][DOMAIN_NAME]"
click at [485, 256] on div at bounding box center [447, 241] width 894 height 483
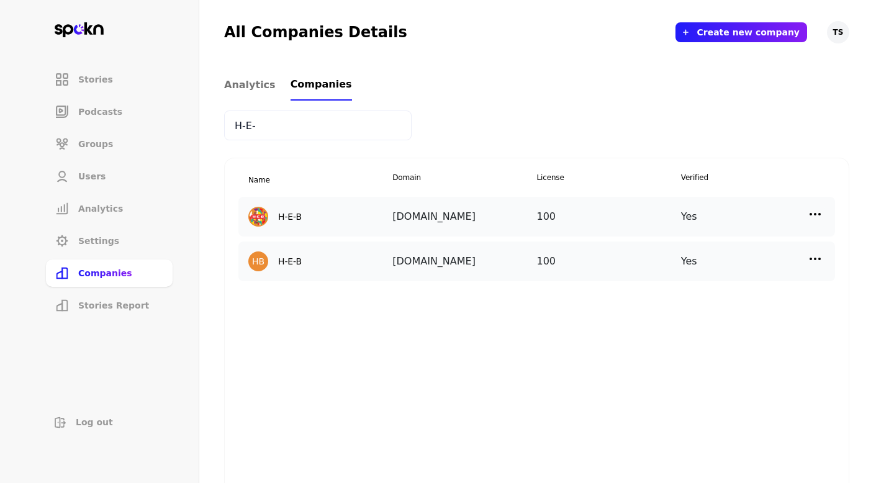
click at [817, 212] on img at bounding box center [814, 214] width 15 height 15
click at [740, 256] on div "Manage Users" at bounding box center [711, 269] width 124 height 29
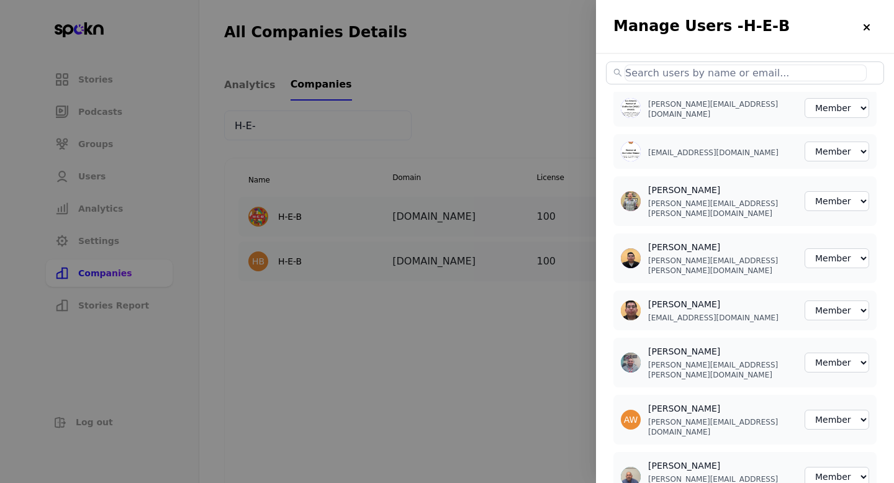
click at [768, 69] on input "text" at bounding box center [745, 73] width 242 height 17
paste input "[PERSON_NAME][EMAIL_ADDRESS][PERSON_NAME][DOMAIN_NAME]"
paste input "[EMAIL_ADDRESS][DOMAIN_NAME]"
click at [505, 115] on div at bounding box center [447, 241] width 894 height 483
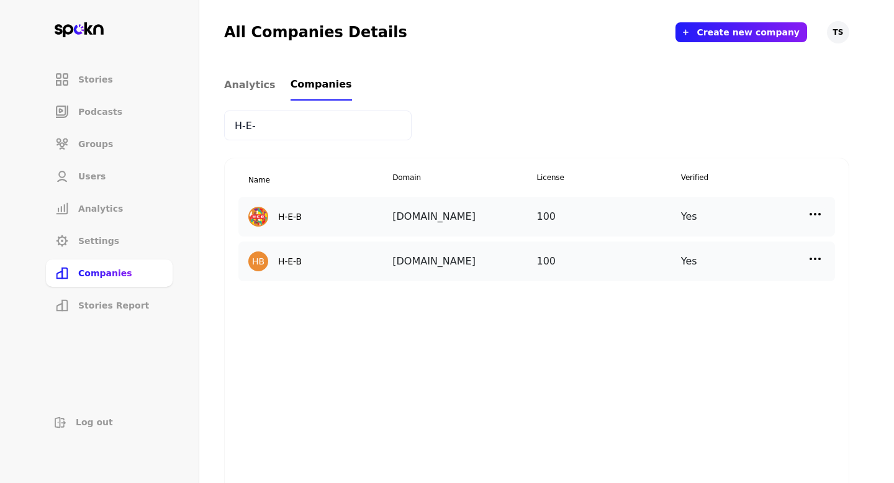
click at [236, 124] on input "H-E-" at bounding box center [317, 125] width 187 height 30
click at [236, 125] on input "H-E-" at bounding box center [317, 125] width 187 height 30
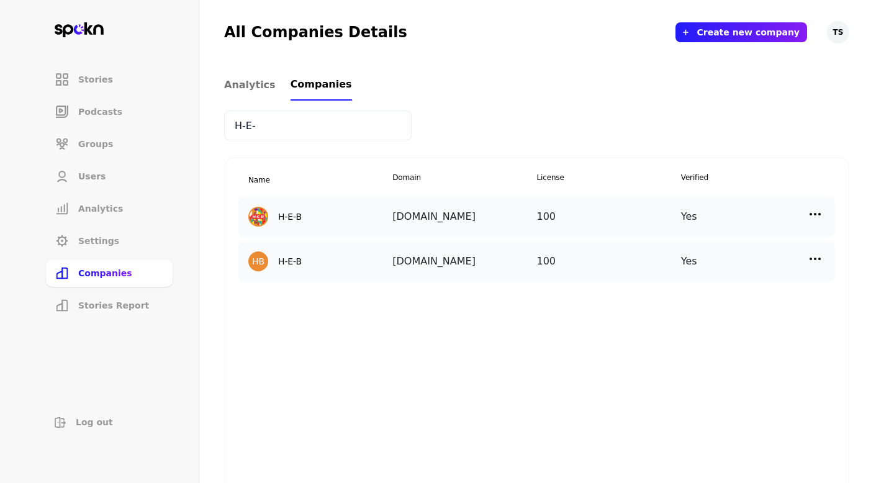
click at [236, 125] on input "H-E-" at bounding box center [317, 125] width 187 height 30
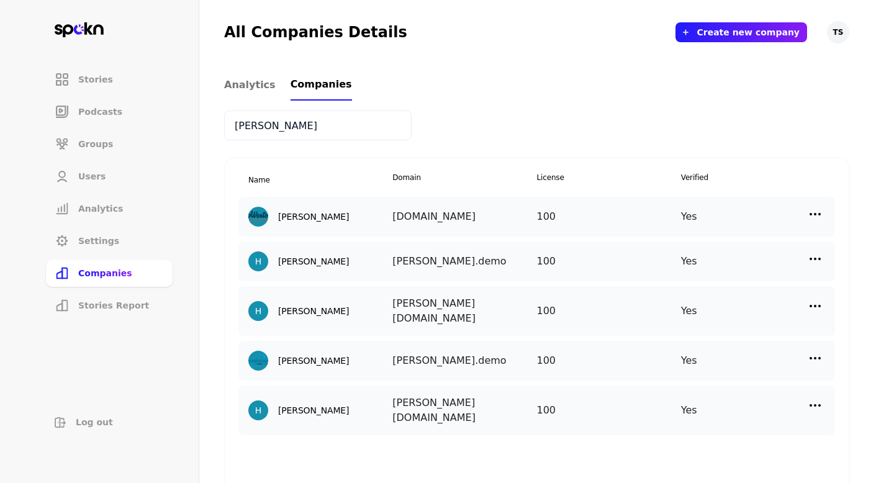
click at [820, 300] on img at bounding box center [814, 306] width 15 height 15
click at [740, 362] on div "Manage Users" at bounding box center [711, 361] width 124 height 29
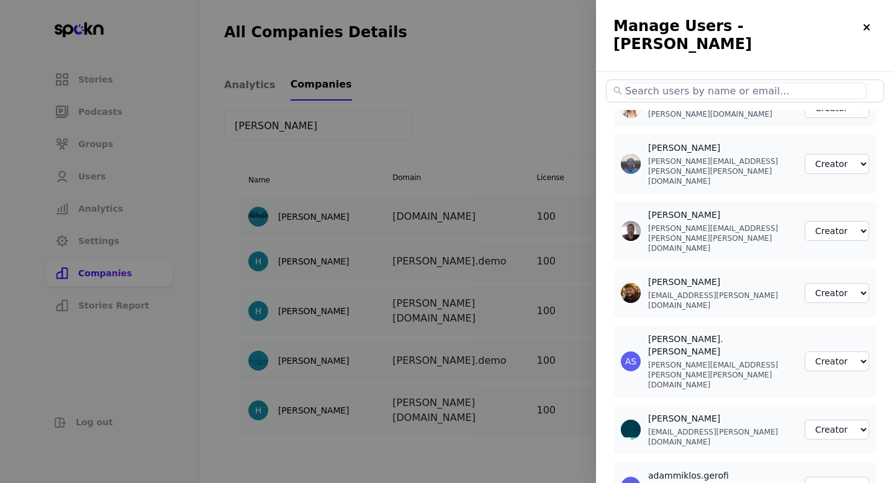
click at [668, 83] on input "text" at bounding box center [745, 91] width 242 height 17
paste input "[PERSON_NAME][EMAIL_ADDRESS][PERSON_NAME][PERSON_NAME][DOMAIN_NAME]"
click at [697, 83] on input "text" at bounding box center [745, 91] width 242 height 17
paste input "[PERSON_NAME][EMAIL_ADDRESS][PERSON_NAME][PERSON_NAME][DOMAIN_NAME]"
paste input "[PERSON_NAME][EMAIL_ADDRESS][PERSON_NAME][DOMAIN_NAME]"
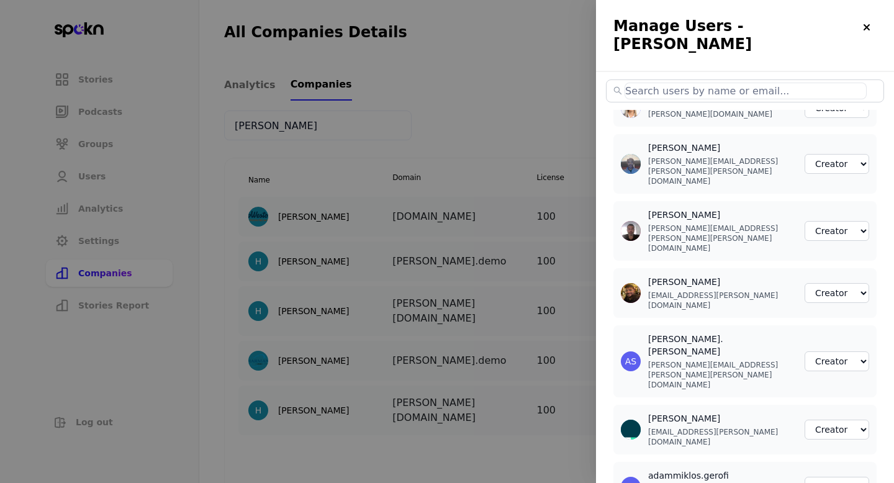
click at [682, 83] on input "text" at bounding box center [745, 91] width 242 height 17
paste input "[PERSON_NAME][EMAIL_ADDRESS][PERSON_NAME][DOMAIN_NAME]"
click at [691, 83] on input "text" at bounding box center [745, 91] width 242 height 17
paste input "[PERSON_NAME][EMAIL_ADDRESS][PERSON_NAME][DOMAIN_NAME]"
click at [665, 83] on input "text" at bounding box center [745, 91] width 242 height 17
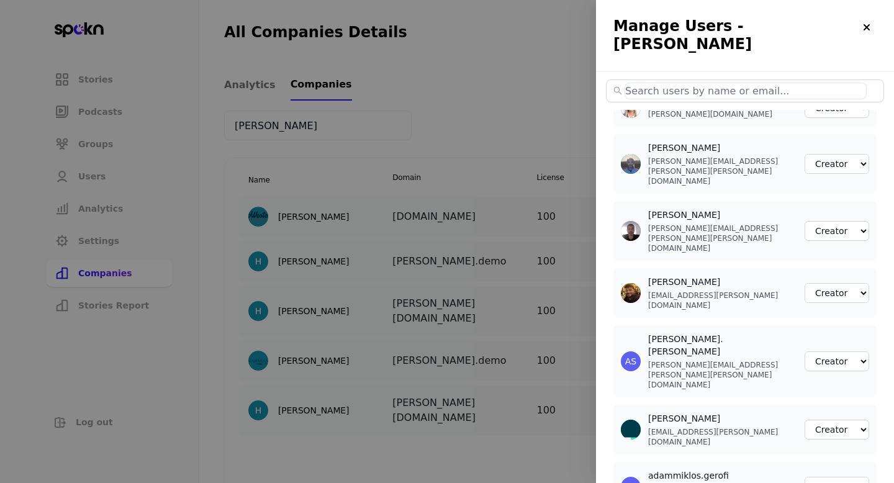
paste input "[EMAIL_ADDRESS][PERSON_NAME][PERSON_NAME][DOMAIN_NAME]"
click at [692, 83] on input "text" at bounding box center [745, 91] width 242 height 17
paste input "[EMAIL_ADDRESS][PERSON_NAME][DOMAIN_NAME]"
click at [702, 83] on input "text" at bounding box center [745, 91] width 242 height 17
paste input "[PERSON_NAME][EMAIL_ADDRESS][PERSON_NAME][PERSON_NAME][DOMAIN_NAME]"
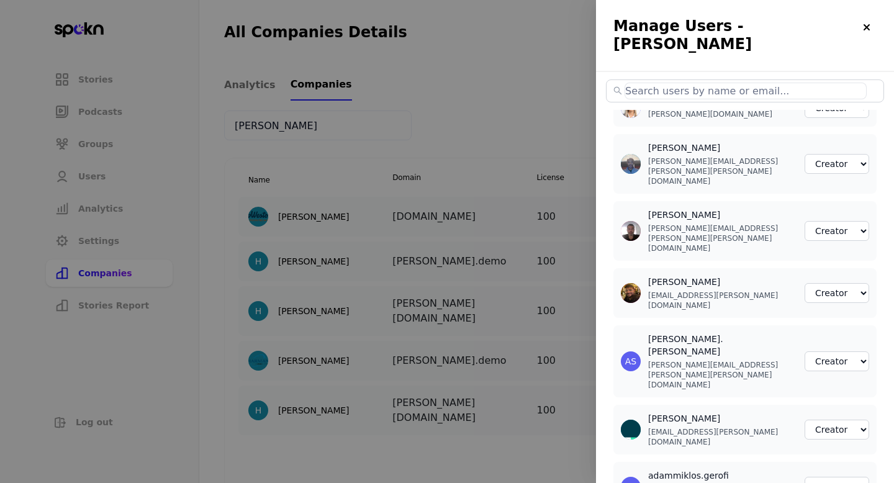
paste input "[PERSON_NAME][EMAIL_ADDRESS][PERSON_NAME][PERSON_NAME][DOMAIN_NAME]"
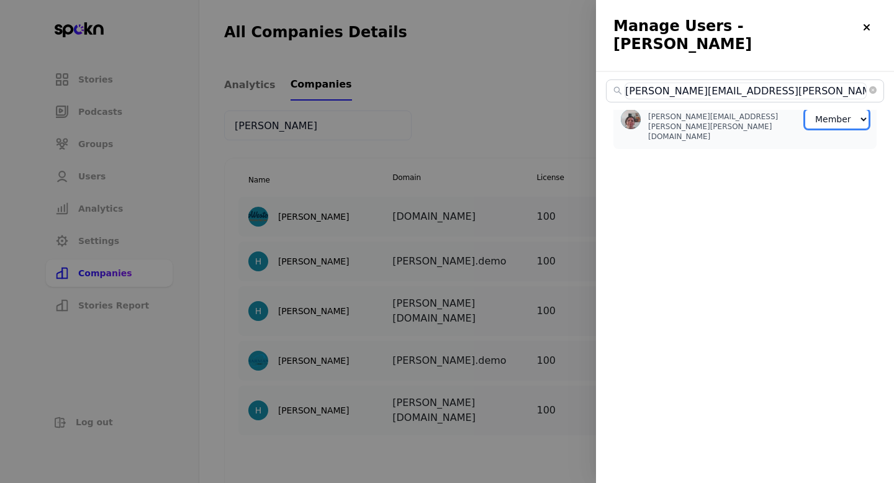
click at [849, 110] on select "Member Creator Admin" at bounding box center [836, 119] width 65 height 20
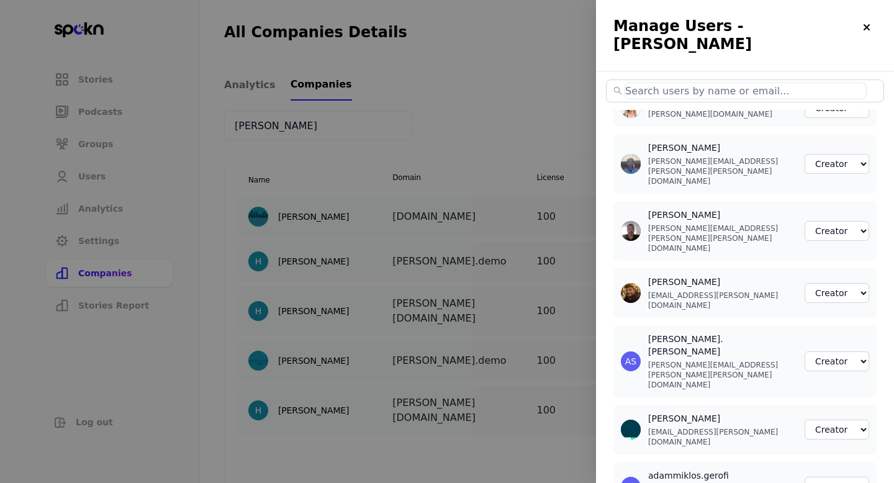
click at [708, 83] on input "text" at bounding box center [745, 91] width 242 height 17
paste input "[MEDICAL_DATA][EMAIL_ADDRESS][PERSON_NAME][PERSON_NAME][DOMAIN_NAME]"
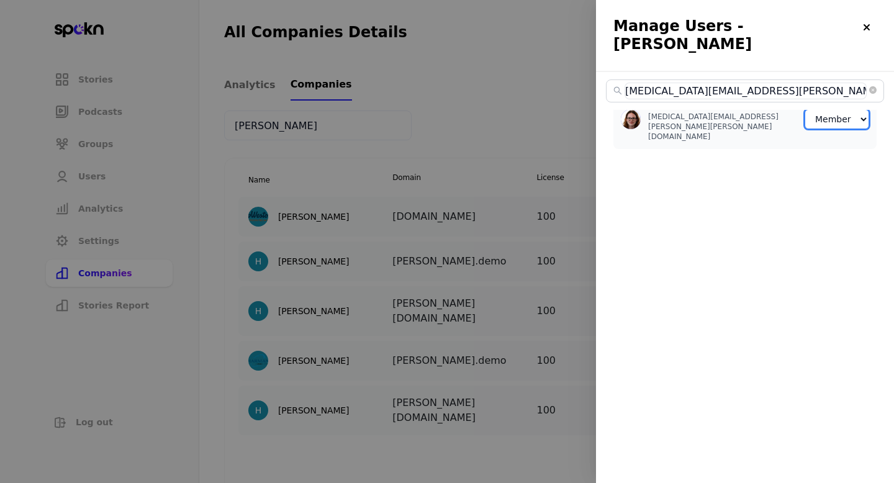
click at [818, 109] on select "Member Creator Admin" at bounding box center [836, 119] width 65 height 20
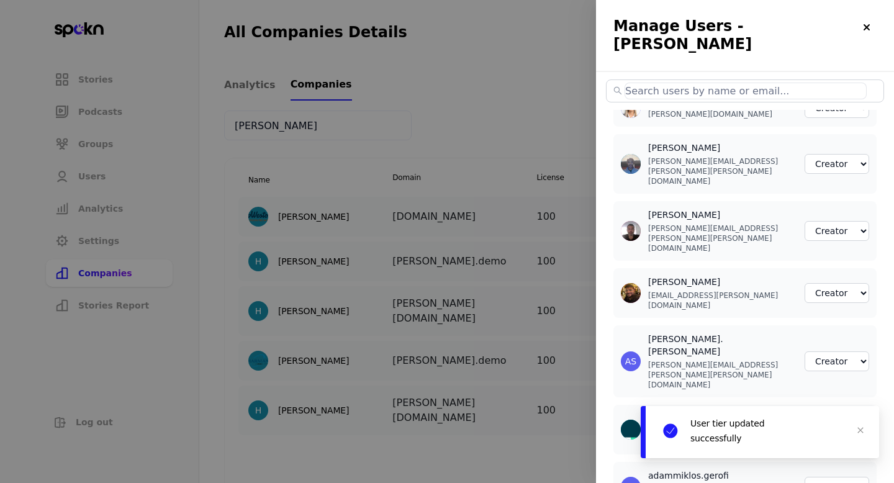
click at [743, 83] on input "text" at bounding box center [745, 91] width 242 height 17
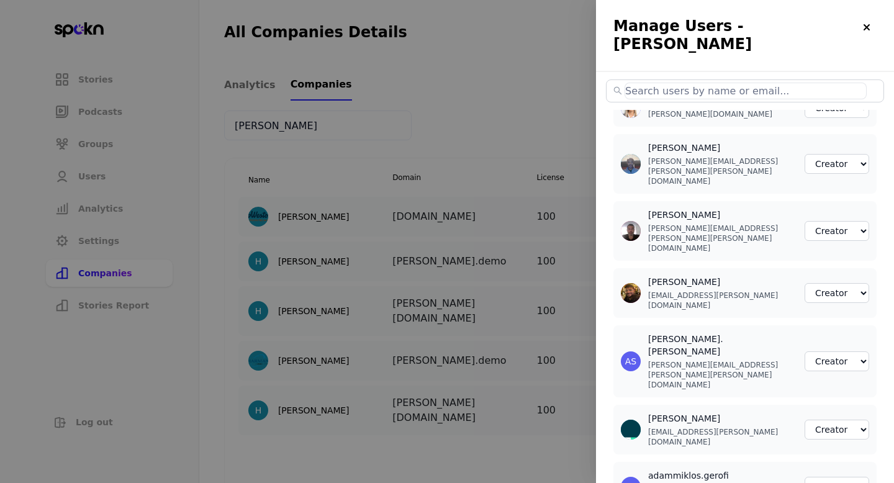
paste input "[EMAIL_ADDRESS][PERSON_NAME][PERSON_NAME][DOMAIN_NAME]"
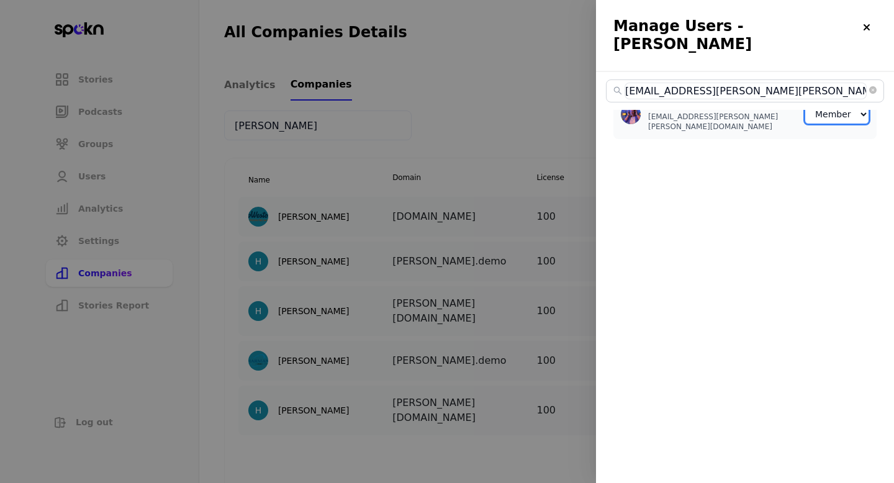
click at [817, 108] on select "Member Creator Admin" at bounding box center [836, 114] width 65 height 20
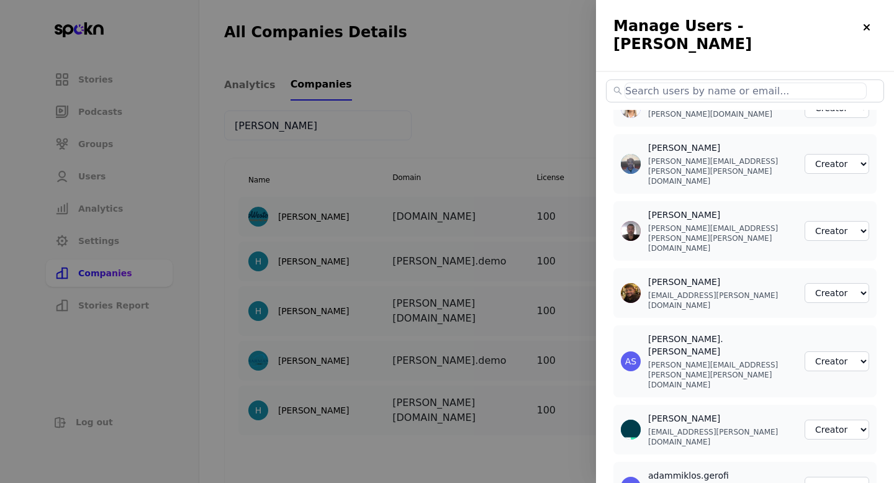
click at [771, 83] on input "text" at bounding box center [745, 91] width 242 height 17
paste input "[EMAIL_ADDRESS][PERSON_NAME][DOMAIN_NAME]"
click at [682, 83] on input "text" at bounding box center [745, 91] width 242 height 17
paste input "[EMAIL_ADDRESS][PERSON_NAME][DOMAIN_NAME]"
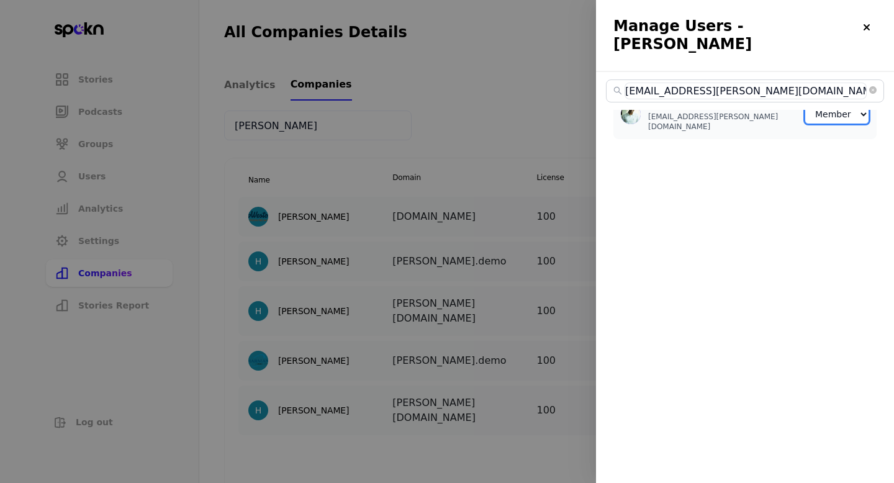
click at [829, 104] on select "Member Creator Admin" at bounding box center [836, 114] width 65 height 20
